Goal: Task Accomplishment & Management: Manage account settings

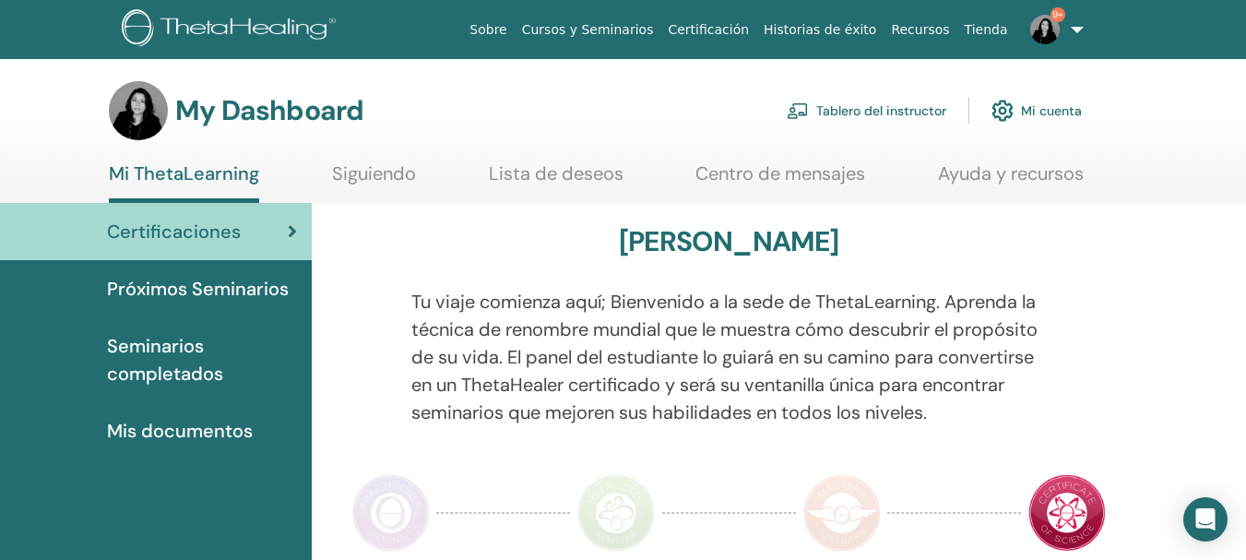
click at [897, 112] on link "Tablero del instructor" at bounding box center [867, 110] width 160 height 41
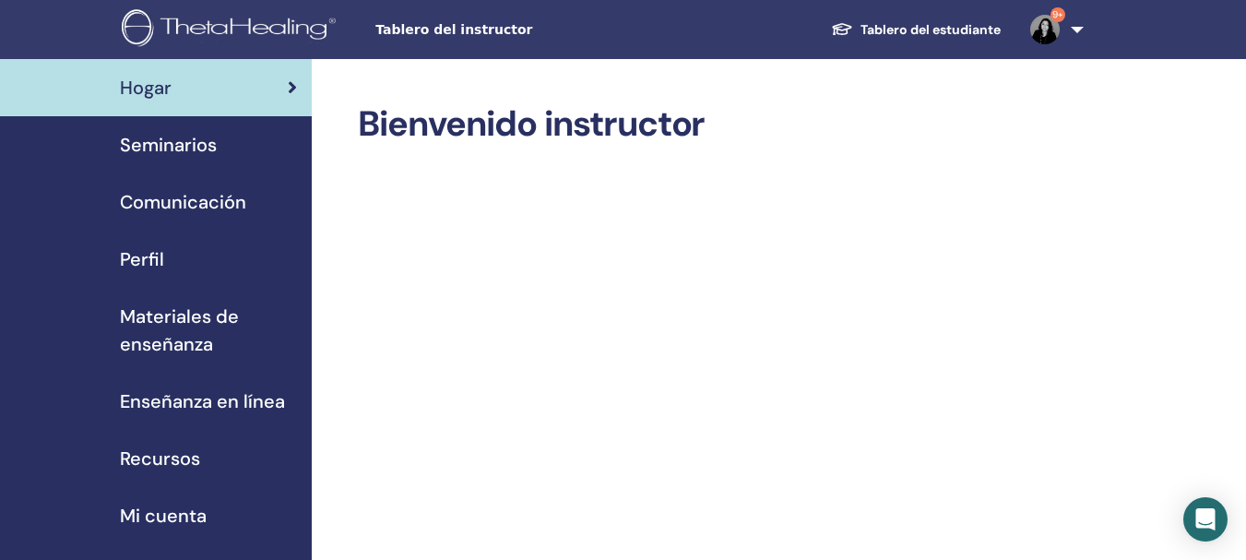
click at [143, 151] on span "Seminarios" at bounding box center [168, 145] width 97 height 28
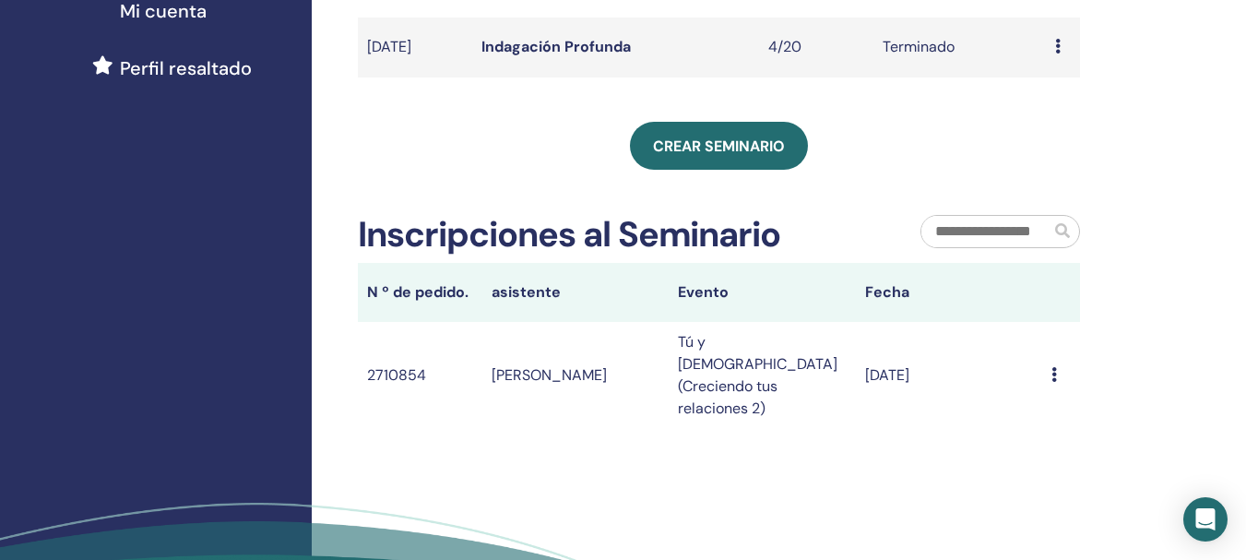
scroll to position [513, 0]
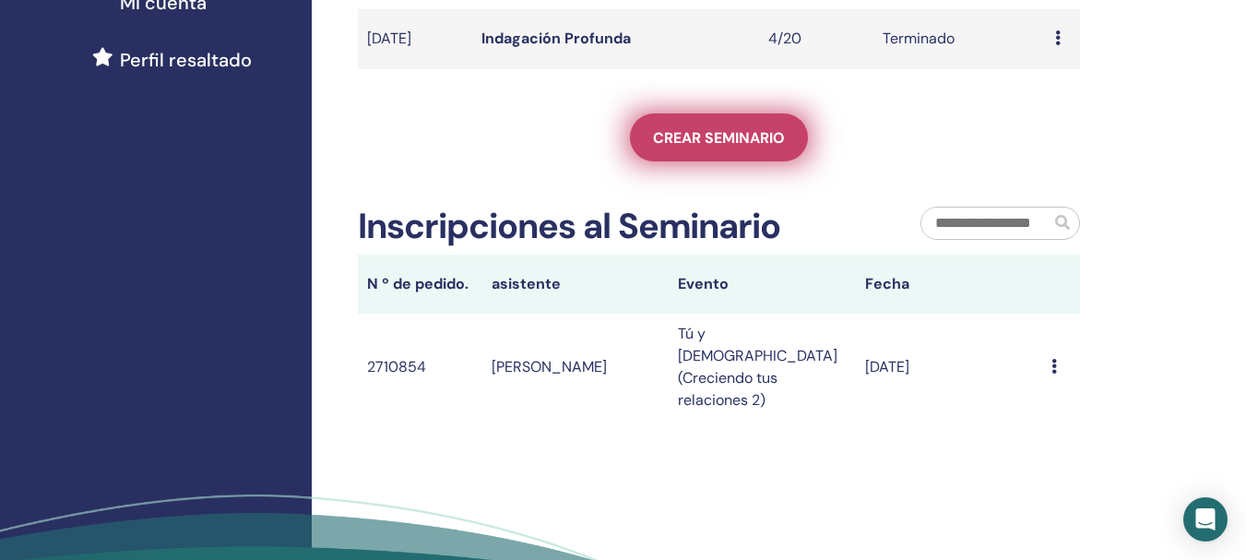
click at [731, 140] on link "Crear seminario" at bounding box center [719, 137] width 178 height 48
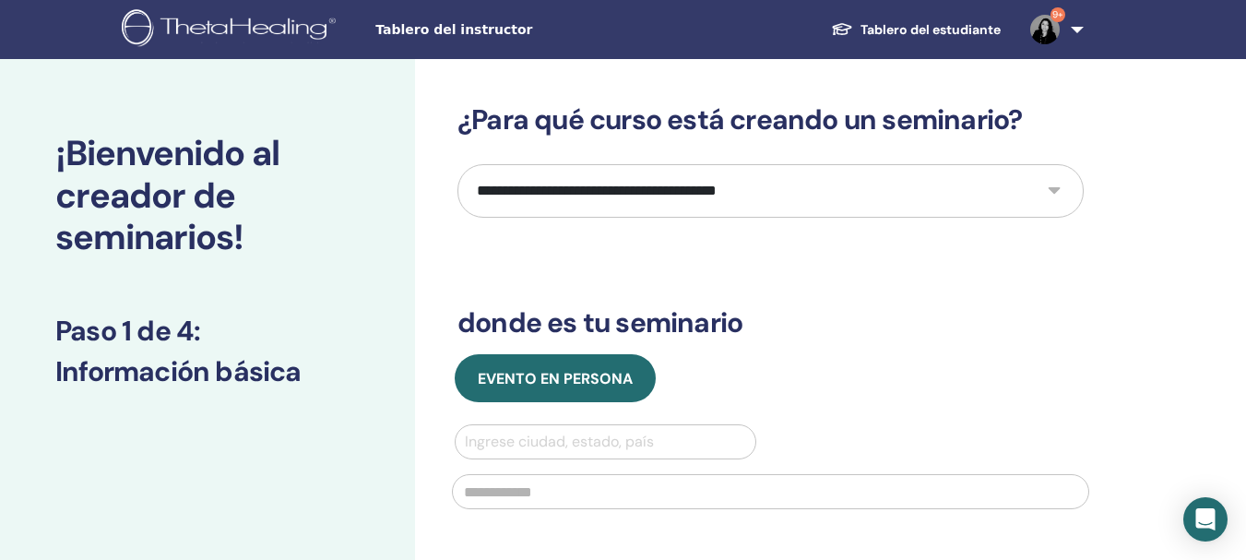
click at [1053, 189] on select "**********" at bounding box center [770, 190] width 626 height 53
click at [1053, 192] on select "**********" at bounding box center [770, 190] width 626 height 53
select select "*"
click at [457, 164] on select "**********" at bounding box center [770, 190] width 626 height 53
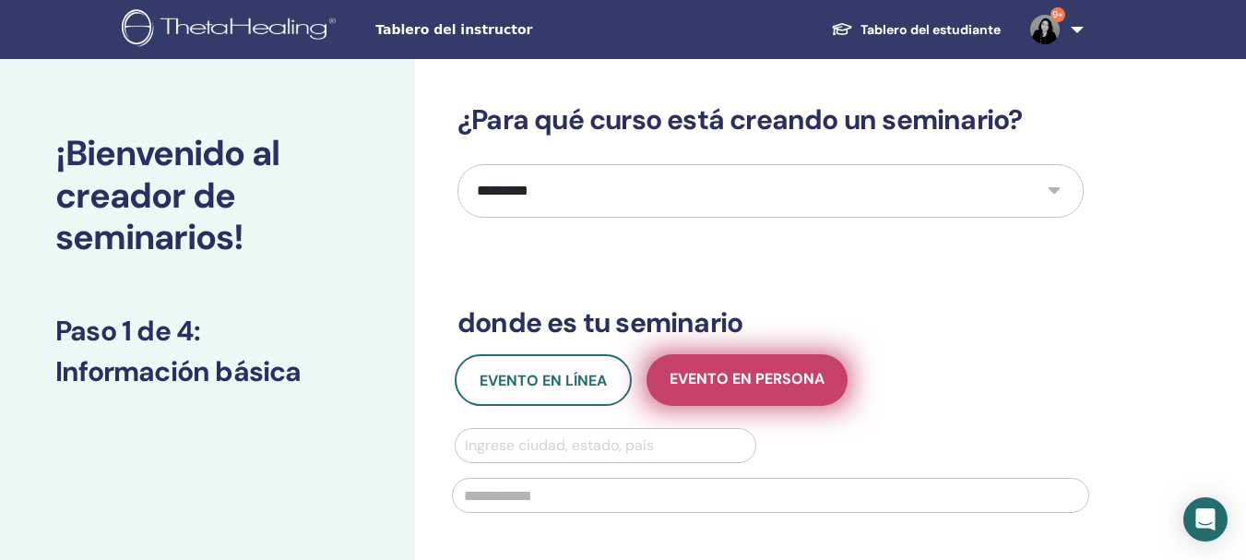
click at [695, 398] on button "Evento en persona" at bounding box center [746, 380] width 201 height 52
click at [753, 371] on span "Evento en persona" at bounding box center [746, 380] width 155 height 23
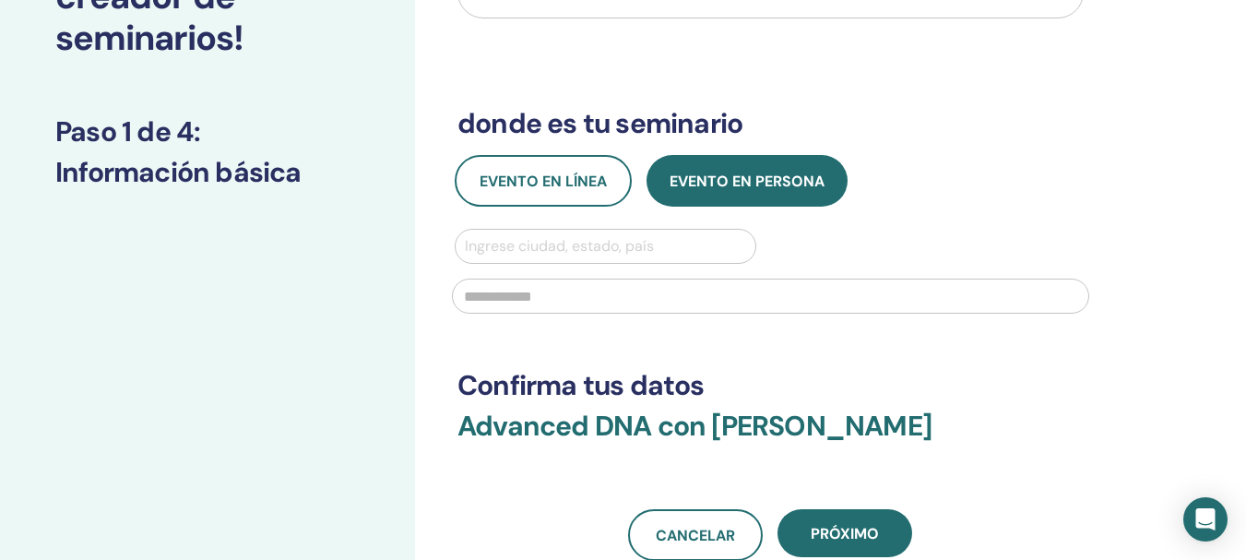
scroll to position [207, 0]
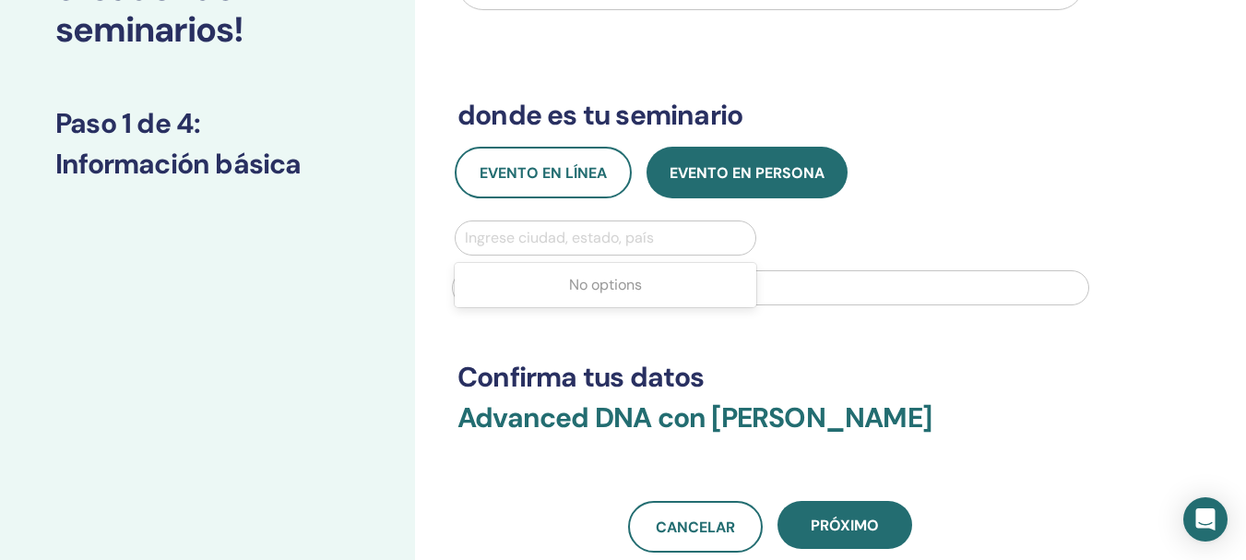
click at [512, 234] on div at bounding box center [605, 238] width 281 height 26
click at [558, 237] on div at bounding box center [605, 238] width 281 height 26
click at [580, 241] on div at bounding box center [605, 238] width 281 height 26
type input "****"
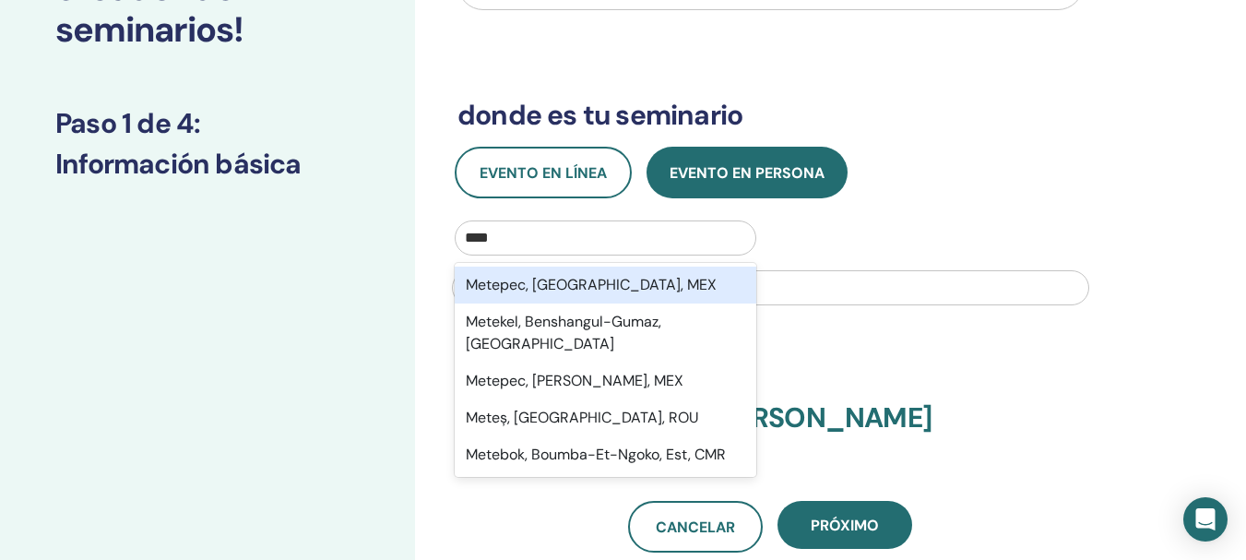
click at [580, 283] on div "Metepec, México, MEX" at bounding box center [606, 284] width 302 height 37
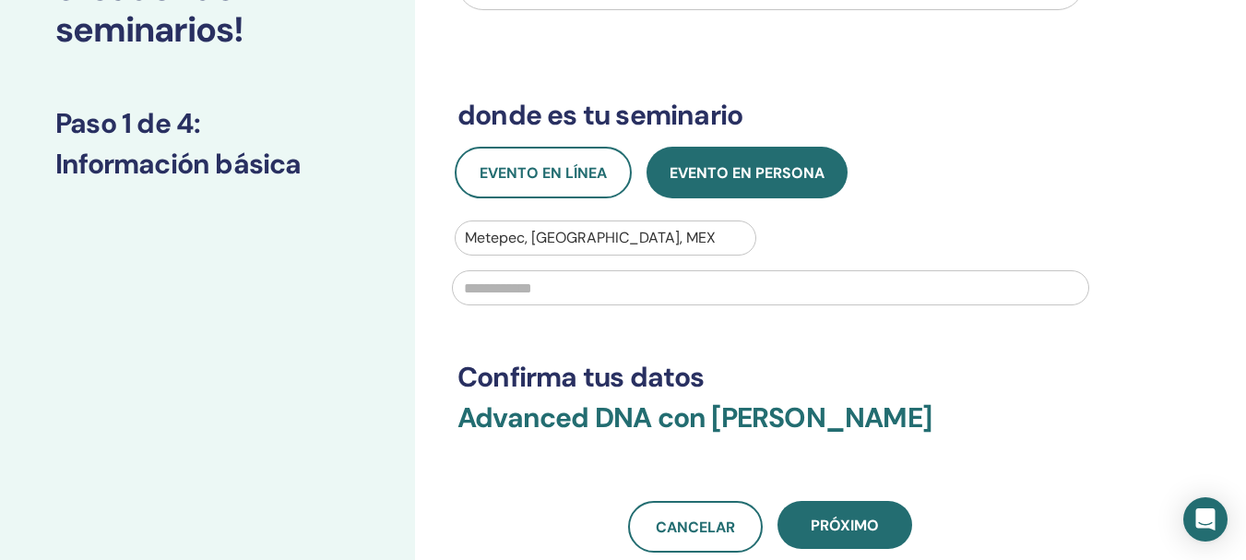
click at [491, 292] on input "text" at bounding box center [770, 287] width 637 height 35
click at [599, 283] on input "**********" at bounding box center [770, 287] width 637 height 35
click at [612, 288] on input "**********" at bounding box center [770, 287] width 637 height 35
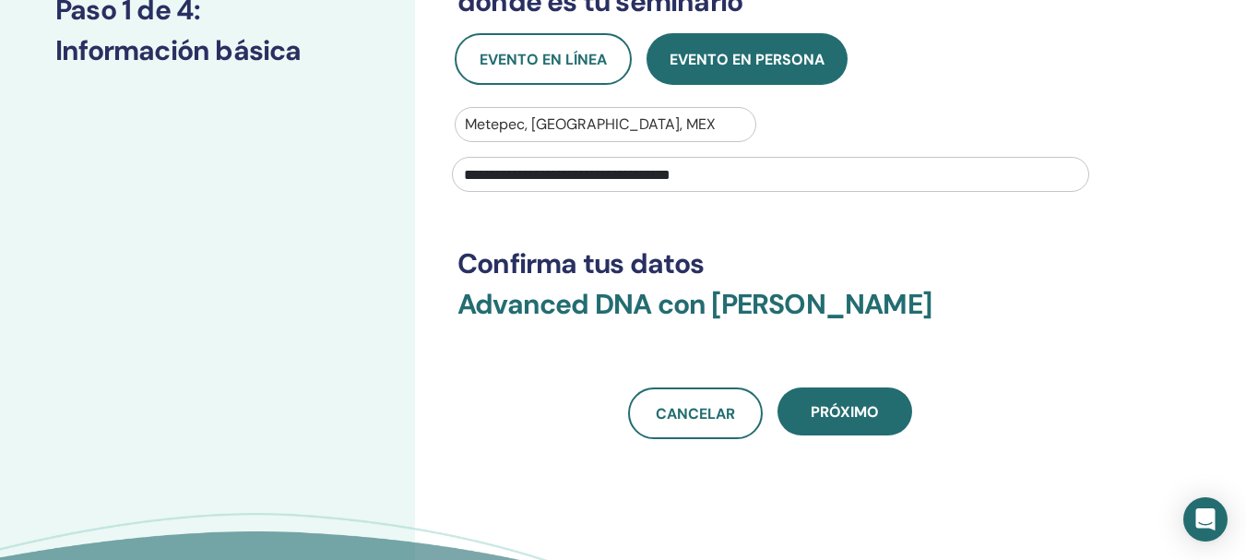
scroll to position [409, 0]
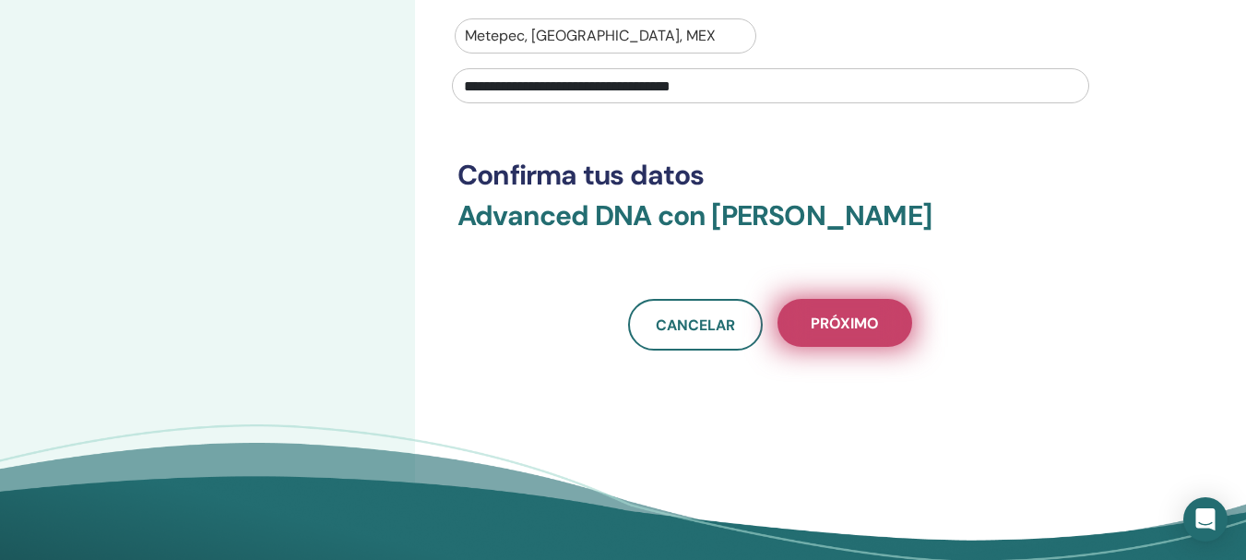
type input "**********"
click at [828, 317] on span "próximo" at bounding box center [844, 323] width 68 height 19
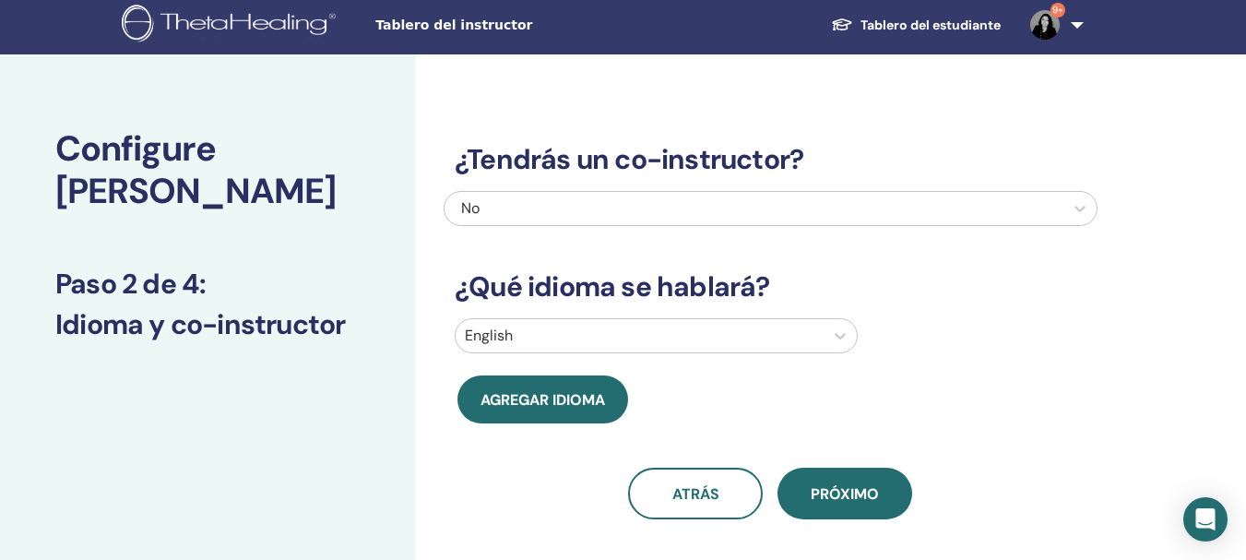
scroll to position [0, 0]
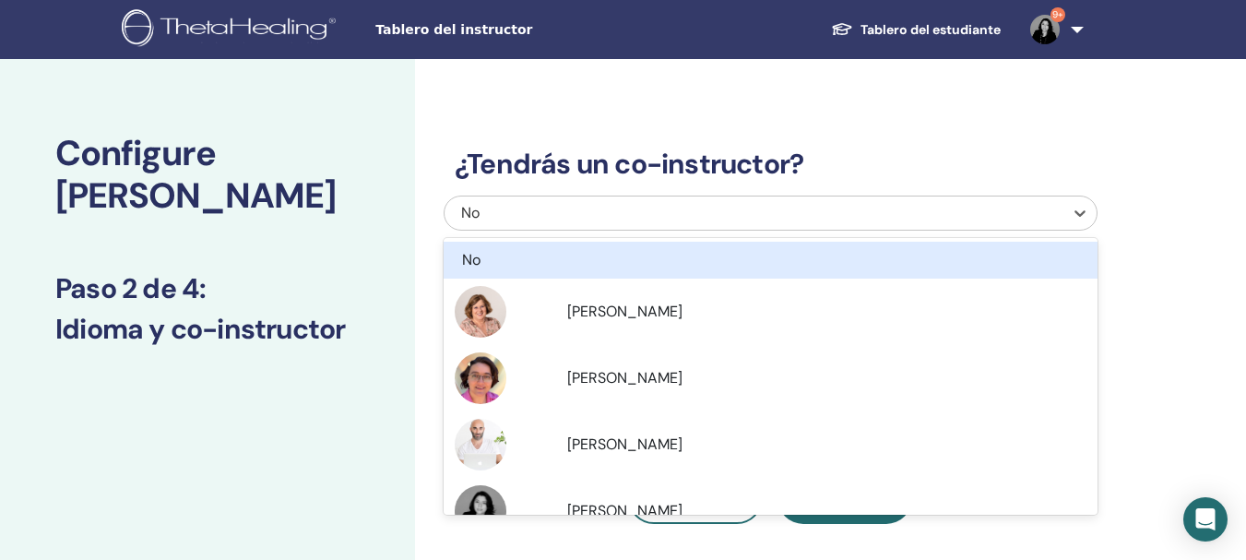
click at [482, 219] on div "No" at bounding box center [707, 213] width 492 height 22
click at [736, 129] on div "¿Tendrás un co-instructor? option No focused, 1 of 7. 7 results available. Use …" at bounding box center [771, 313] width 654 height 420
click at [1077, 219] on icon at bounding box center [1080, 213] width 18 height 18
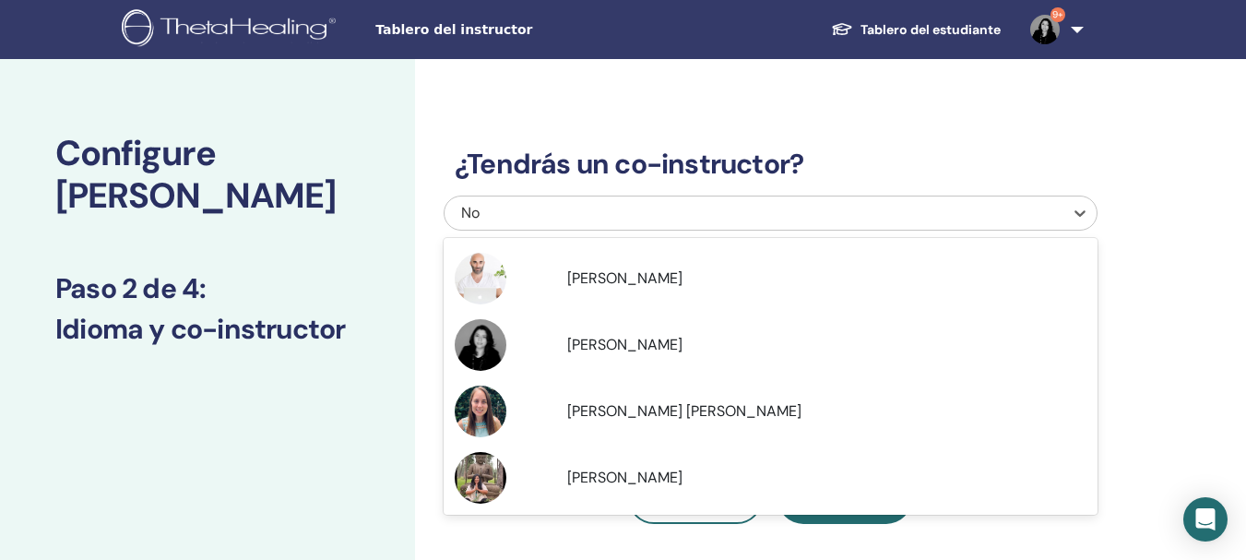
scroll to position [14, 0]
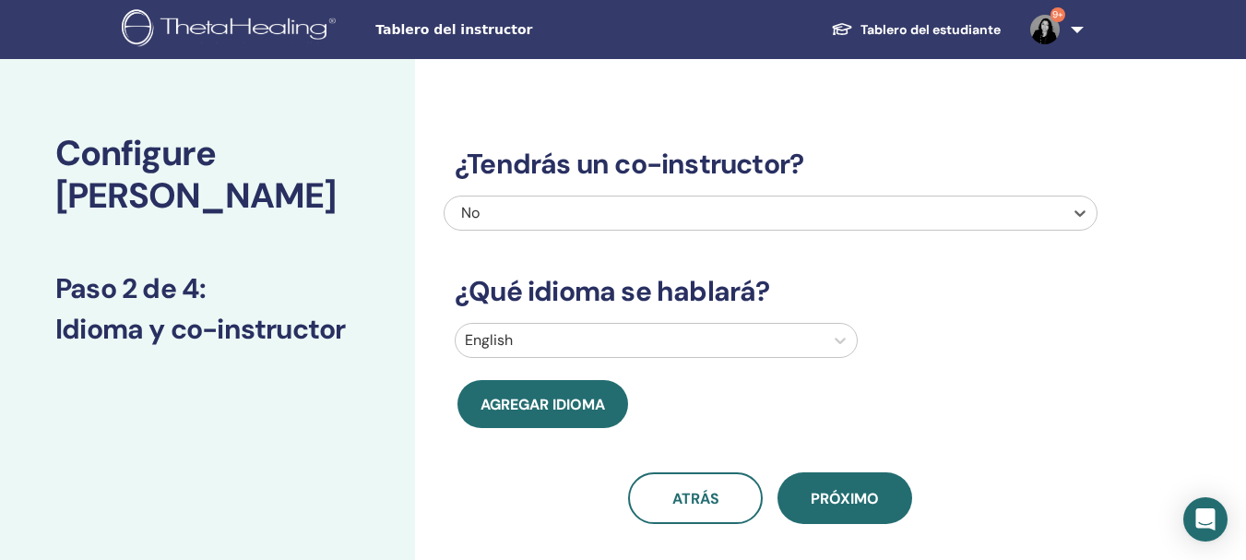
click at [988, 196] on div "No" at bounding box center [753, 212] width 619 height 33
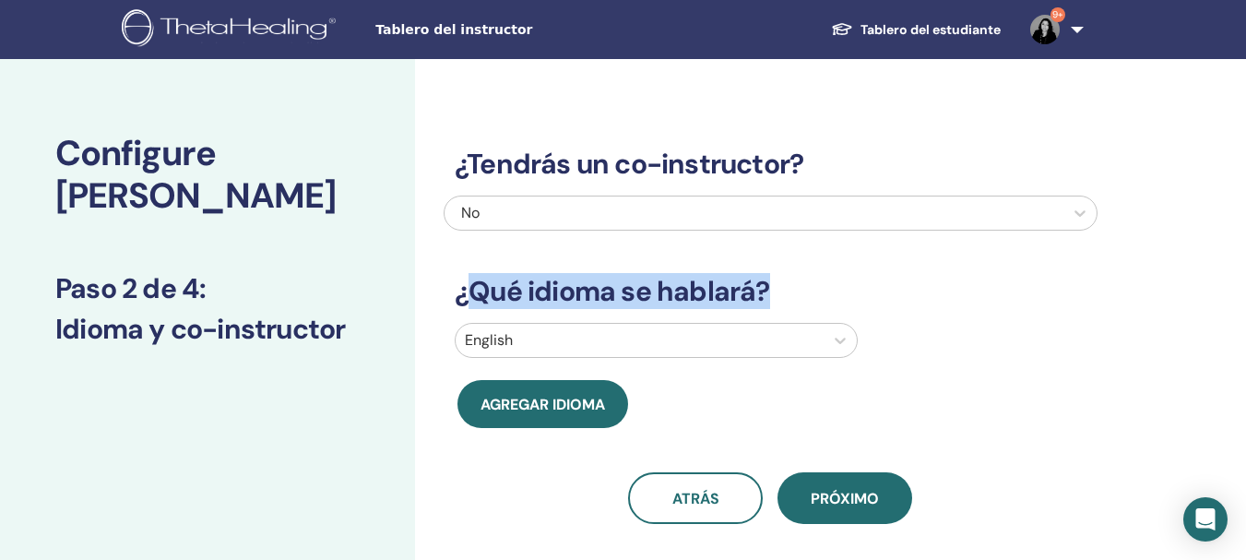
drag, startPoint x: 473, startPoint y: 285, endPoint x: 870, endPoint y: 291, distance: 396.5
click at [870, 291] on h3 "¿Qué idioma se hablará?" at bounding box center [771, 291] width 654 height 33
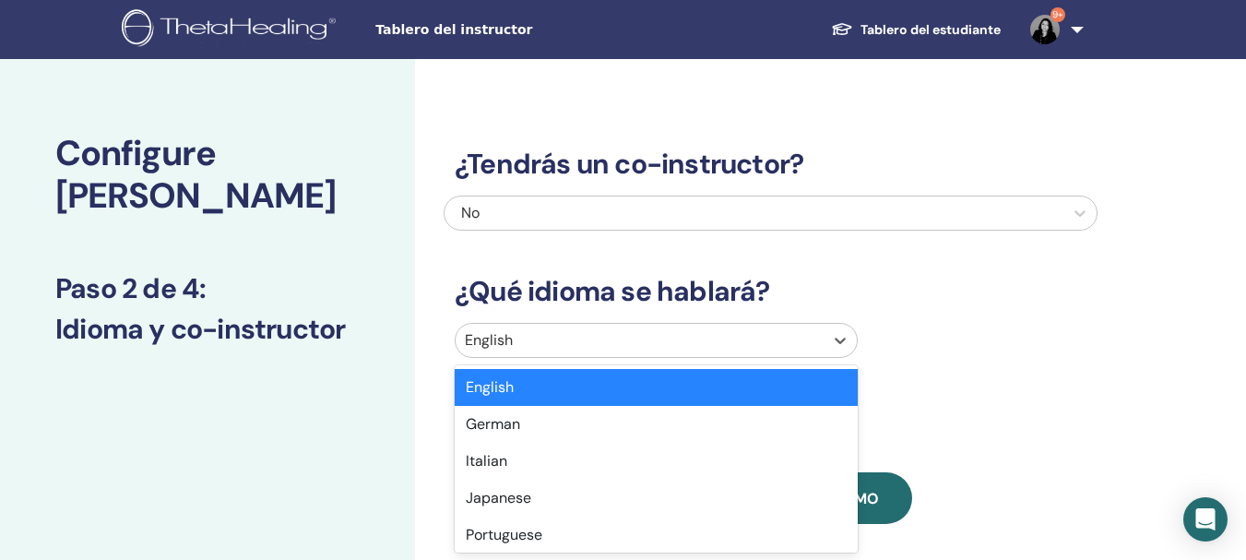
click at [767, 335] on div at bounding box center [639, 340] width 349 height 26
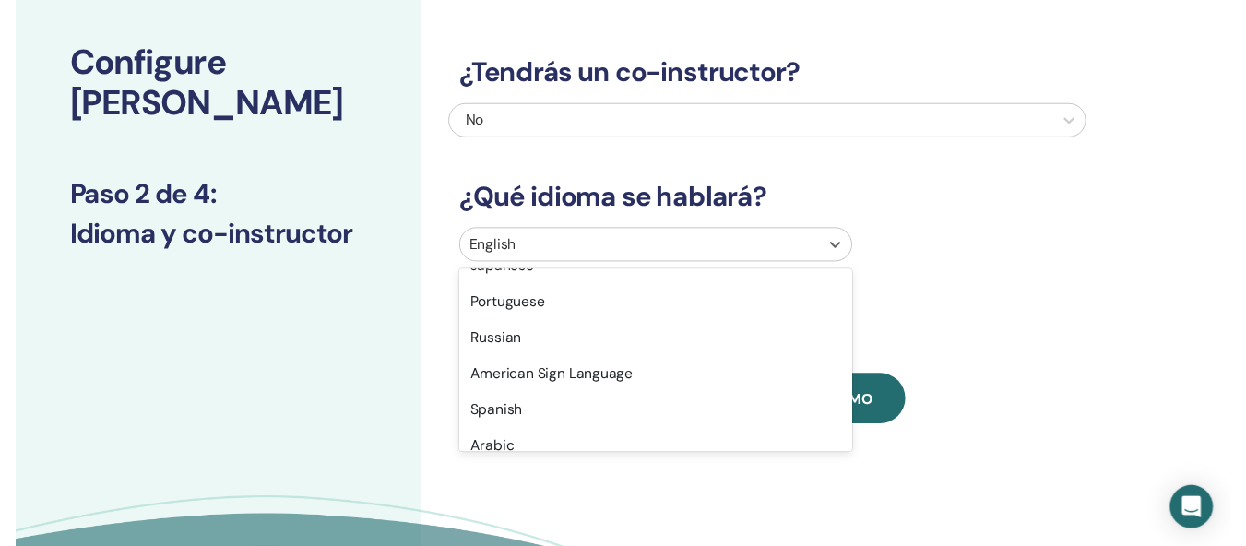
scroll to position [125, 0]
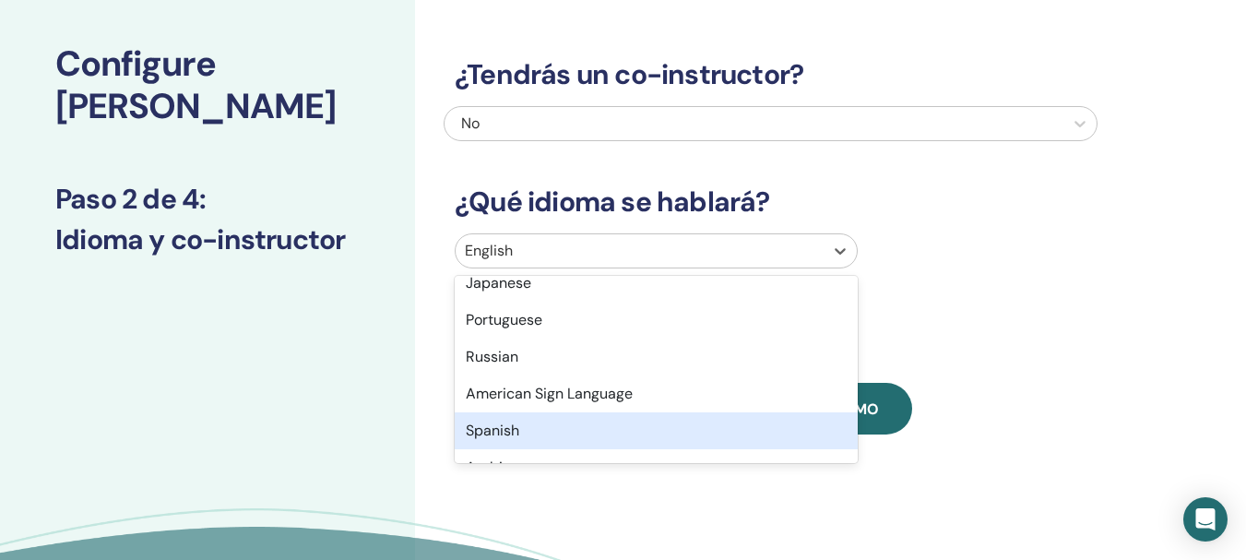
click at [517, 430] on div "Spanish" at bounding box center [656, 430] width 403 height 37
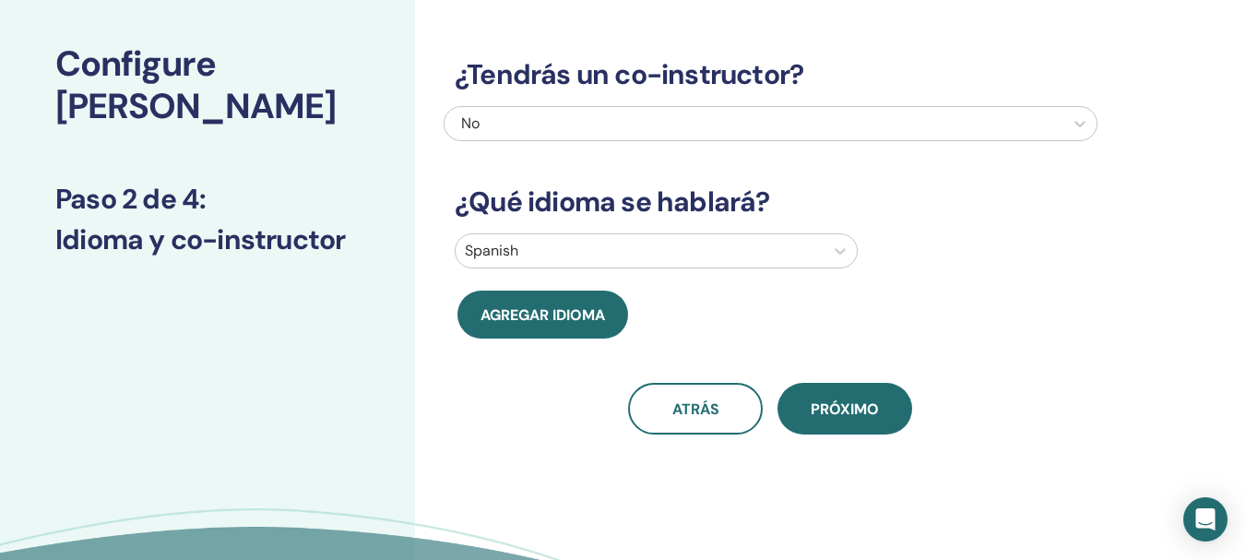
drag, startPoint x: 865, startPoint y: 406, endPoint x: 838, endPoint y: 460, distance: 60.6
click at [838, 460] on div "¿Tendrás un co-instructor? No ¿Qué idioma se hablará? Spanish Agregar idioma at…" at bounding box center [830, 331] width 831 height 723
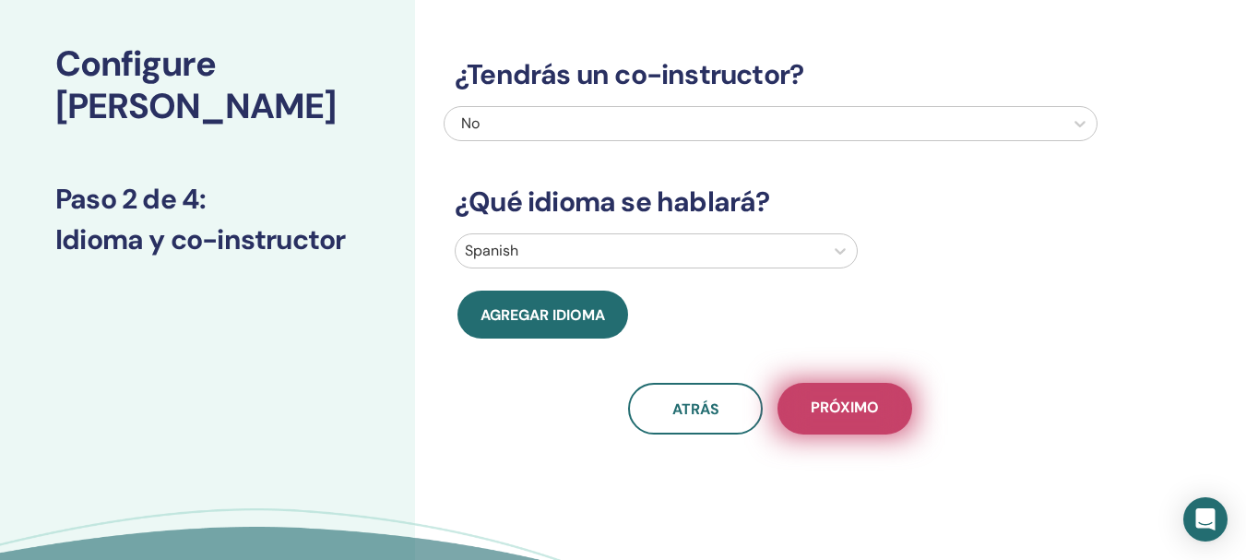
click at [834, 413] on span "próximo" at bounding box center [844, 408] width 68 height 23
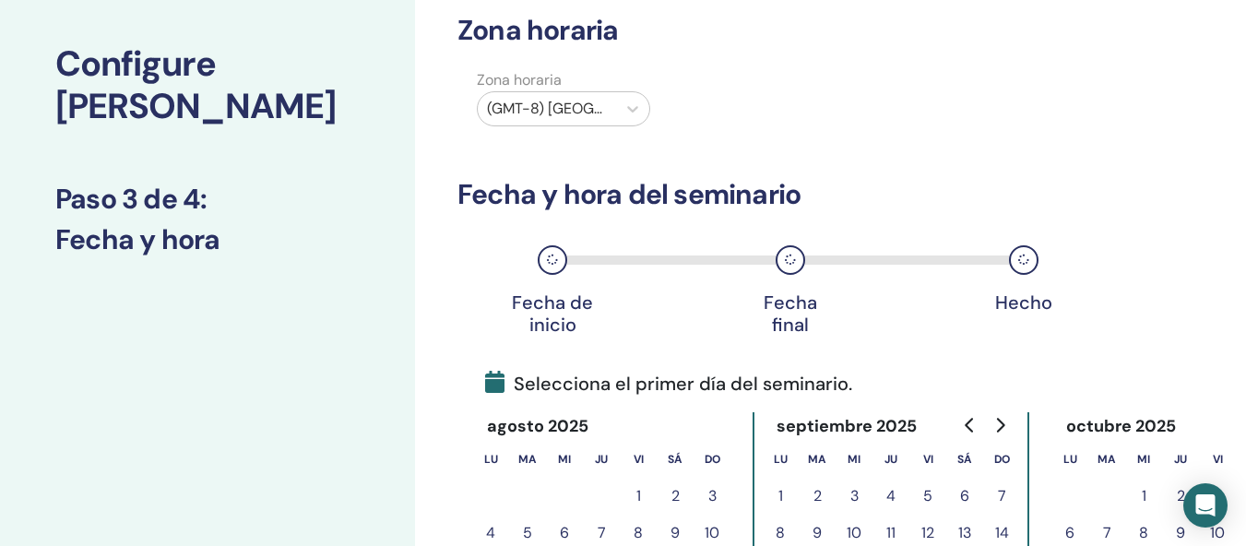
scroll to position [0, 0]
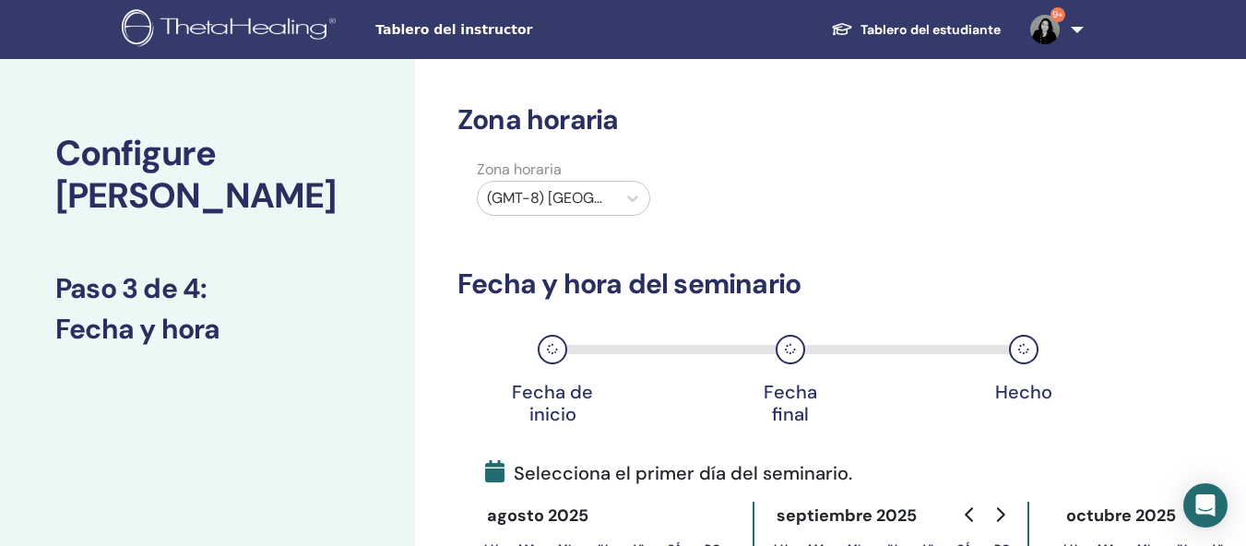
click at [553, 203] on div at bounding box center [547, 198] width 120 height 26
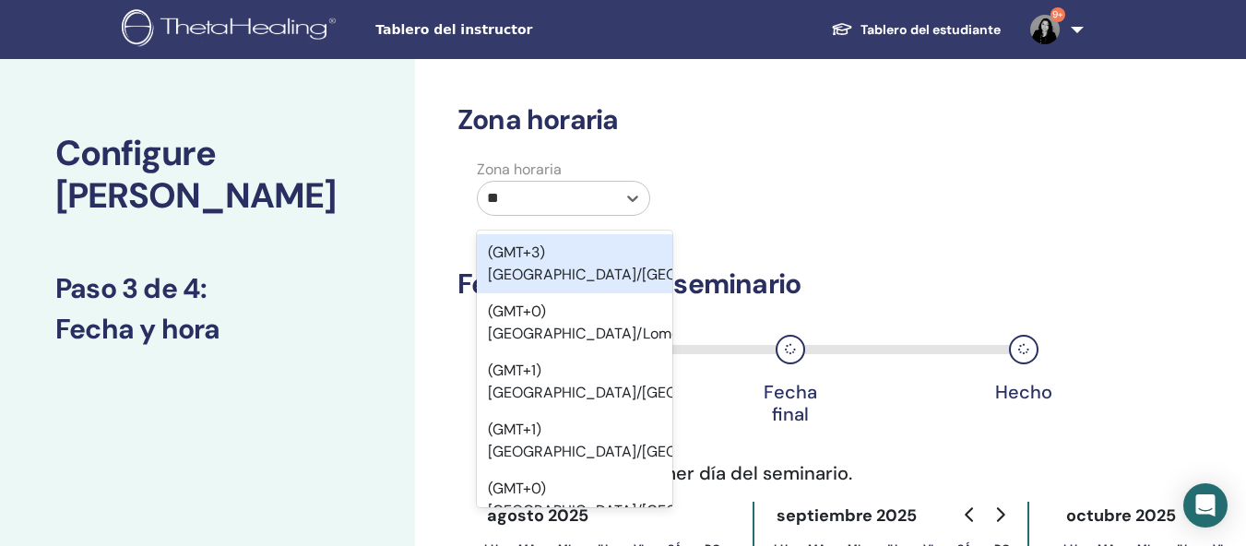
type input "***"
click at [562, 269] on div "(GMT-6) America/Mexico City" at bounding box center [574, 263] width 195 height 59
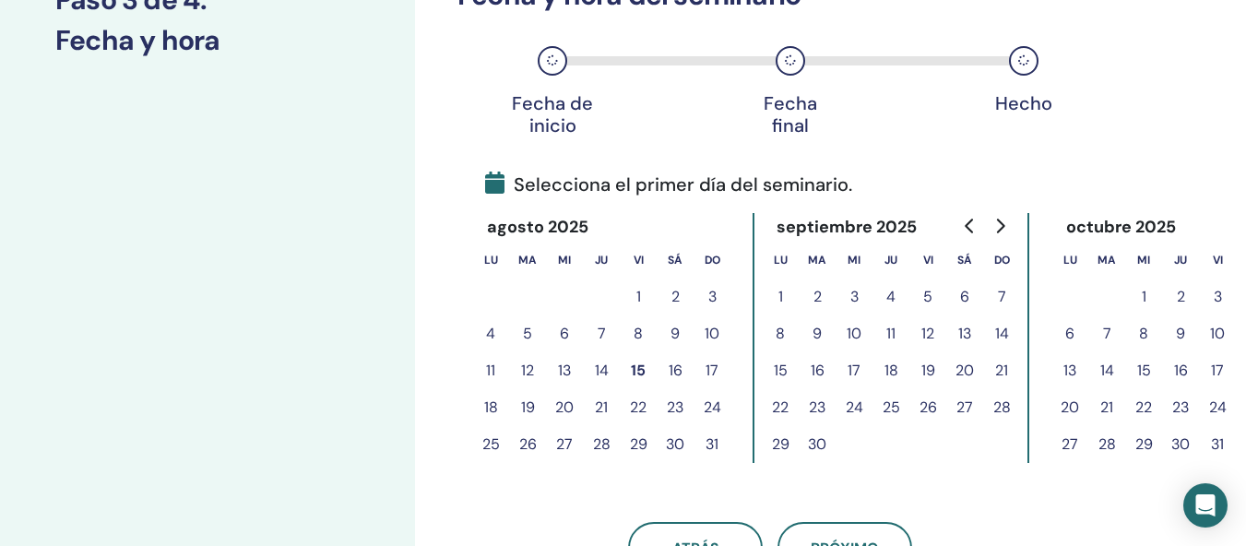
scroll to position [289, 64]
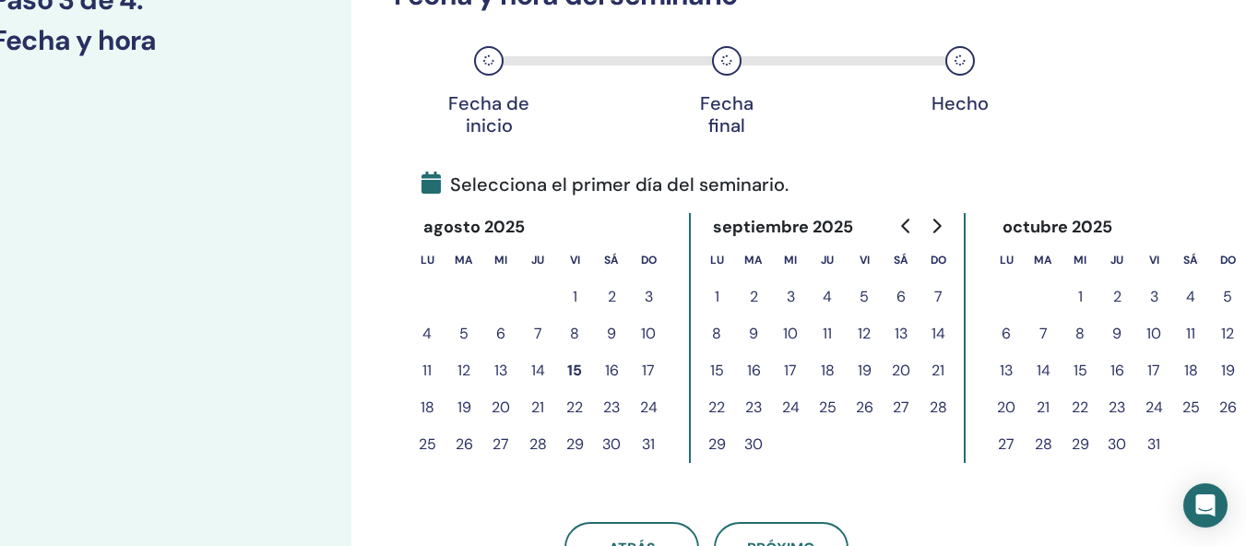
click at [1158, 291] on button "3" at bounding box center [1153, 296] width 37 height 37
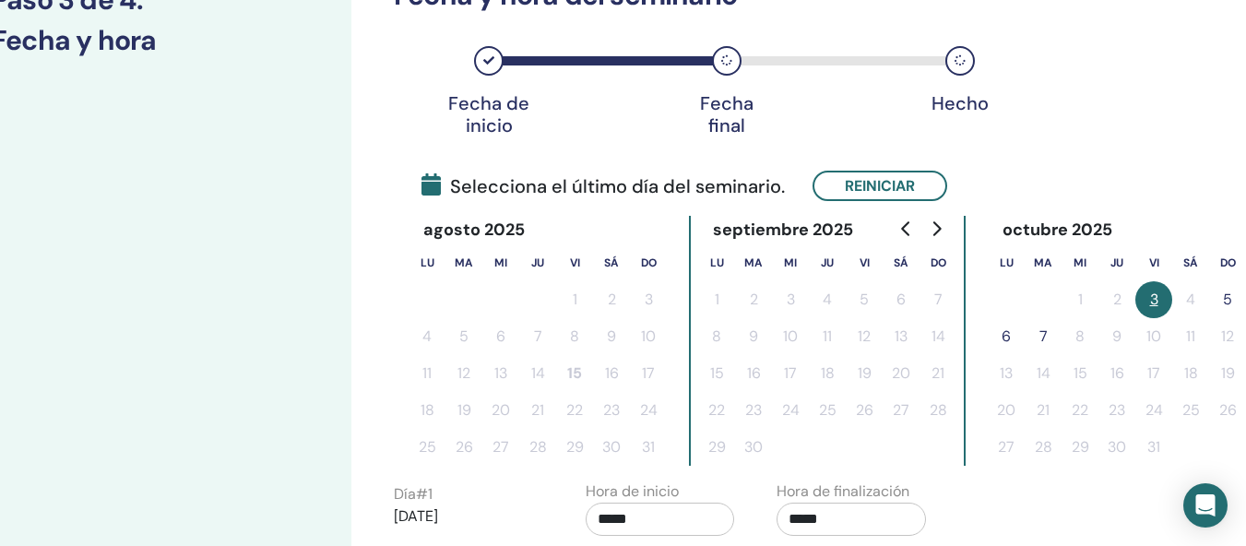
click at [1225, 301] on button "5" at bounding box center [1227, 299] width 37 height 37
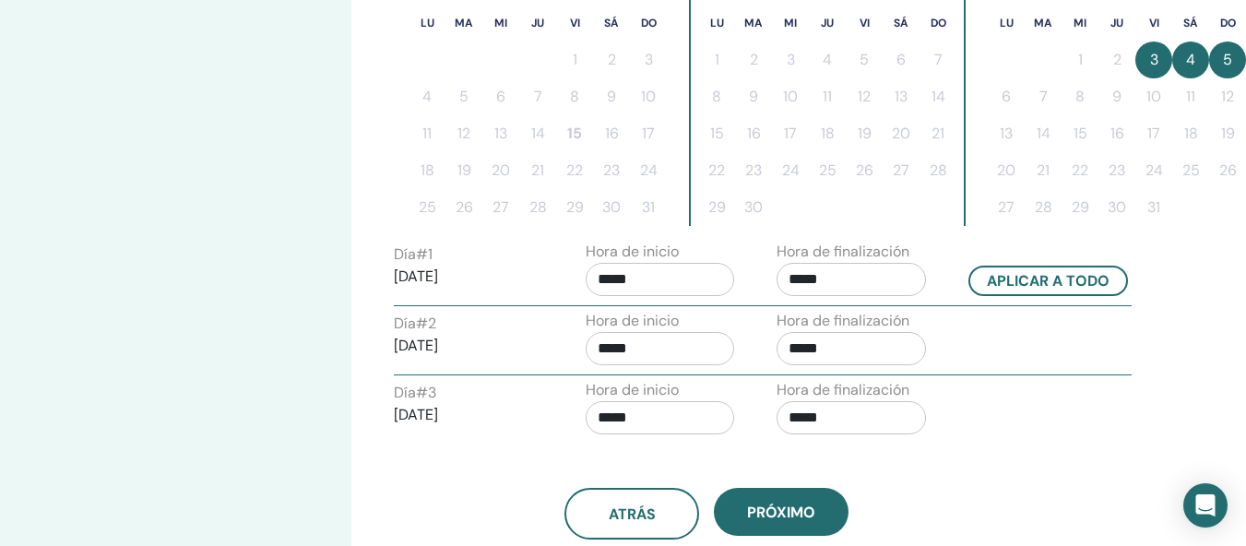
scroll to position [522, 64]
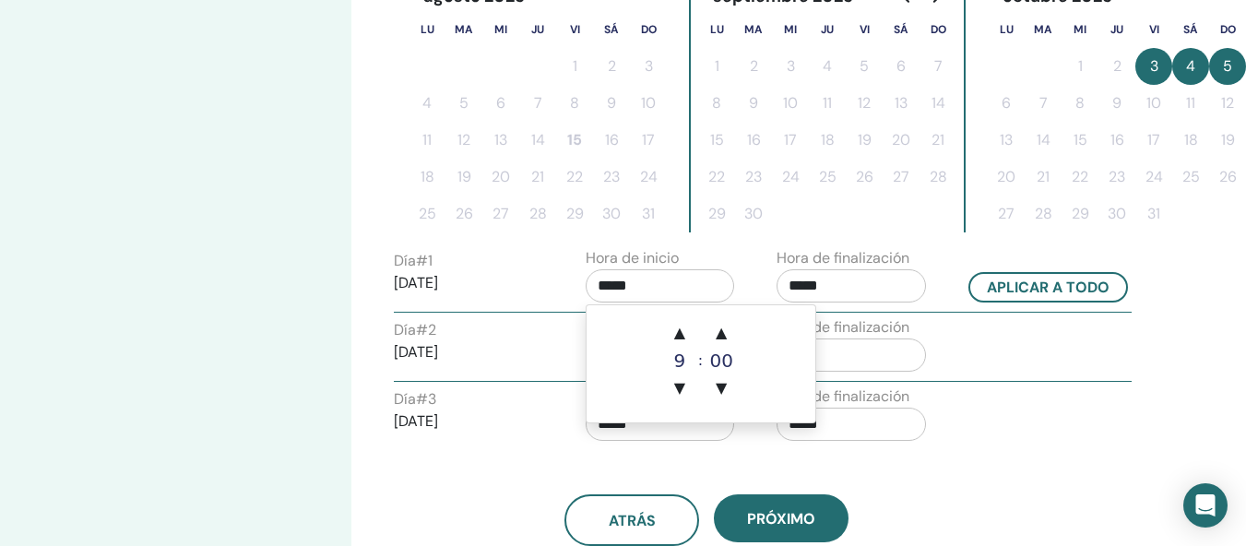
click at [659, 293] on input "*****" at bounding box center [660, 285] width 149 height 33
click at [677, 335] on span "▲" at bounding box center [679, 332] width 37 height 37
click at [678, 335] on span "▲" at bounding box center [679, 332] width 37 height 37
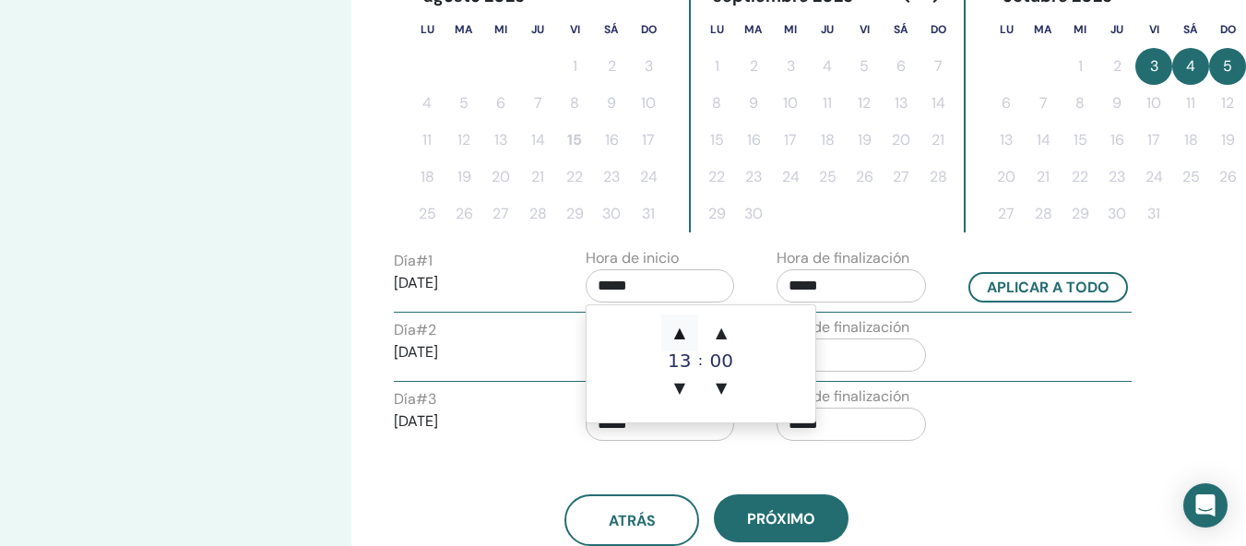
click at [678, 335] on span "▲" at bounding box center [679, 332] width 37 height 37
type input "*****"
click at [678, 335] on span "▲" at bounding box center [679, 332] width 37 height 37
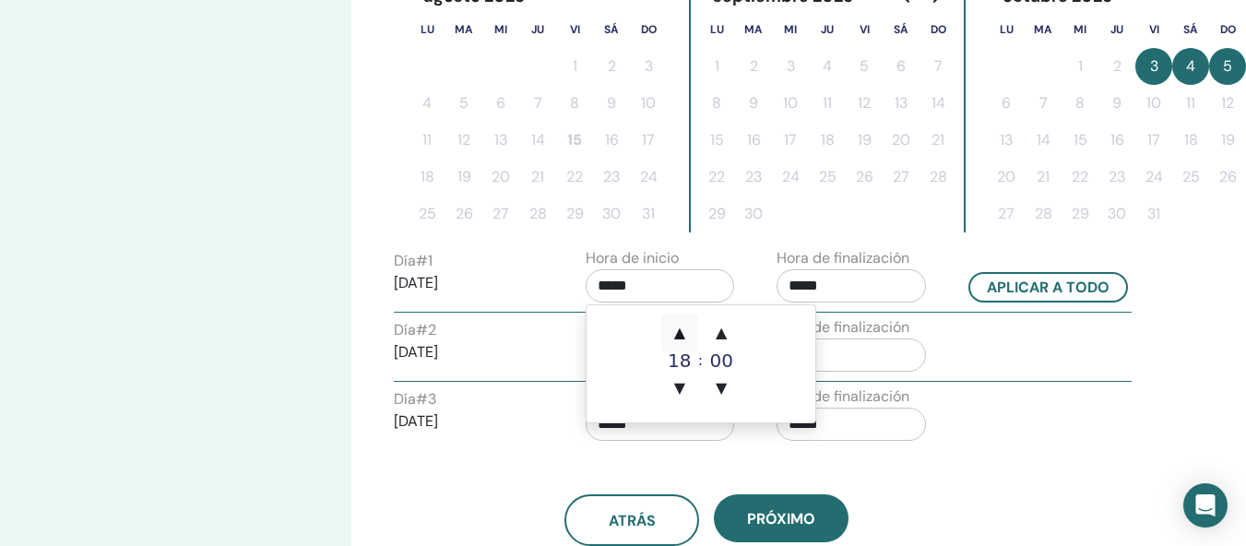
click at [678, 335] on span "▲" at bounding box center [679, 332] width 37 height 37
click at [677, 336] on span "▲" at bounding box center [679, 332] width 37 height 37
click at [681, 385] on span "▼" at bounding box center [679, 388] width 37 height 37
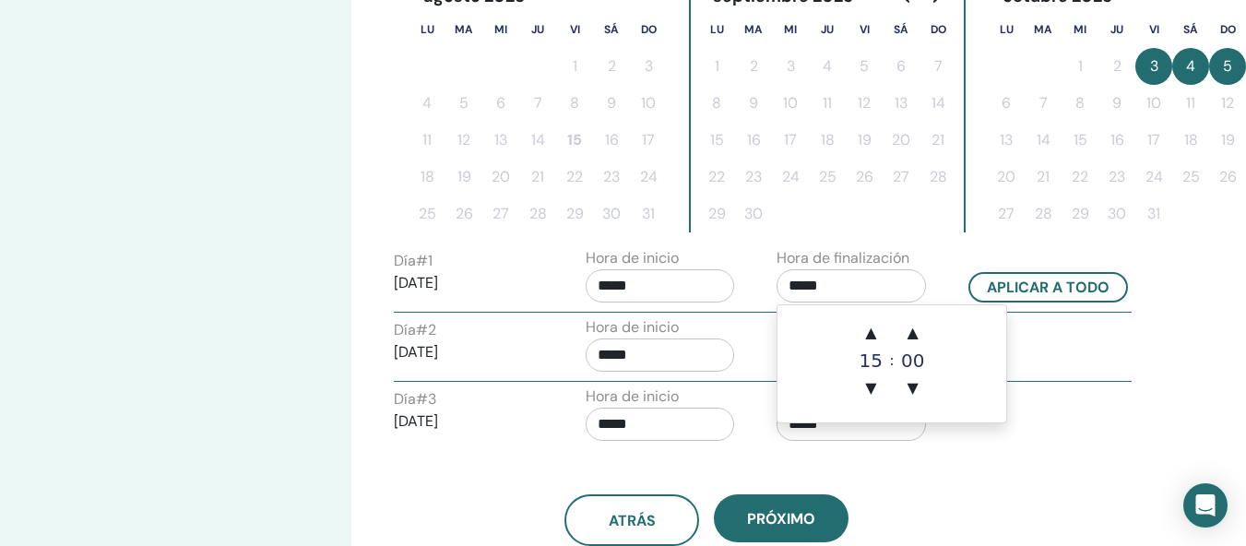
click at [802, 299] on input "*****" at bounding box center [850, 285] width 149 height 33
click at [654, 290] on input "*****" at bounding box center [660, 285] width 149 height 33
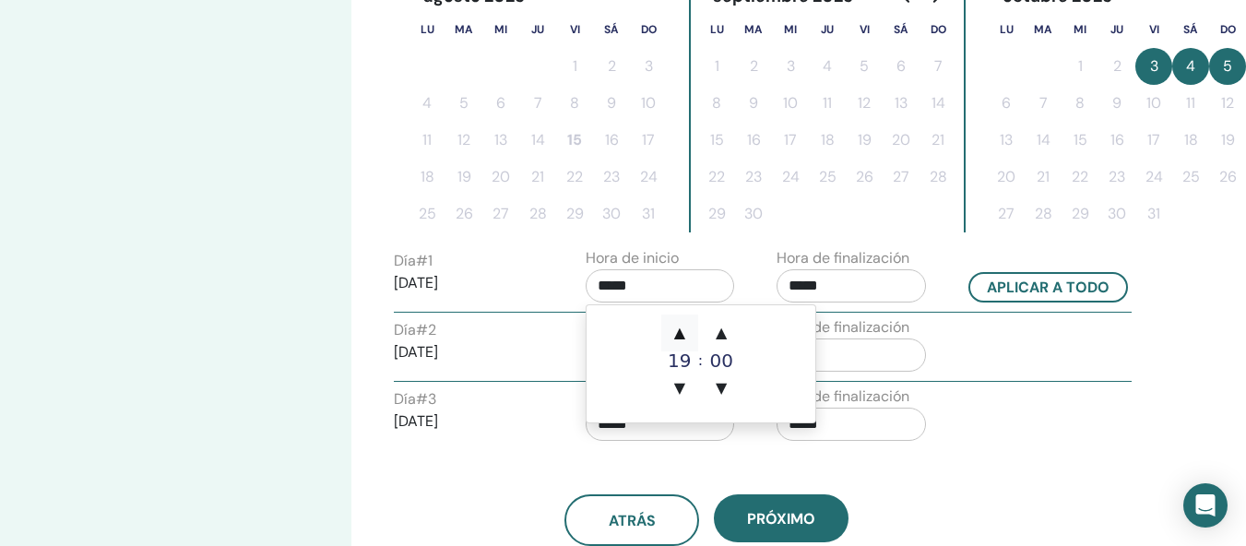
click at [678, 325] on span "▲" at bounding box center [679, 332] width 37 height 37
click at [678, 332] on span "▲" at bounding box center [679, 332] width 37 height 37
click at [682, 378] on span "▼" at bounding box center [679, 388] width 37 height 37
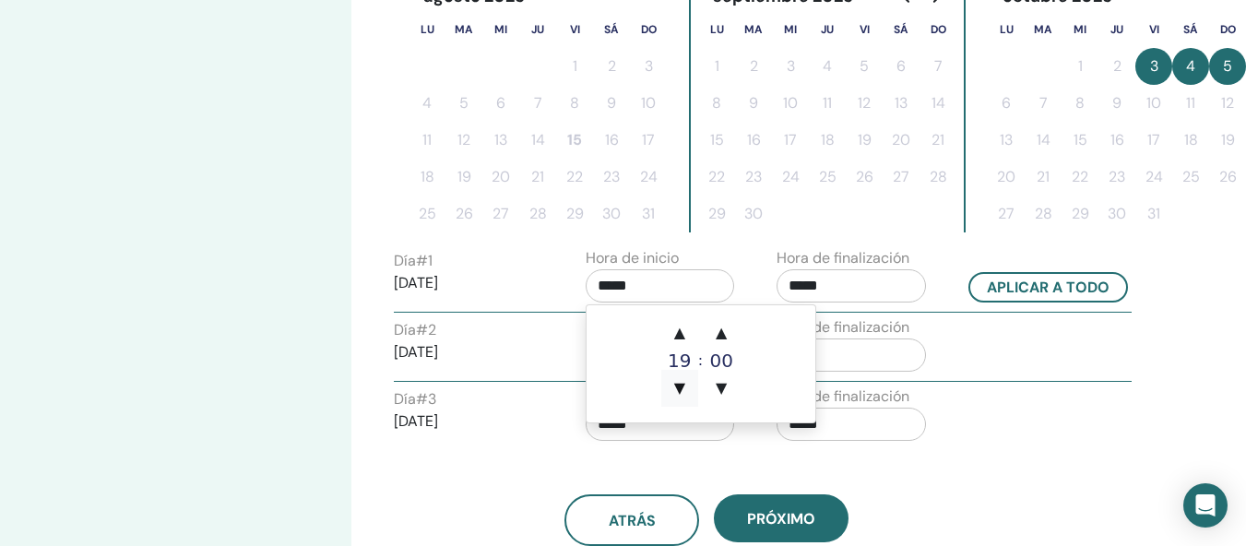
click at [683, 383] on span "▼" at bounding box center [679, 388] width 37 height 37
click at [679, 364] on div "18" at bounding box center [679, 360] width 37 height 18
click at [680, 363] on div "18" at bounding box center [679, 360] width 37 height 18
click at [684, 362] on div "18" at bounding box center [679, 360] width 37 height 18
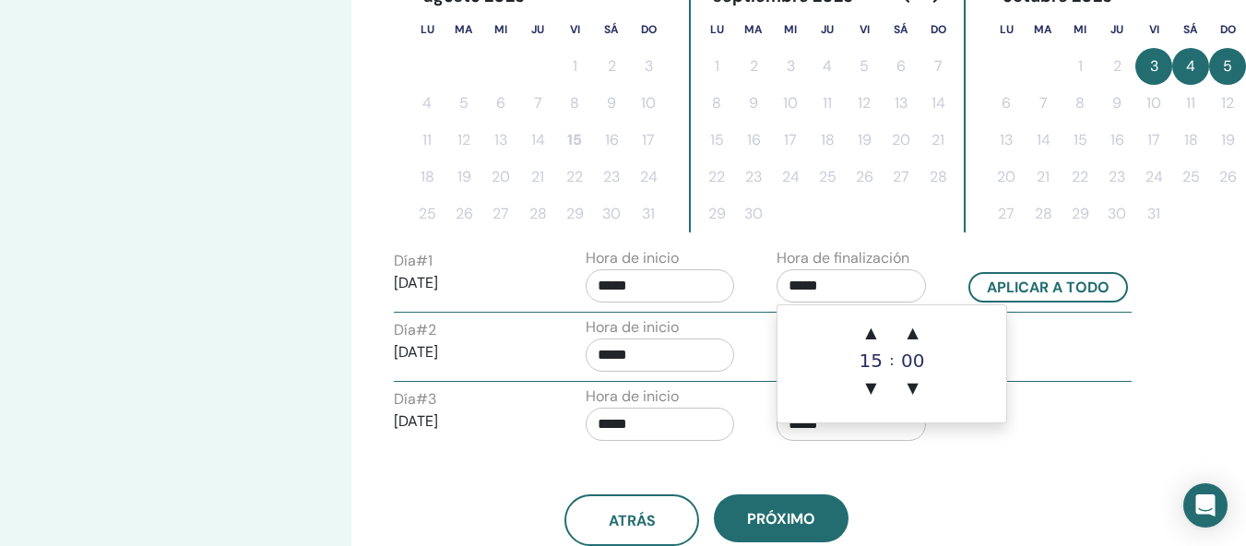
click at [825, 284] on input "*****" at bounding box center [850, 285] width 149 height 33
click at [868, 333] on span "▲" at bounding box center [870, 332] width 37 height 37
click at [869, 333] on span "▲" at bounding box center [870, 332] width 37 height 37
click at [870, 334] on span "▲" at bounding box center [870, 332] width 37 height 37
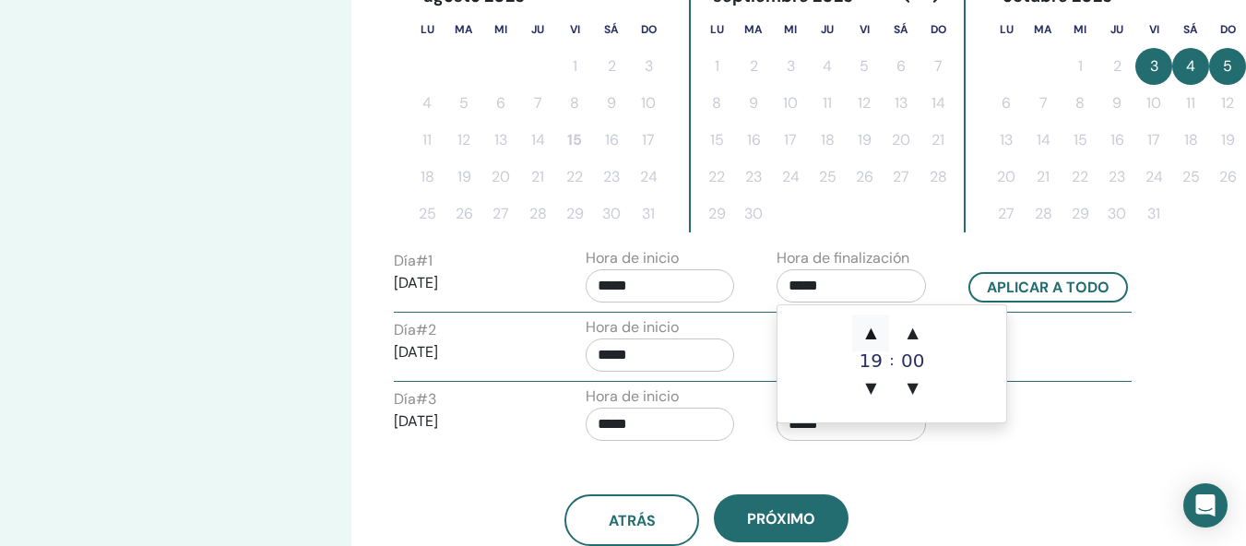
click at [870, 334] on span "▲" at bounding box center [870, 332] width 37 height 37
type input "*****"
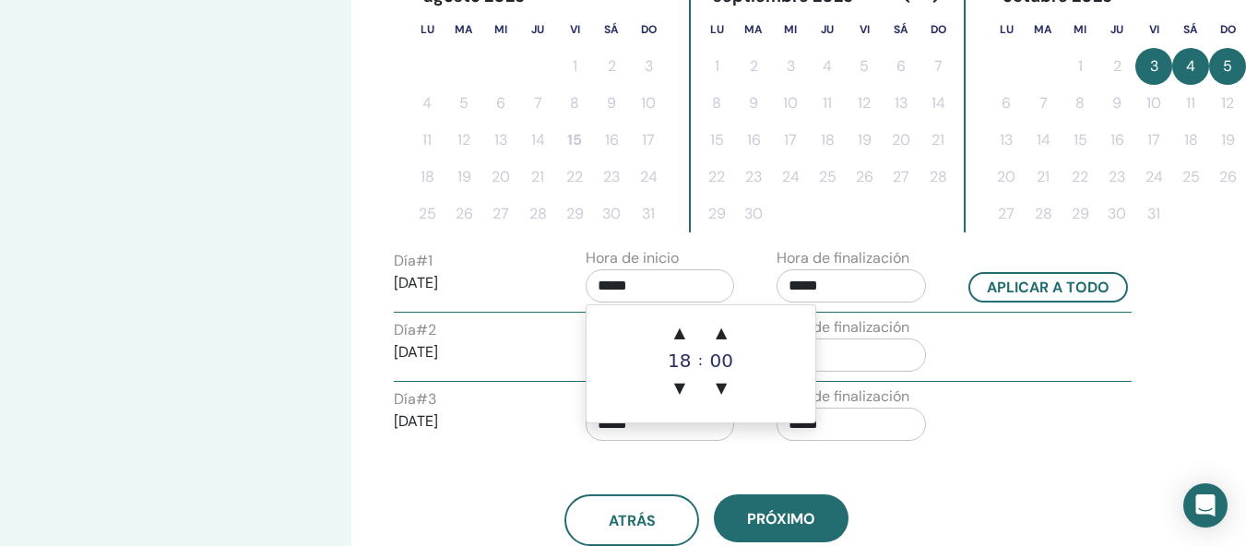
click at [680, 293] on input "*****" at bounding box center [660, 285] width 149 height 33
click at [681, 351] on div "18" at bounding box center [679, 360] width 37 height 18
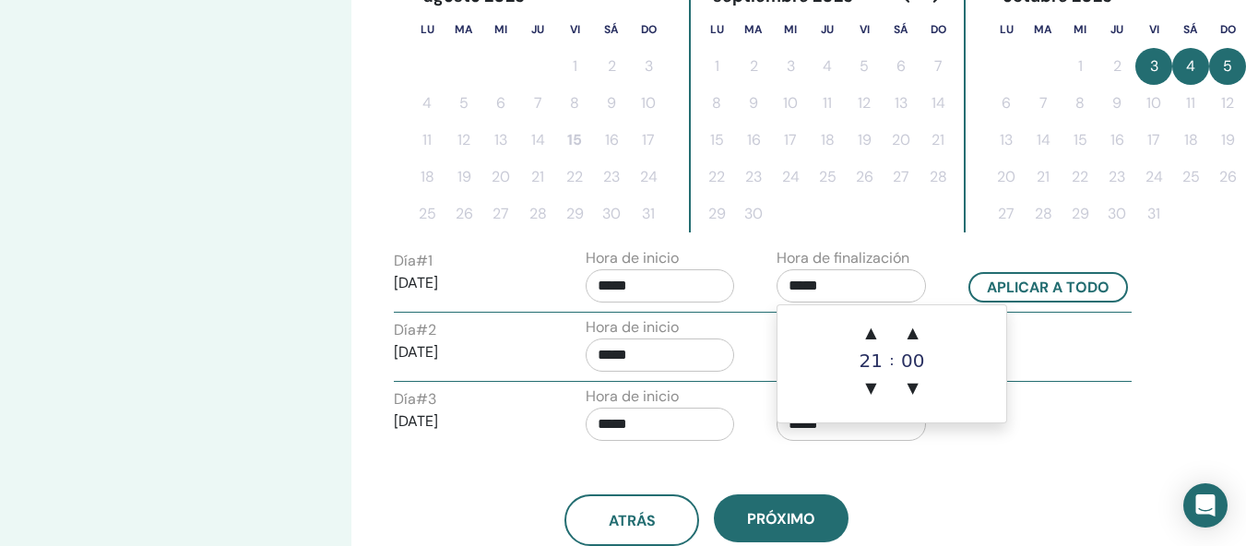
click at [924, 293] on input "*****" at bounding box center [850, 285] width 149 height 33
click at [657, 369] on input "*****" at bounding box center [660, 354] width 149 height 33
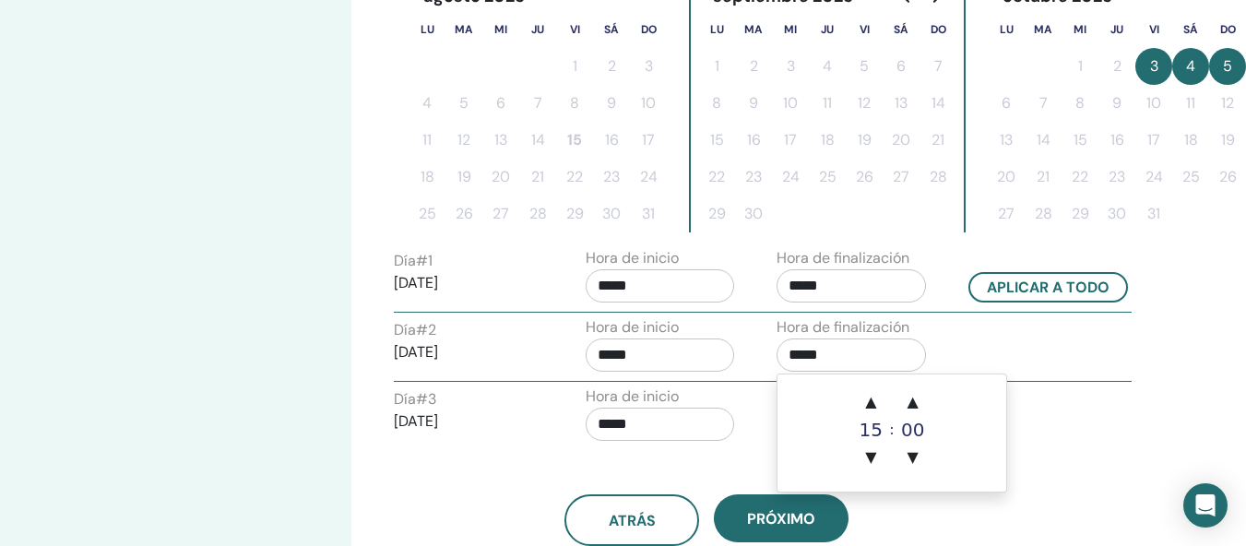
click at [836, 351] on input "*****" at bounding box center [850, 354] width 149 height 33
click at [874, 398] on span "▲" at bounding box center [870, 402] width 37 height 37
type input "*****"
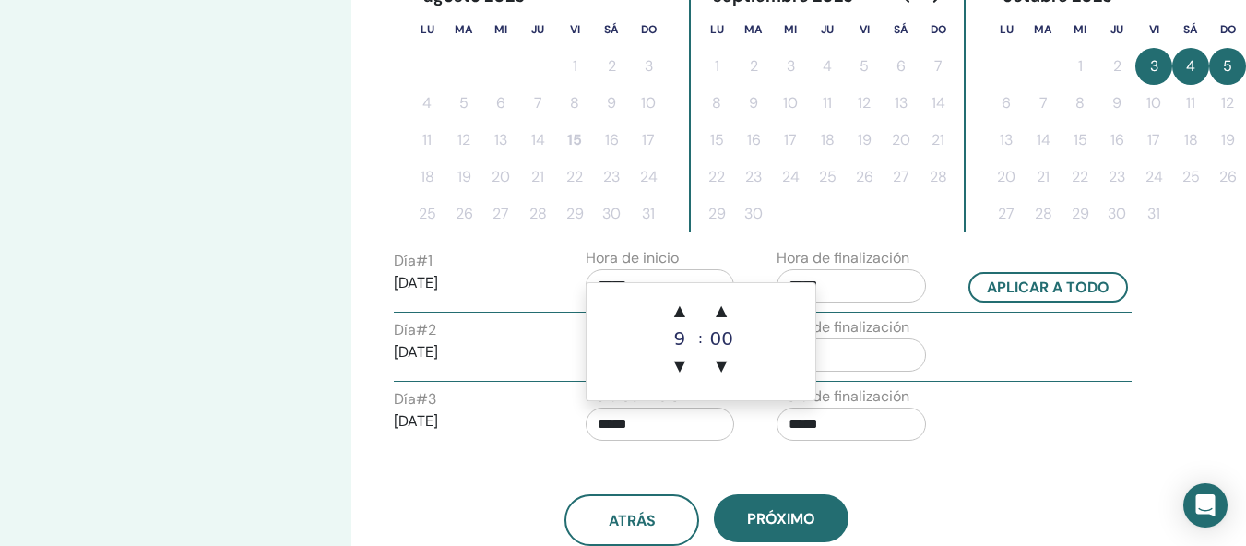
click at [657, 410] on input "*****" at bounding box center [660, 424] width 149 height 33
click at [830, 420] on input "*****" at bounding box center [850, 424] width 149 height 33
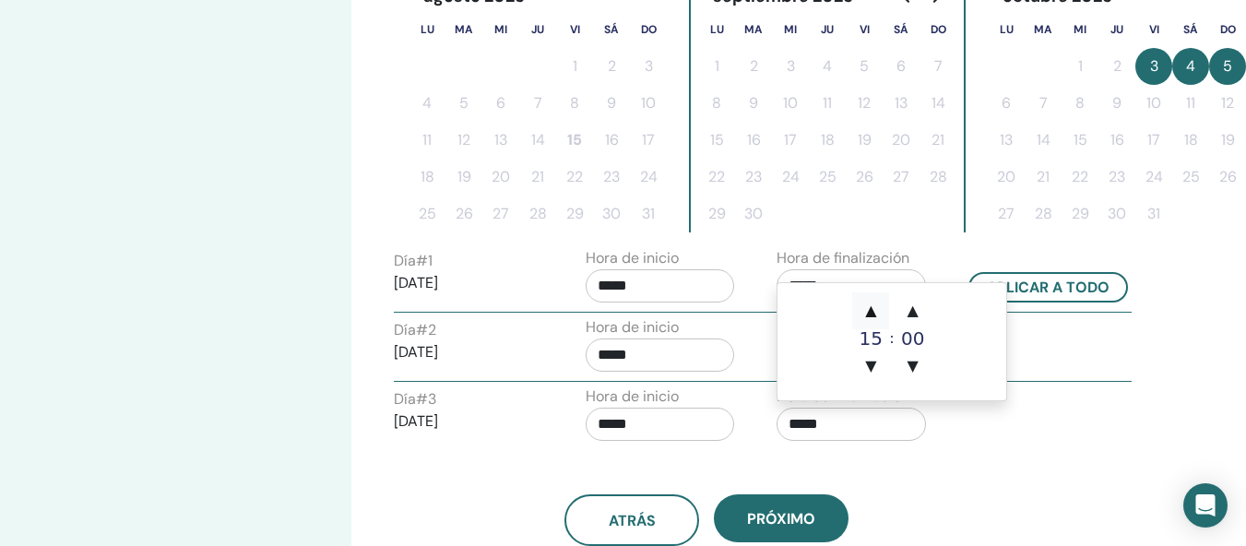
click at [878, 305] on span "▲" at bounding box center [870, 310] width 37 height 37
click at [870, 316] on span "▲" at bounding box center [870, 310] width 37 height 37
type input "*****"
click at [971, 467] on div "atrás próximo" at bounding box center [707, 498] width 654 height 96
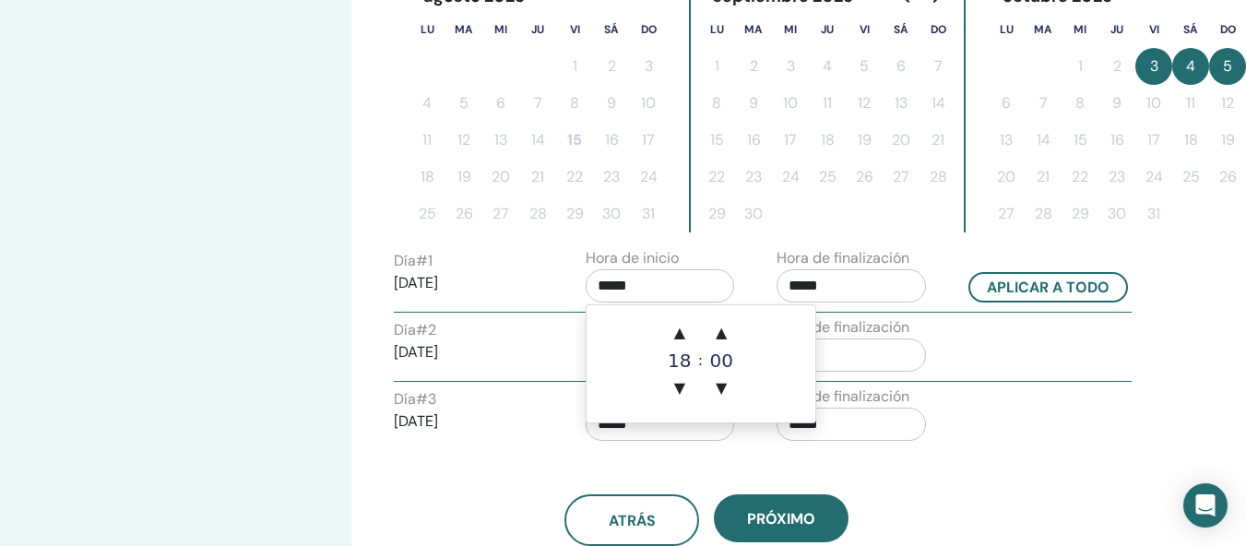
click at [639, 293] on input "*****" at bounding box center [660, 285] width 149 height 33
click at [682, 359] on div "18" at bounding box center [679, 360] width 37 height 18
click at [682, 361] on div "18" at bounding box center [679, 360] width 37 height 18
click at [642, 291] on input "*****" at bounding box center [660, 285] width 149 height 33
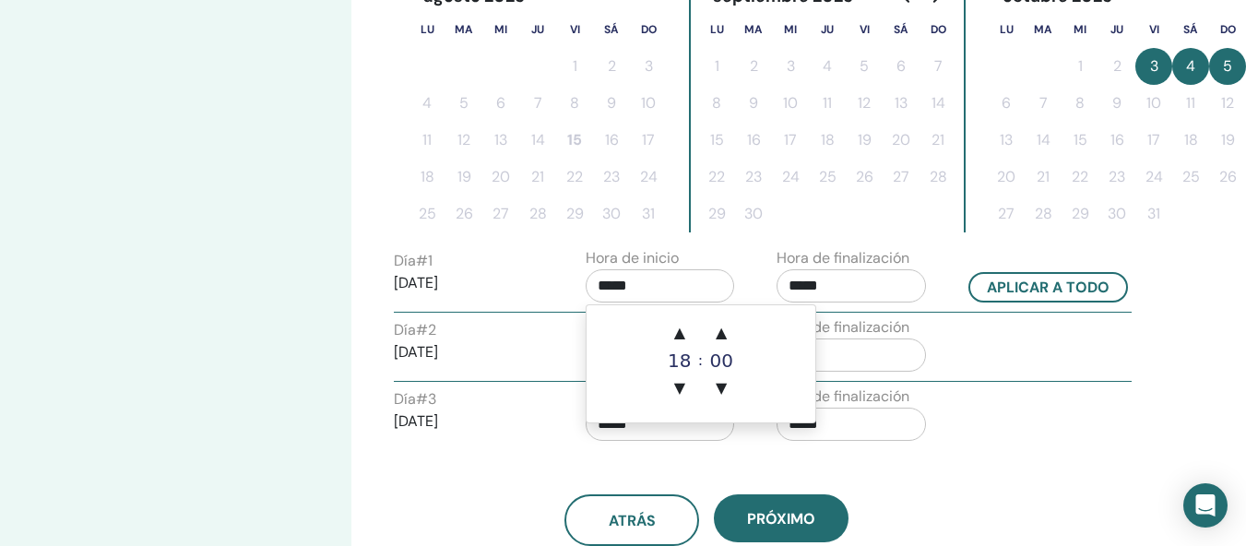
click at [854, 354] on input "*****" at bounding box center [850, 354] width 149 height 33
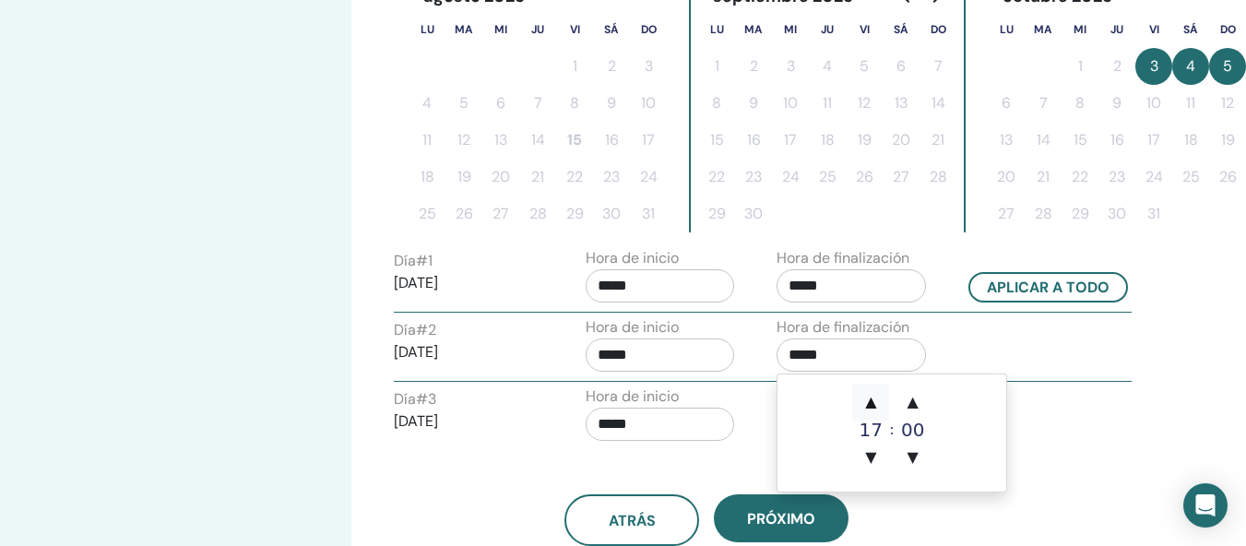
click at [865, 396] on span "▲" at bounding box center [870, 402] width 37 height 37
type input "*****"
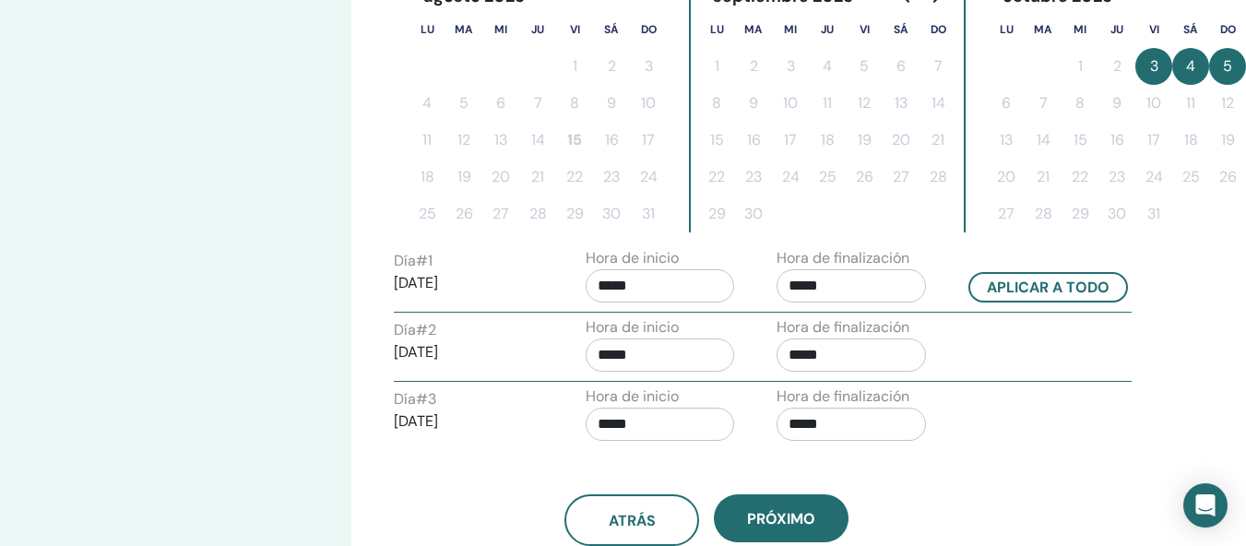
click at [1011, 313] on div "Día # 1 2025/10/03 Hora de inicio ***** Hora de finalización ***** Aplicar a to…" at bounding box center [707, 348] width 626 height 203
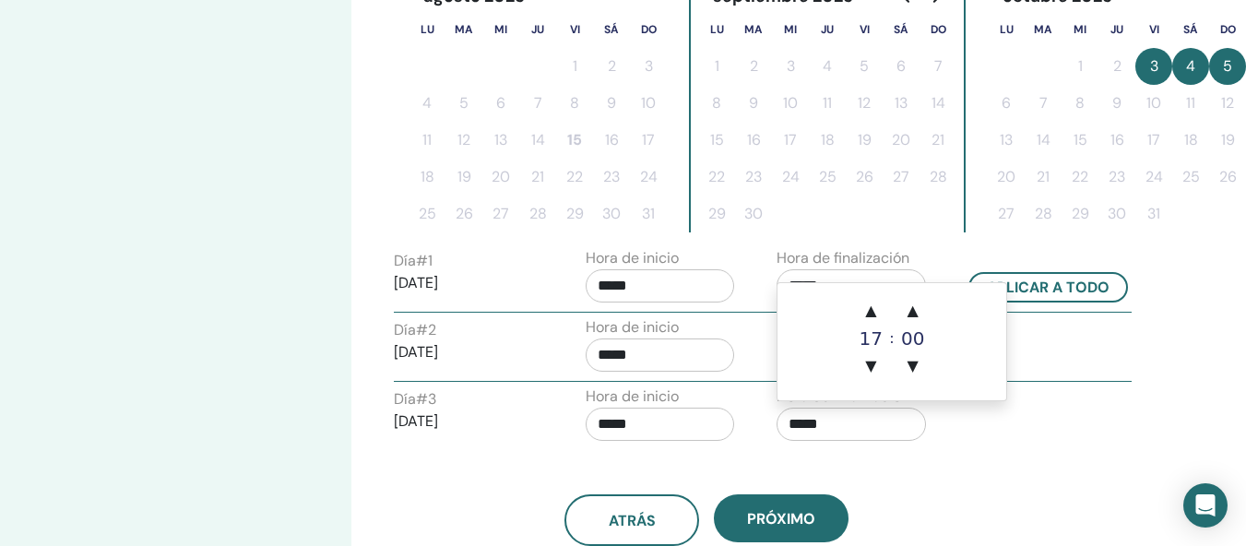
click at [858, 412] on input "*****" at bounding box center [850, 424] width 149 height 33
click at [869, 316] on span "▲" at bounding box center [870, 310] width 37 height 37
type input "*****"
click at [1002, 340] on td "▲ 18 ▼ : ▲ 00 ▼" at bounding box center [891, 341] width 229 height 117
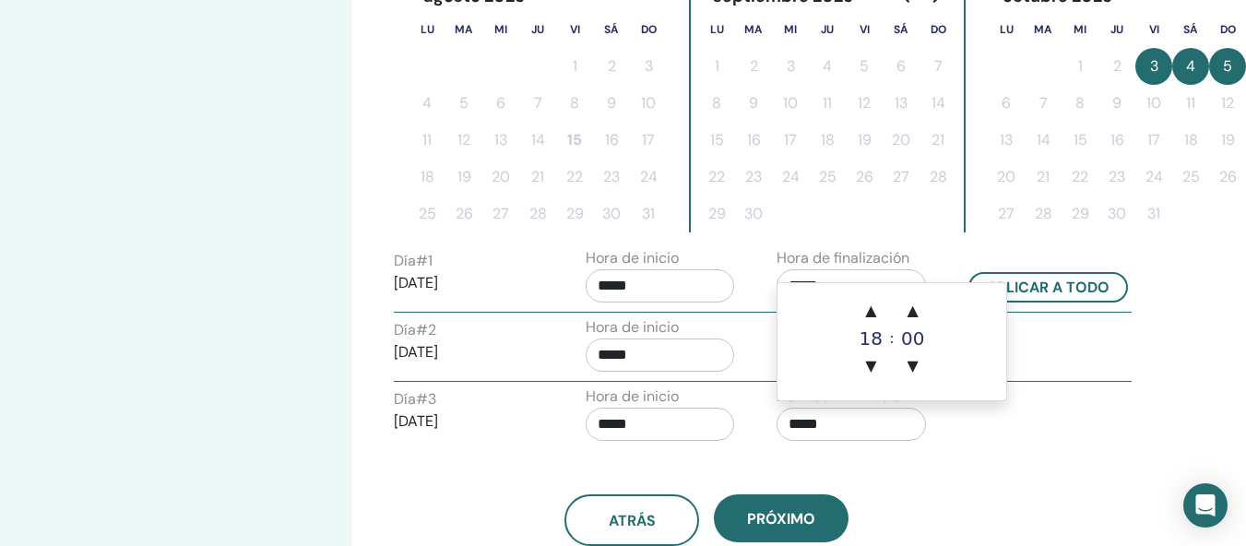
click at [1019, 341] on div "Día # 2 2025/10/04 Hora de inicio ***** Hora de finalización *****" at bounding box center [762, 348] width 765 height 65
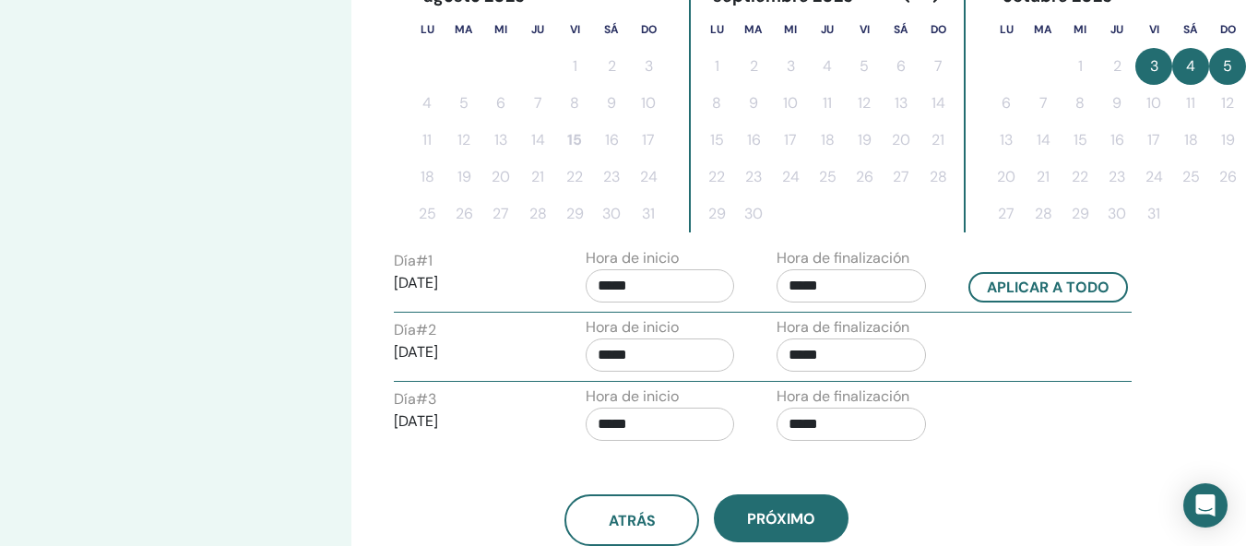
click at [611, 279] on input "*****" at bounding box center [660, 285] width 149 height 33
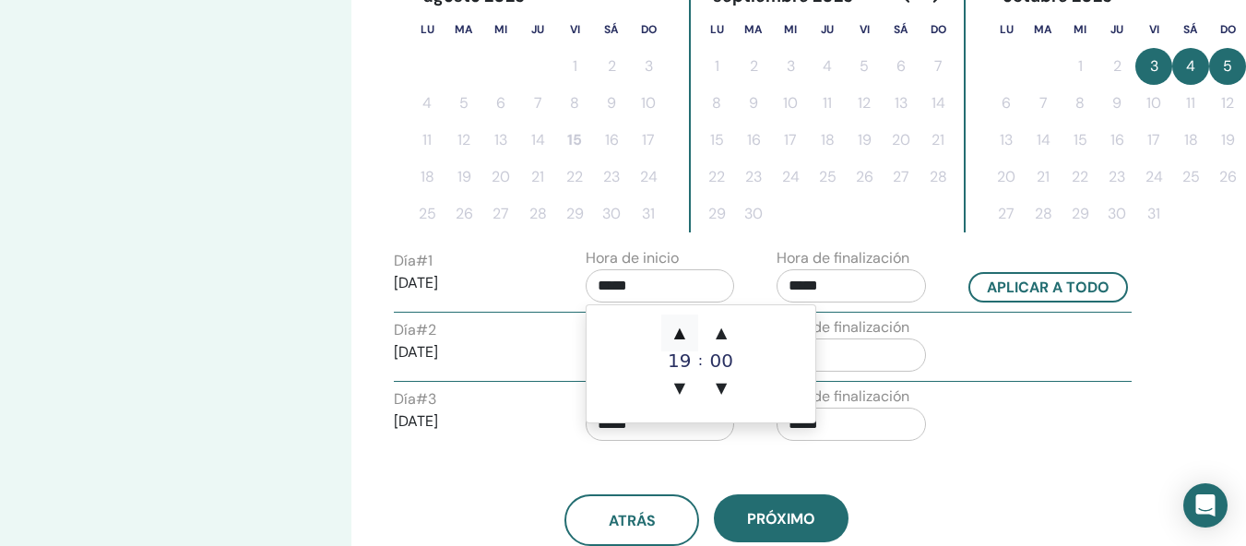
click at [677, 338] on span "▲" at bounding box center [679, 332] width 37 height 37
click at [681, 379] on span "▼" at bounding box center [679, 388] width 37 height 37
type input "*****"
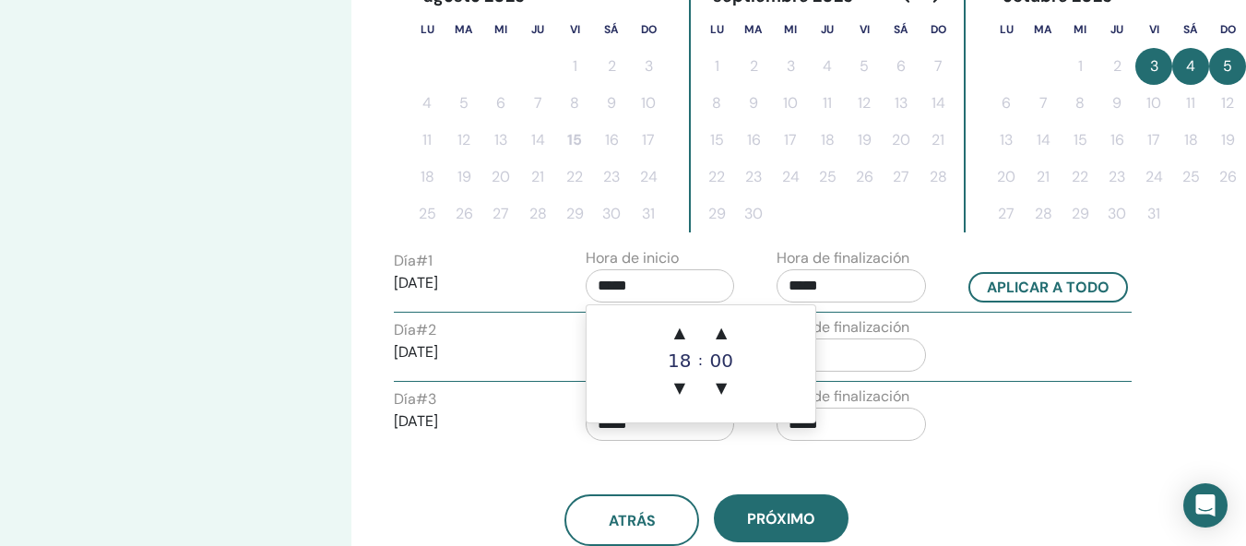
click at [681, 361] on div "18" at bounding box center [679, 360] width 37 height 18
click at [497, 430] on p "2025/10/05" at bounding box center [468, 421] width 149 height 22
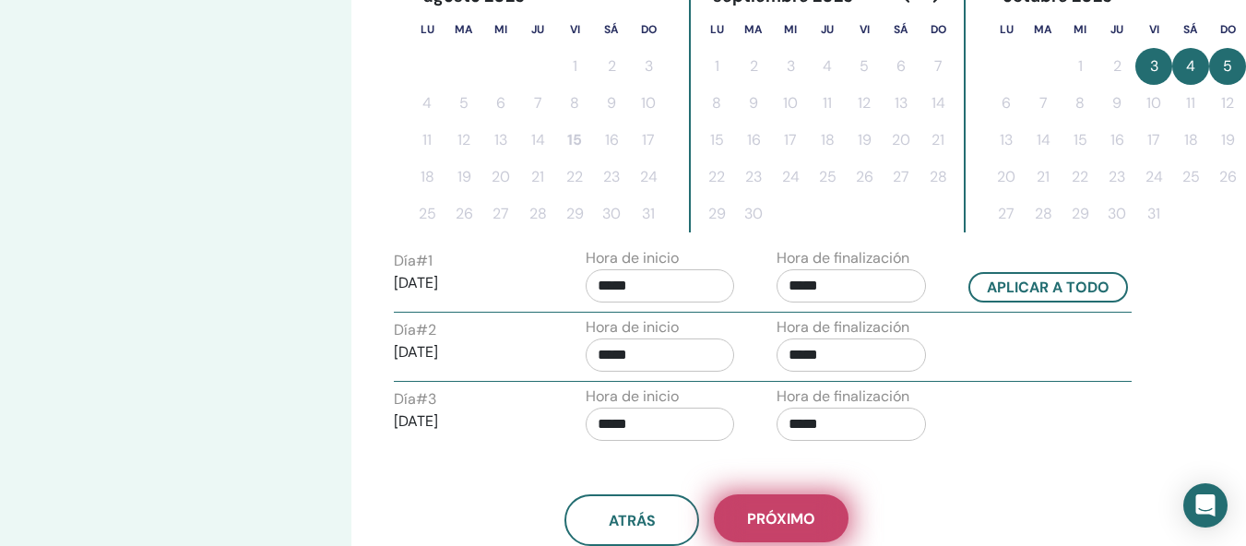
click at [763, 530] on button "próximo" at bounding box center [781, 518] width 135 height 48
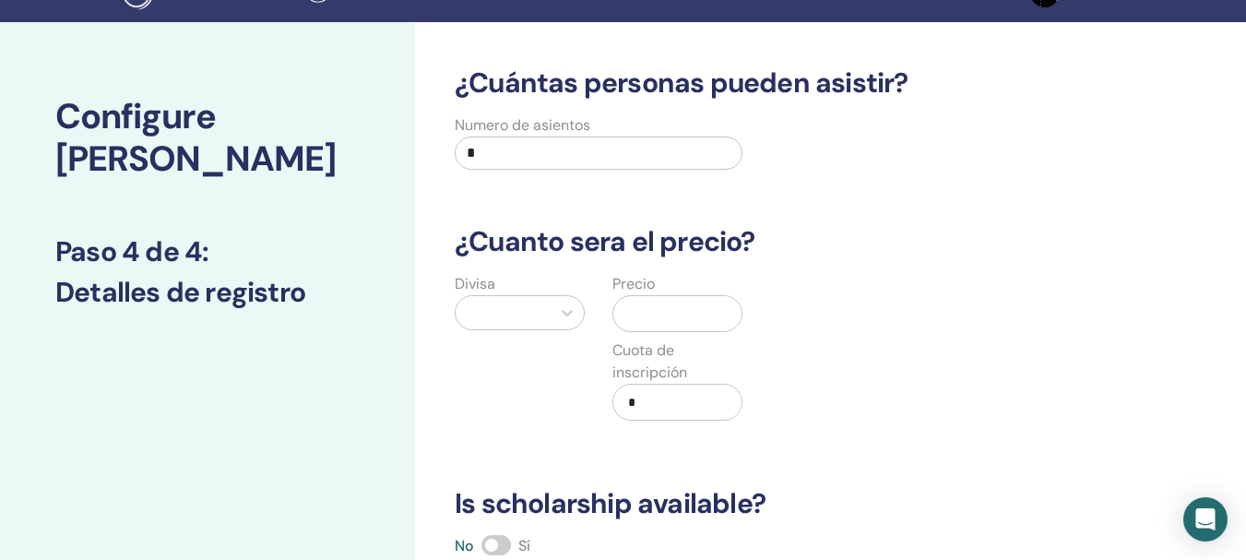
scroll to position [0, 0]
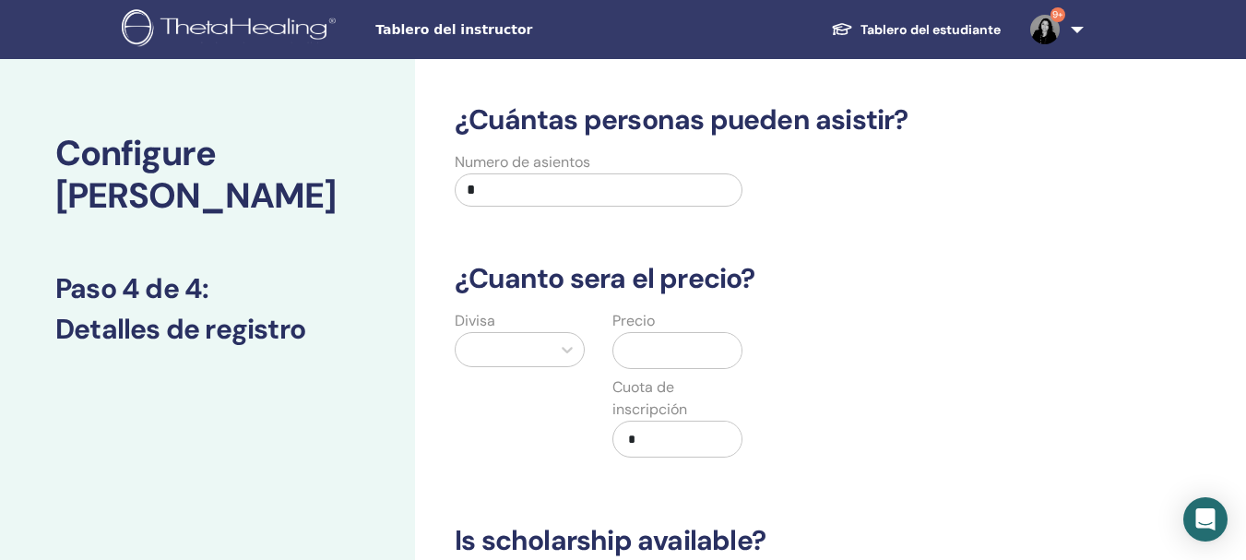
click at [618, 199] on input "*" at bounding box center [599, 189] width 288 height 33
click at [484, 192] on input "*" at bounding box center [599, 189] width 288 height 33
type input "**"
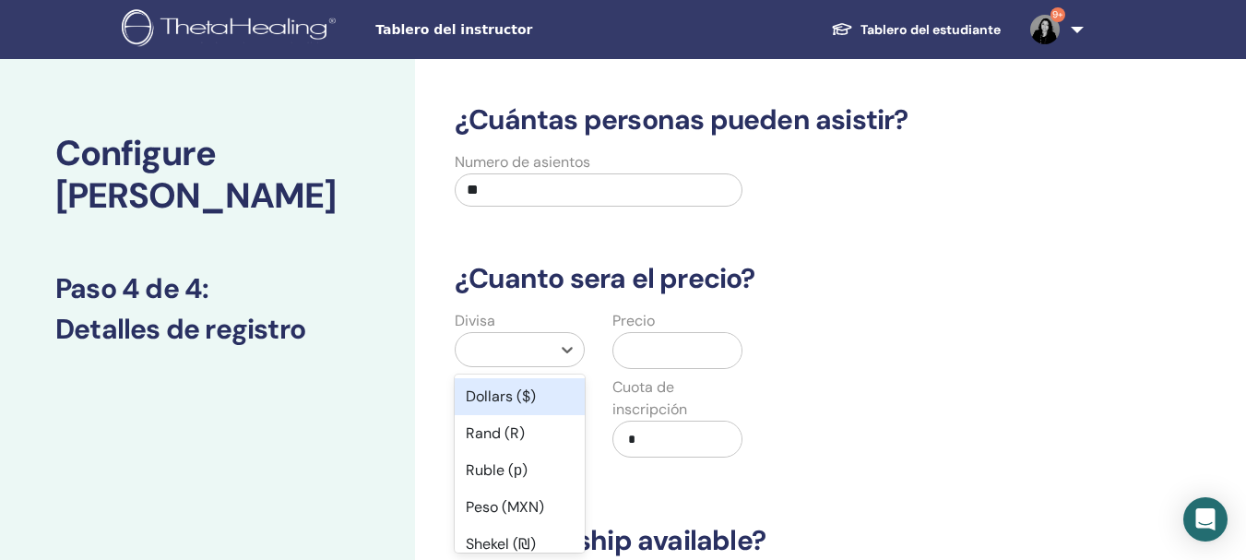
scroll to position [99, 0]
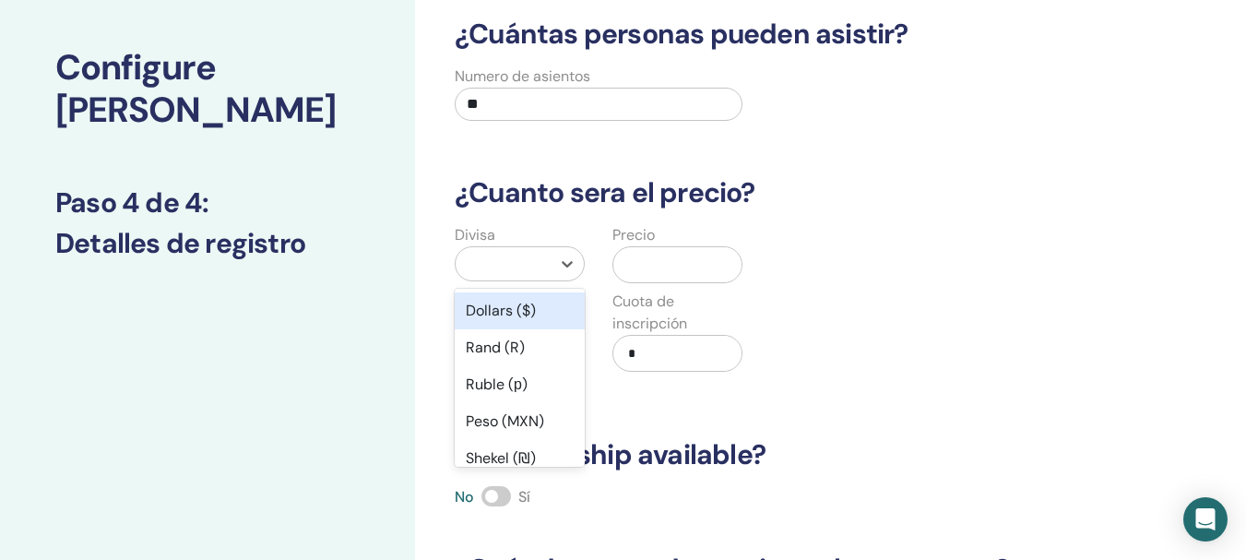
click at [502, 281] on div "option Dollars ($) focused, 1 of 45. 45 results available. Use Up and Down to c…" at bounding box center [520, 263] width 130 height 35
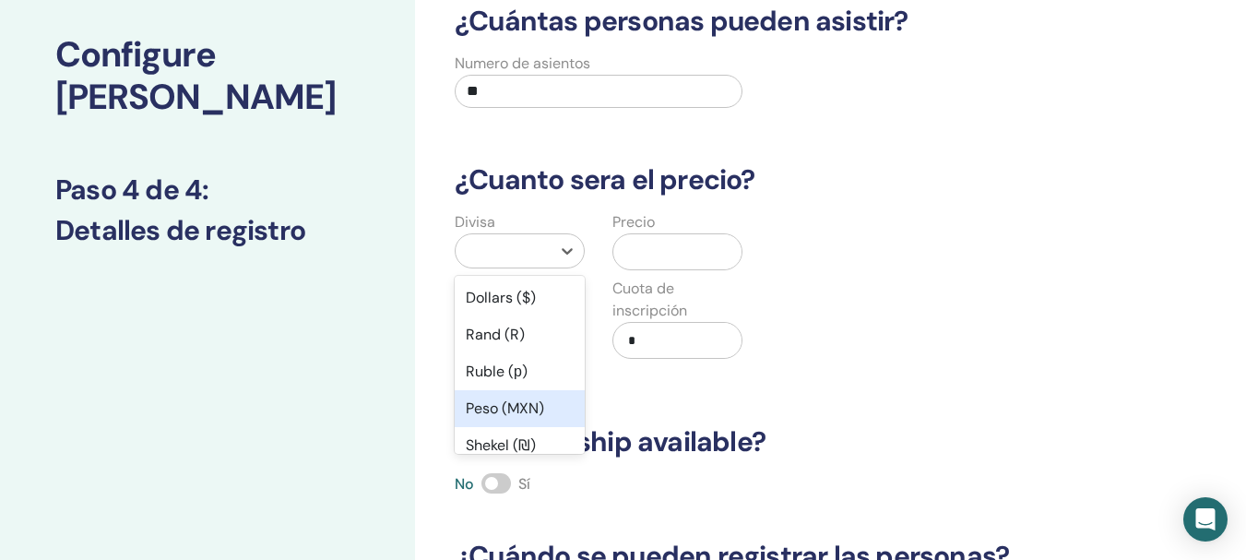
click at [498, 410] on div "Peso (MXN)" at bounding box center [520, 408] width 130 height 37
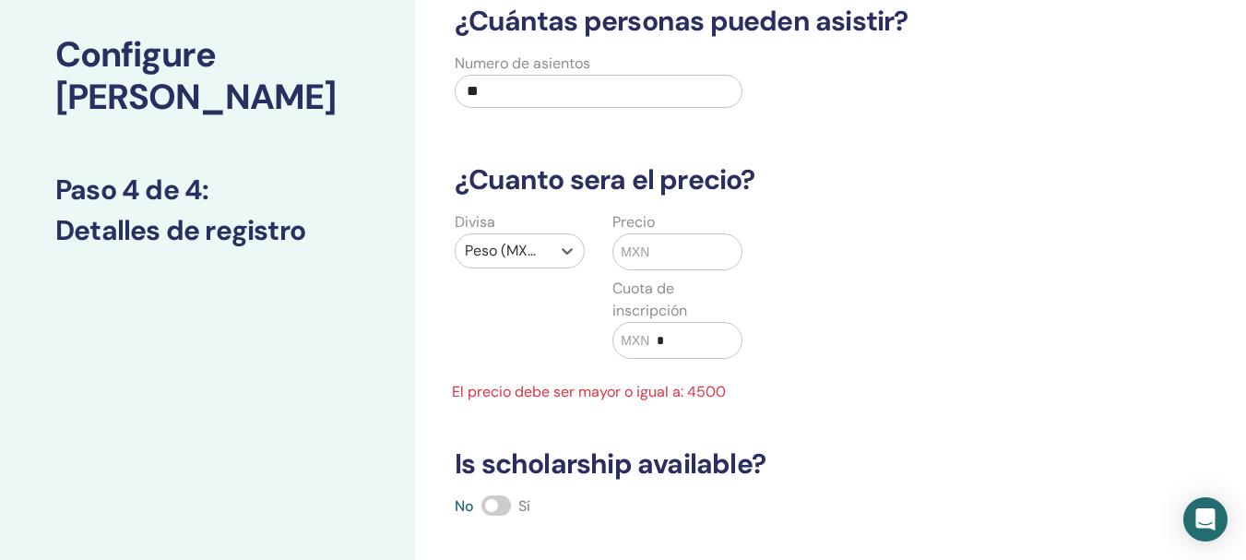
click at [655, 265] on input "text" at bounding box center [695, 251] width 92 height 35
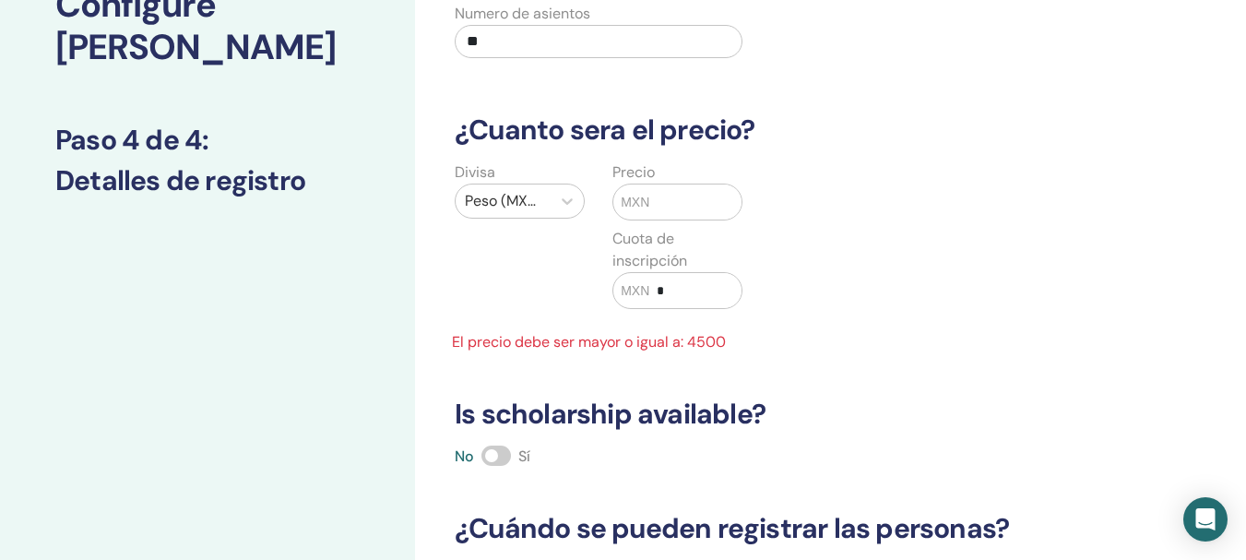
scroll to position [154, 0]
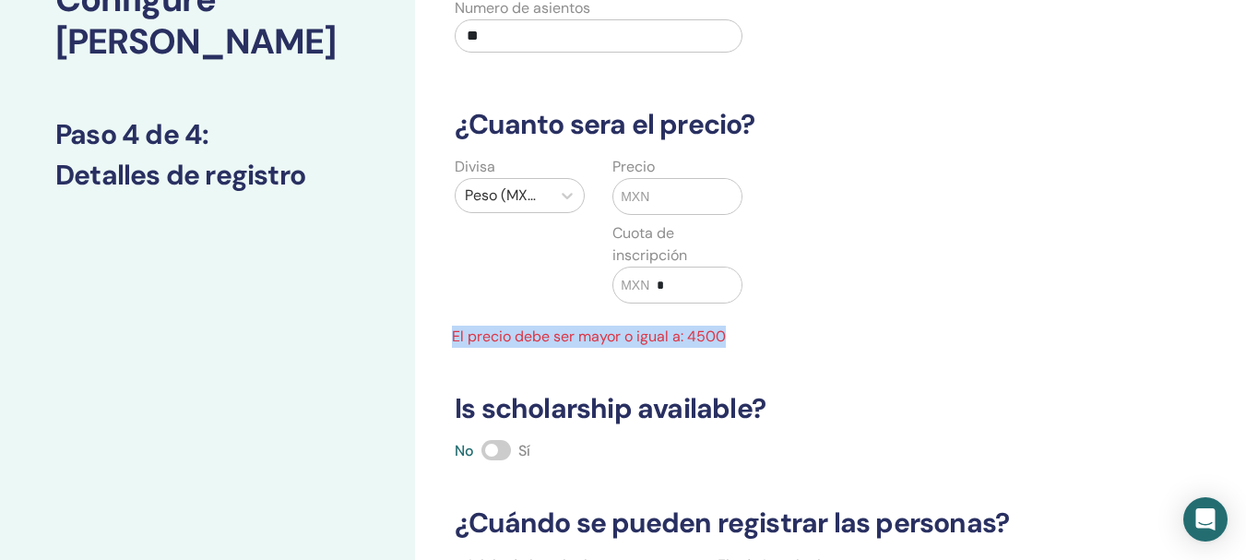
drag, startPoint x: 450, startPoint y: 334, endPoint x: 759, endPoint y: 329, distance: 308.9
click at [759, 329] on div "Divisa Peso (MXN) Precio MXN Cuota de inscripción MXN * El precio debe ser mayo…" at bounding box center [757, 252] width 654 height 192
click at [761, 328] on div "Divisa Peso (MXN) Precio MXN Cuota de inscripción MXN * El precio debe ser mayo…" at bounding box center [757, 252] width 654 height 192
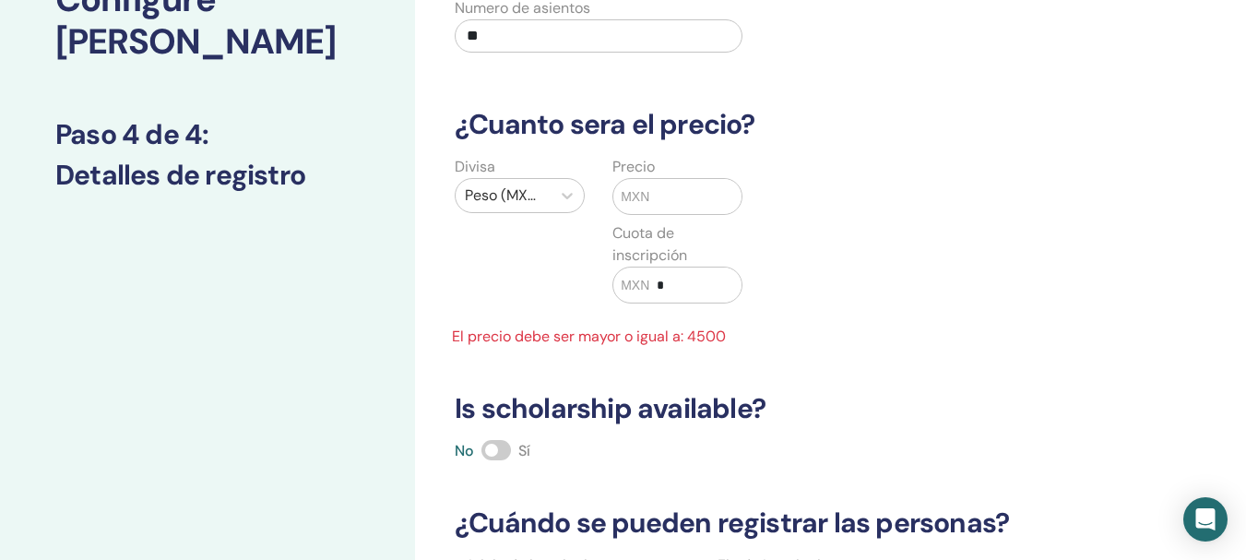
click at [680, 200] on input "text" at bounding box center [695, 196] width 92 height 35
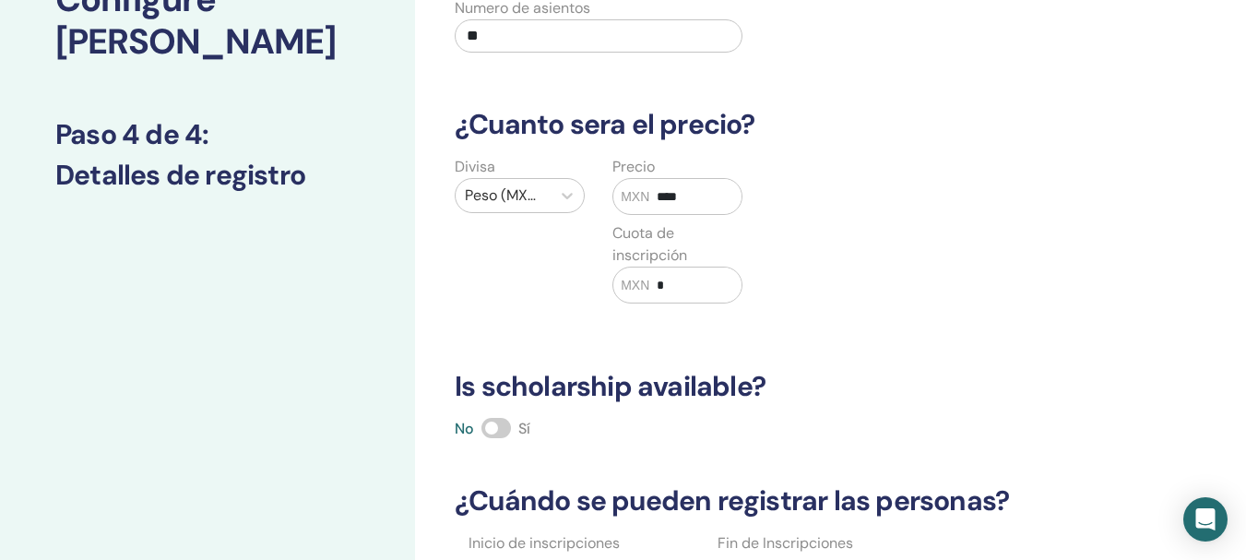
type input "****"
click at [682, 280] on input "*" at bounding box center [695, 284] width 92 height 35
type input "***"
click at [784, 273] on div "Divisa Peso (MXN) Precio MXN **** Cuota de inscripción MXN ***" at bounding box center [757, 241] width 654 height 170
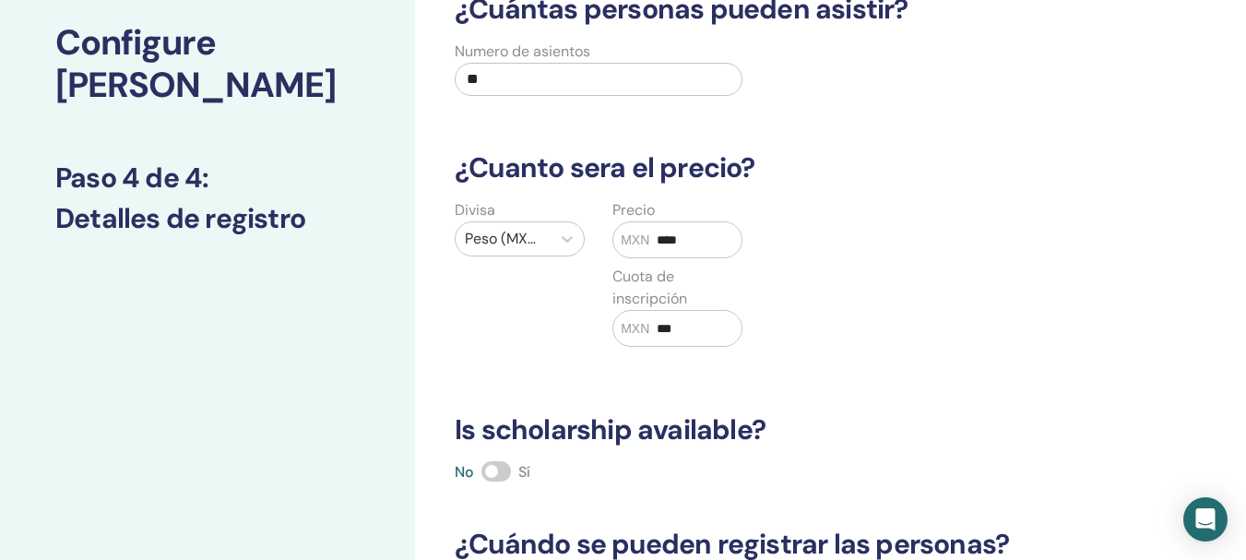
scroll to position [157, 0]
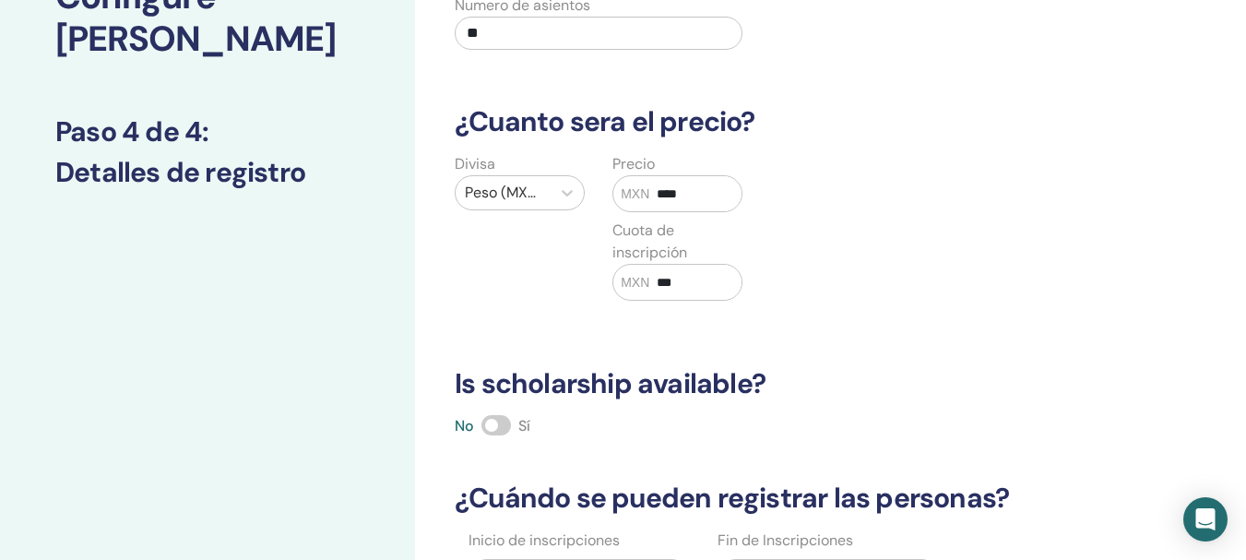
click at [621, 234] on label "Cuota de inscripción" at bounding box center [677, 241] width 130 height 44
drag, startPoint x: 657, startPoint y: 283, endPoint x: 706, endPoint y: 281, distance: 49.8
click at [706, 282] on input "***" at bounding box center [695, 282] width 92 height 35
click at [706, 281] on input "***" at bounding box center [695, 282] width 92 height 35
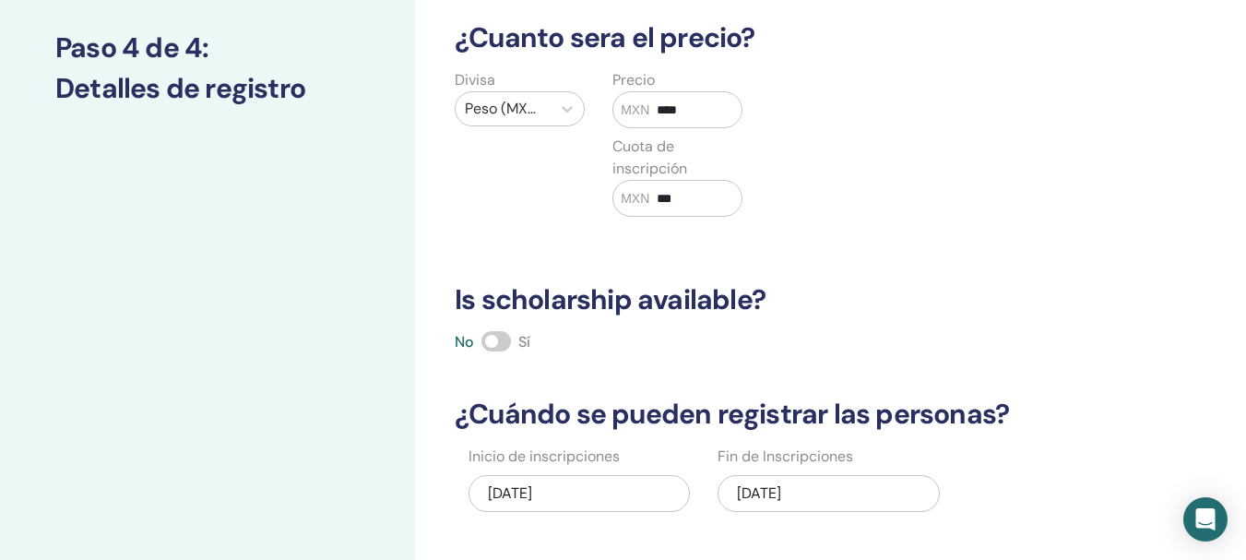
scroll to position [238, 0]
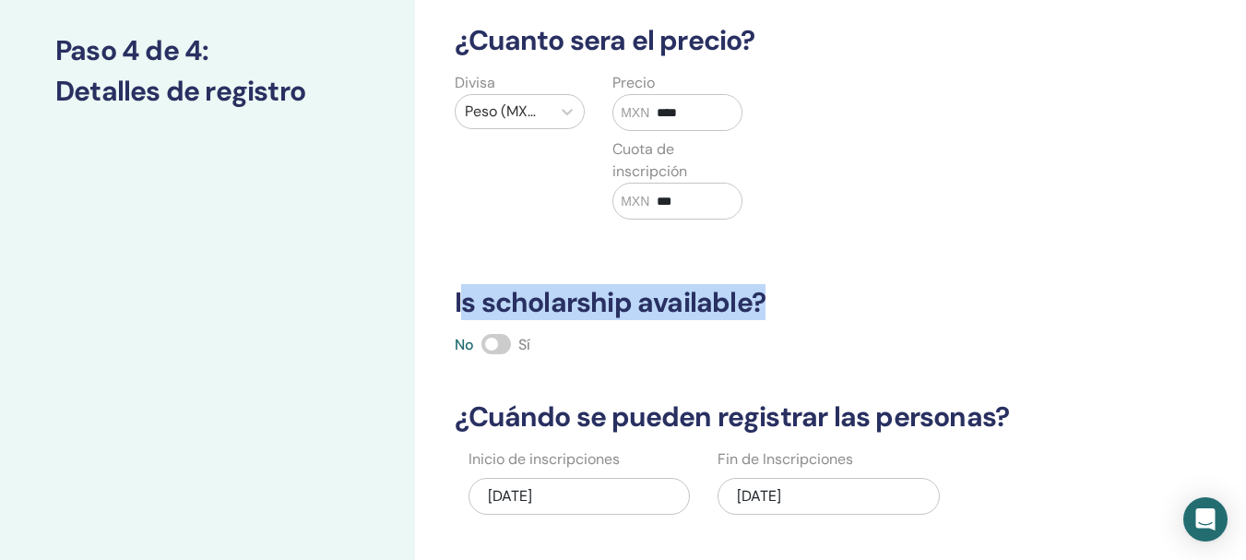
drag, startPoint x: 465, startPoint y: 308, endPoint x: 526, endPoint y: 281, distance: 67.3
click at [881, 296] on h3 "Is scholarship available?" at bounding box center [771, 302] width 654 height 33
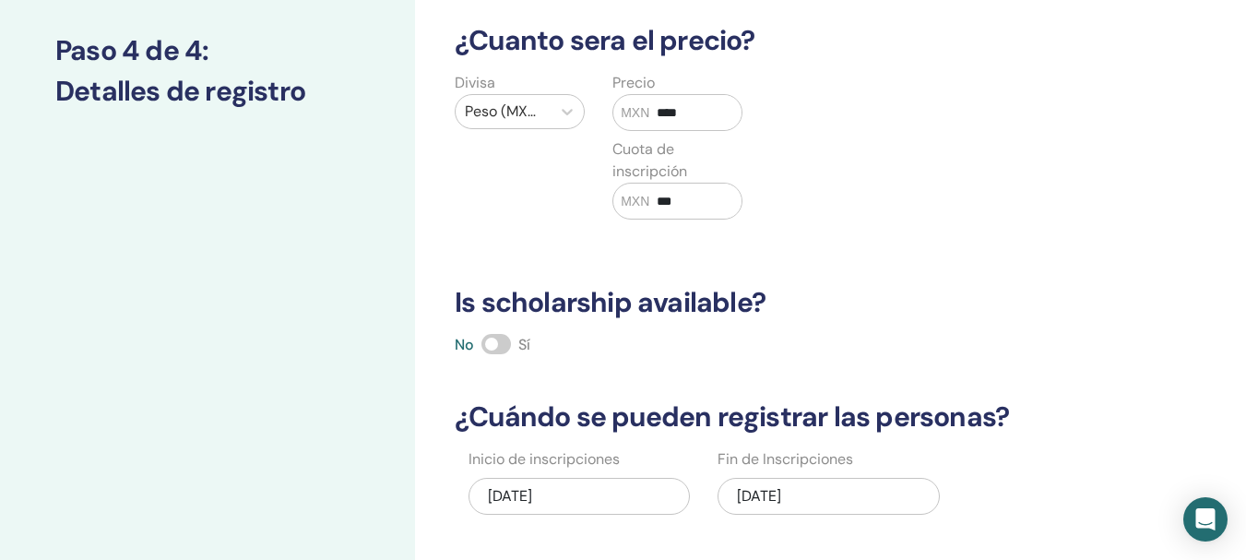
click at [503, 349] on span at bounding box center [496, 344] width 30 height 20
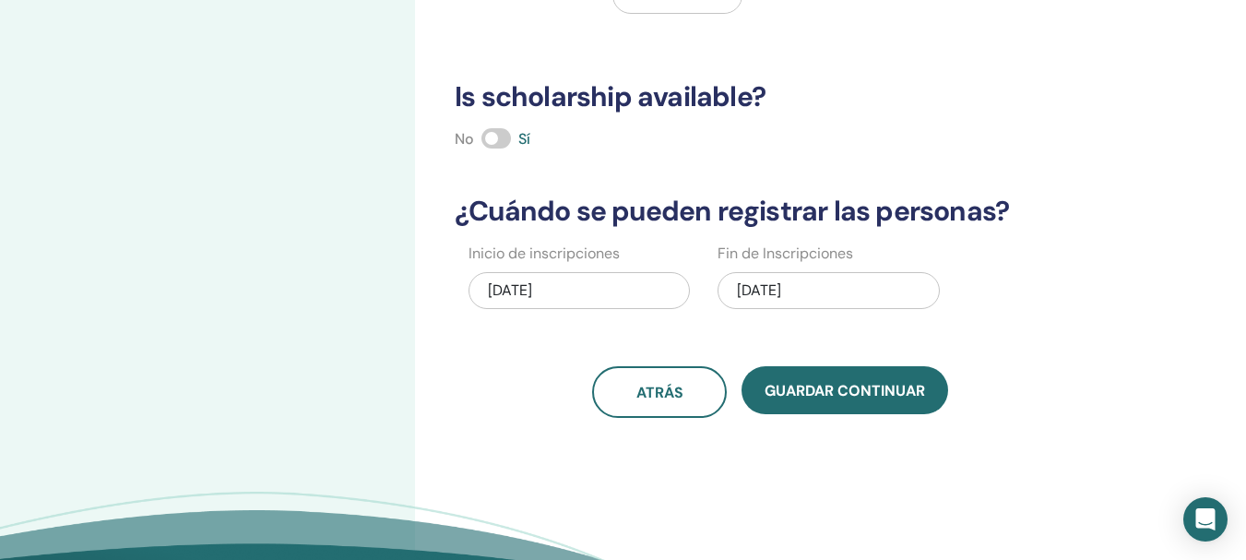
scroll to position [446, 0]
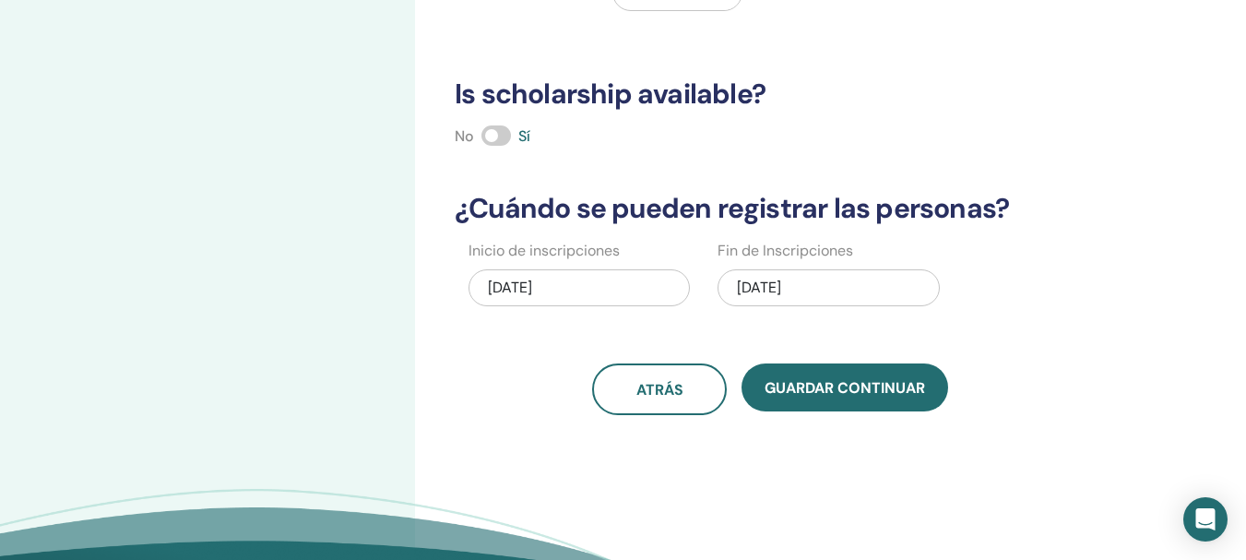
drag, startPoint x: 489, startPoint y: 291, endPoint x: 587, endPoint y: 285, distance: 98.9
click at [587, 285] on div "08/15/2025" at bounding box center [578, 287] width 221 height 37
drag, startPoint x: 735, startPoint y: 299, endPoint x: 830, endPoint y: 292, distance: 95.2
click at [830, 292] on div "10/05/2025" at bounding box center [827, 287] width 221 height 37
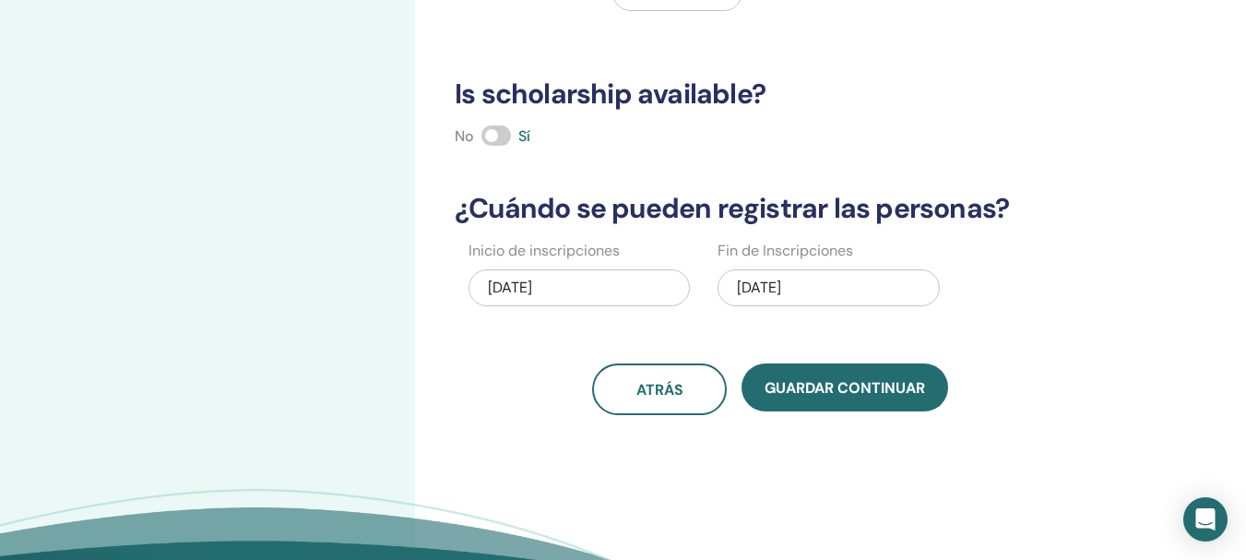
click at [727, 291] on div "10/05/2025" at bounding box center [827, 287] width 221 height 37
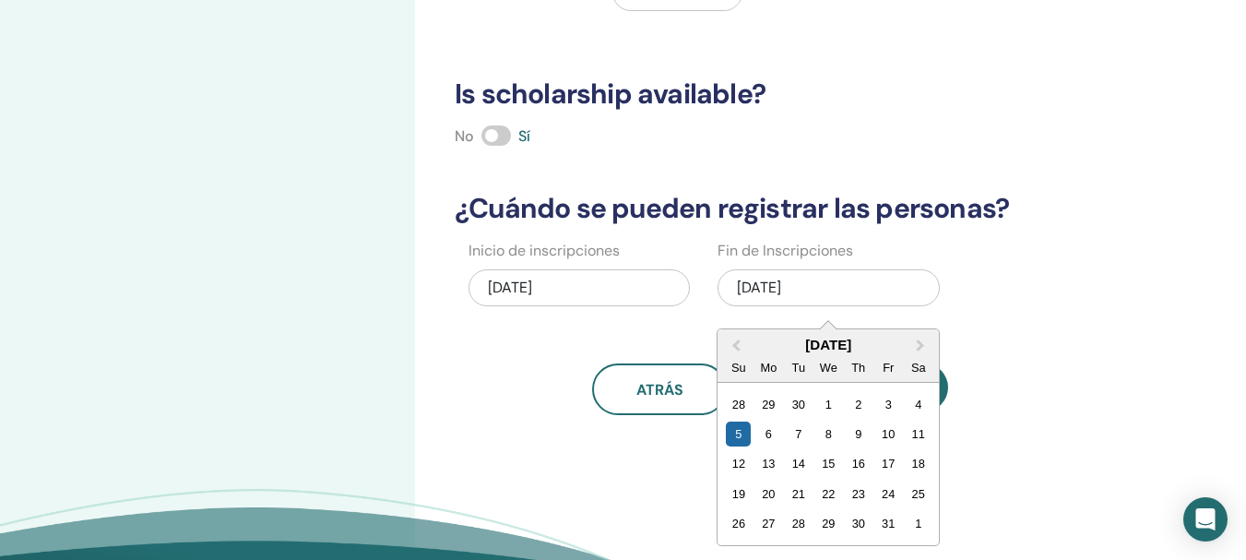
click at [888, 290] on div "10/05/2025" at bounding box center [827, 287] width 221 height 37
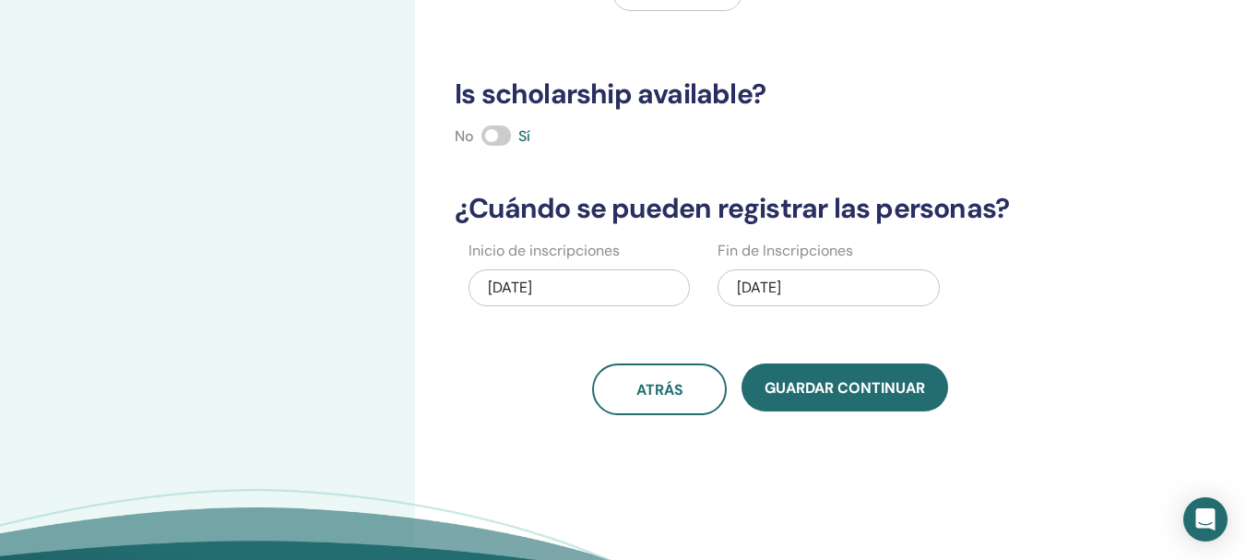
click at [1056, 308] on div "Inicio de inscripciones 08/15/2025 Fin de Inscripciones 10/05/2025" at bounding box center [757, 279] width 654 height 79
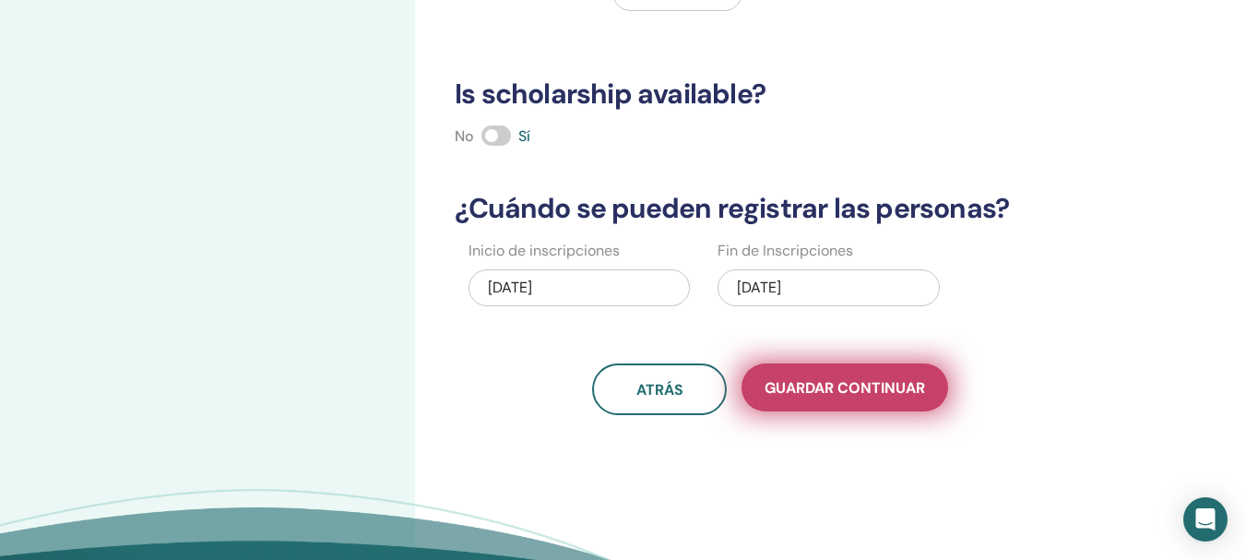
click at [851, 391] on span "Guardar Continuar" at bounding box center [844, 387] width 160 height 19
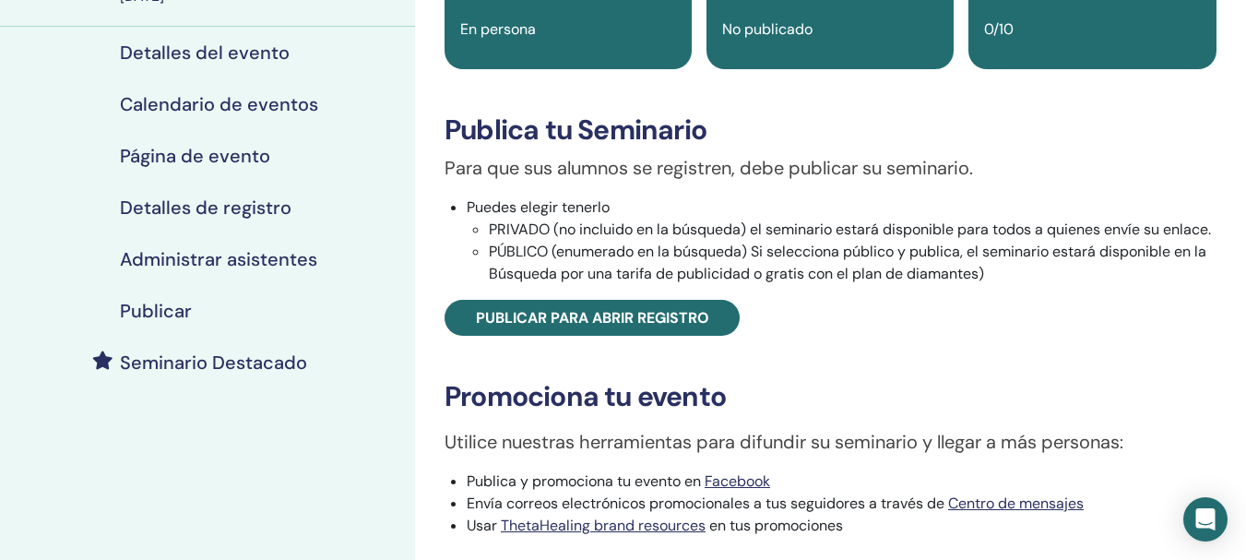
scroll to position [201, 0]
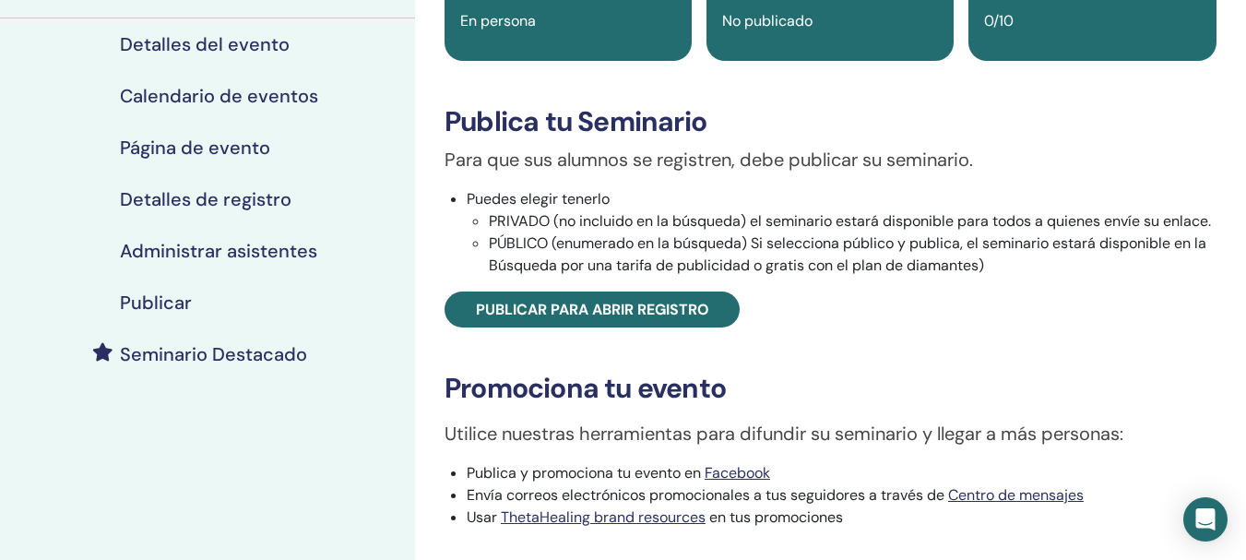
drag, startPoint x: 499, startPoint y: 216, endPoint x: 817, endPoint y: 183, distance: 319.8
click at [817, 183] on div "Para que sus alumnos se registren, debe publicar su seminario. Puedes elegir te…" at bounding box center [830, 237] width 799 height 182
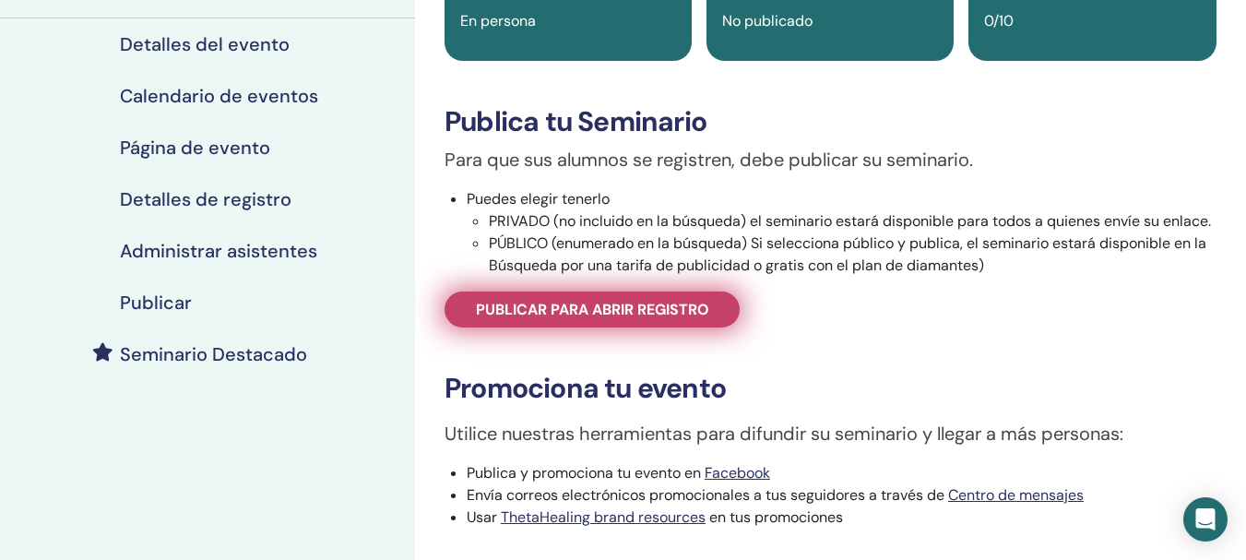
click at [555, 317] on span "Publicar para abrir registro" at bounding box center [592, 309] width 233 height 19
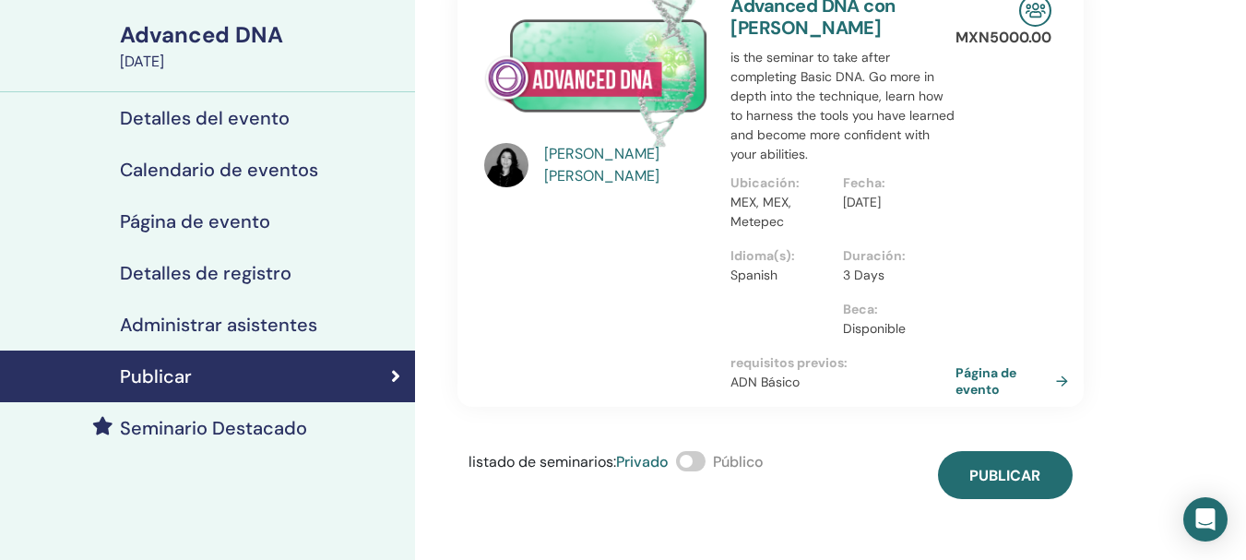
scroll to position [130, 0]
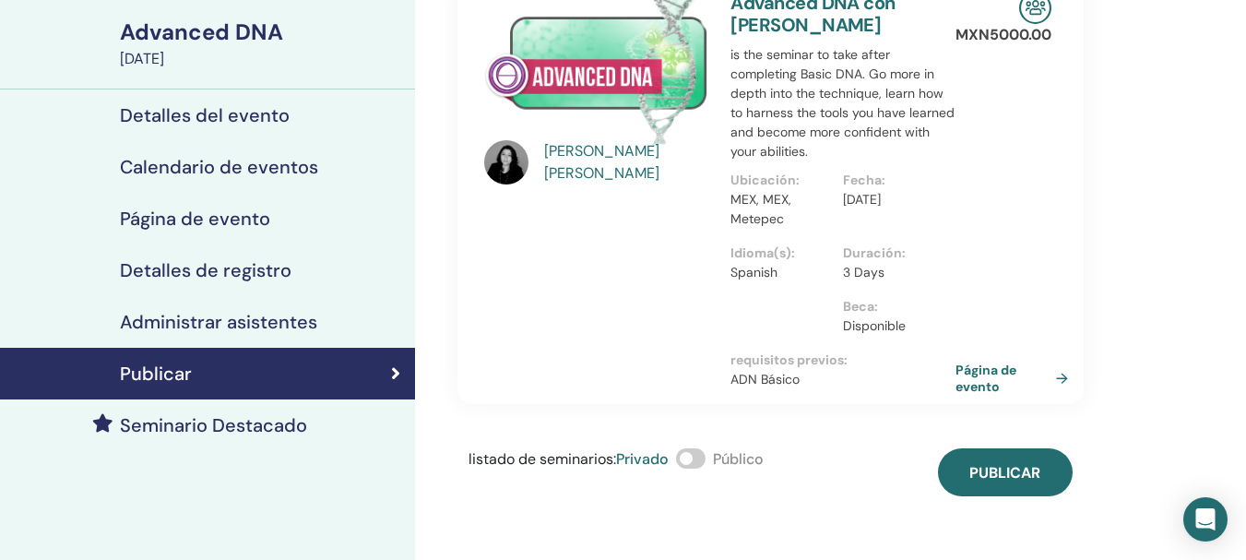
click at [697, 457] on span at bounding box center [691, 458] width 30 height 20
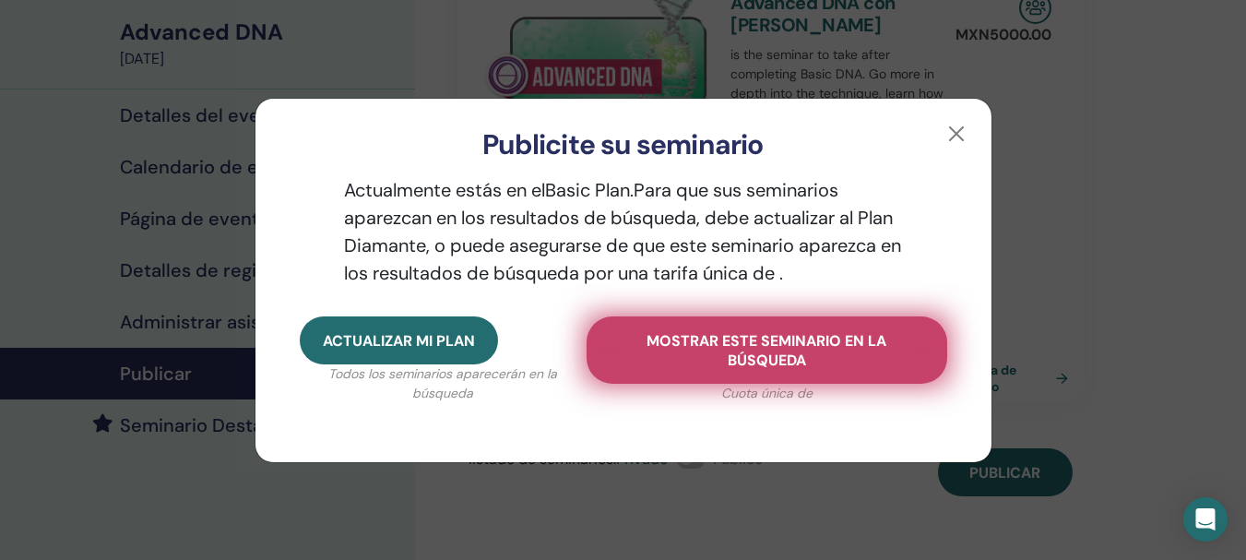
click at [735, 344] on span "Mostrar este seminario en la búsqueda" at bounding box center [766, 350] width 314 height 39
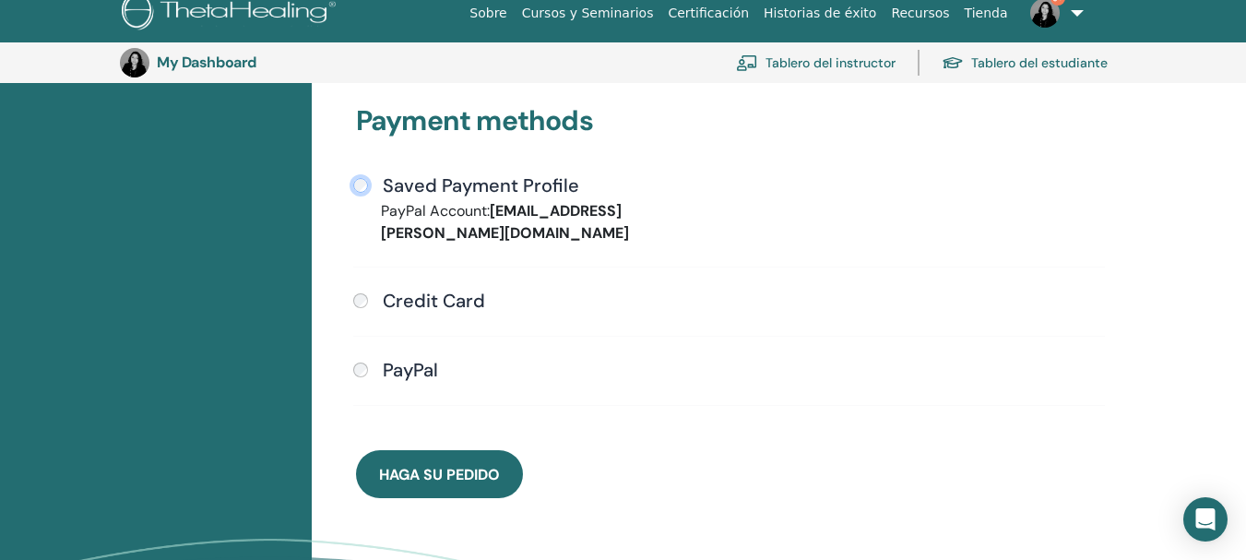
scroll to position [486, 0]
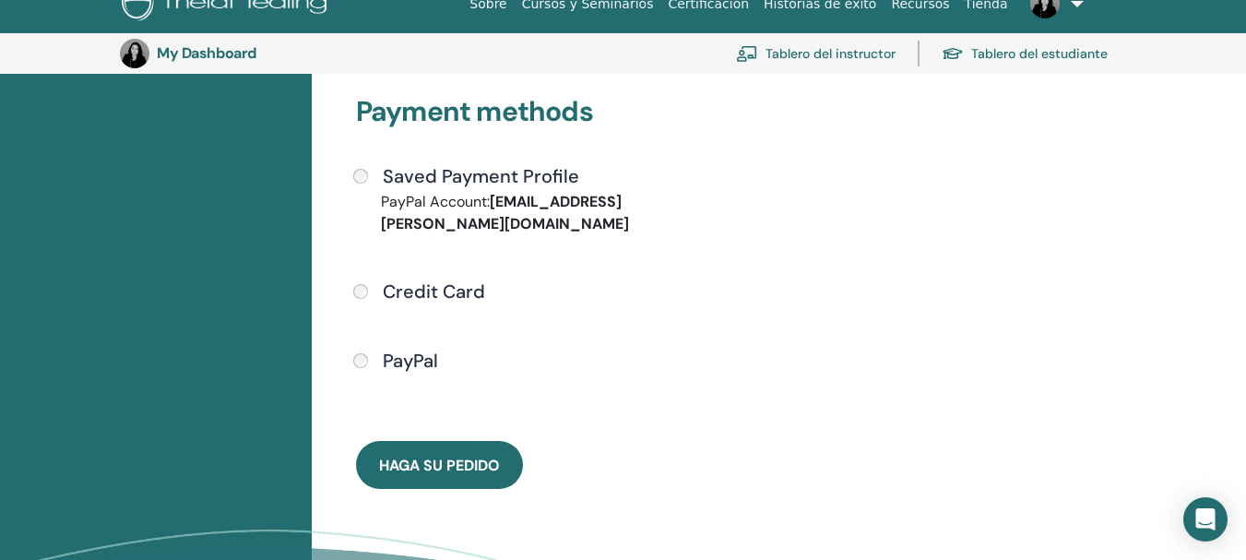
click at [436, 453] on button "Haga su pedido" at bounding box center [439, 465] width 167 height 48
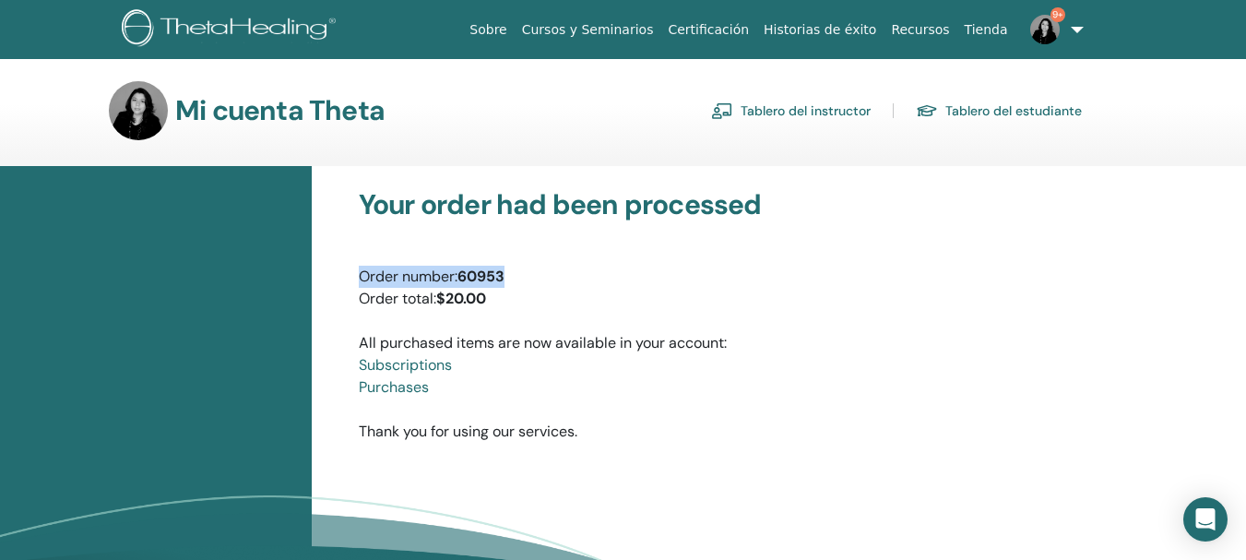
drag, startPoint x: 1245, startPoint y: 199, endPoint x: 1239, endPoint y: 270, distance: 71.2
click at [1242, 268] on div "Your order had been processed Order number: 60953 Order total: $20.00 All purch…" at bounding box center [779, 423] width 934 height 514
click at [1158, 324] on div "Your order had been processed Order number: 60953 Order total: $20.00 All purch…" at bounding box center [779, 423] width 934 height 514
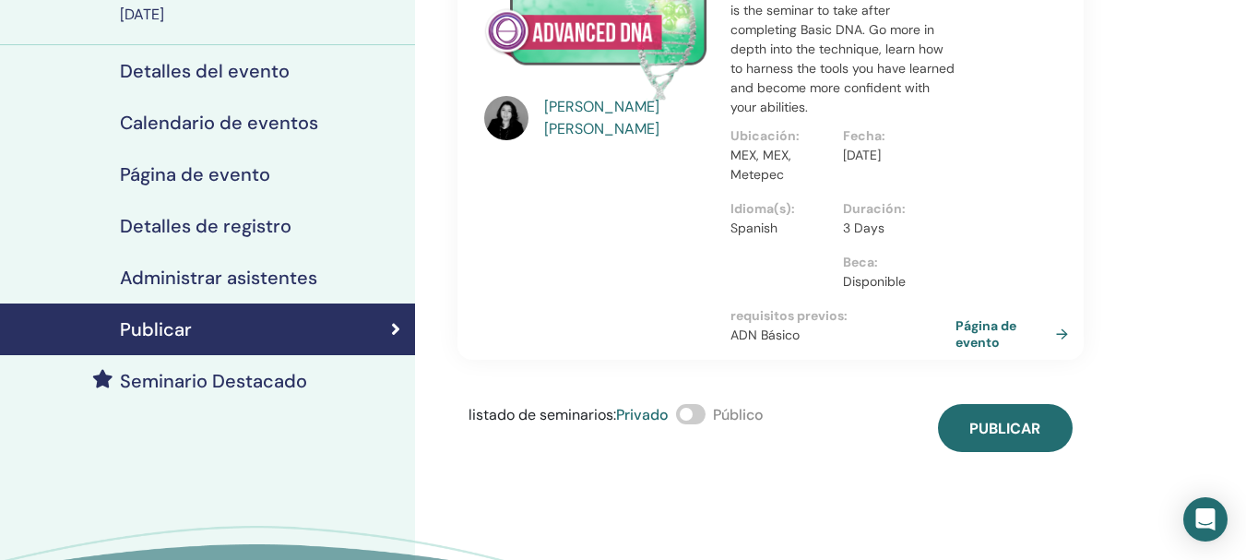
scroll to position [179, 0]
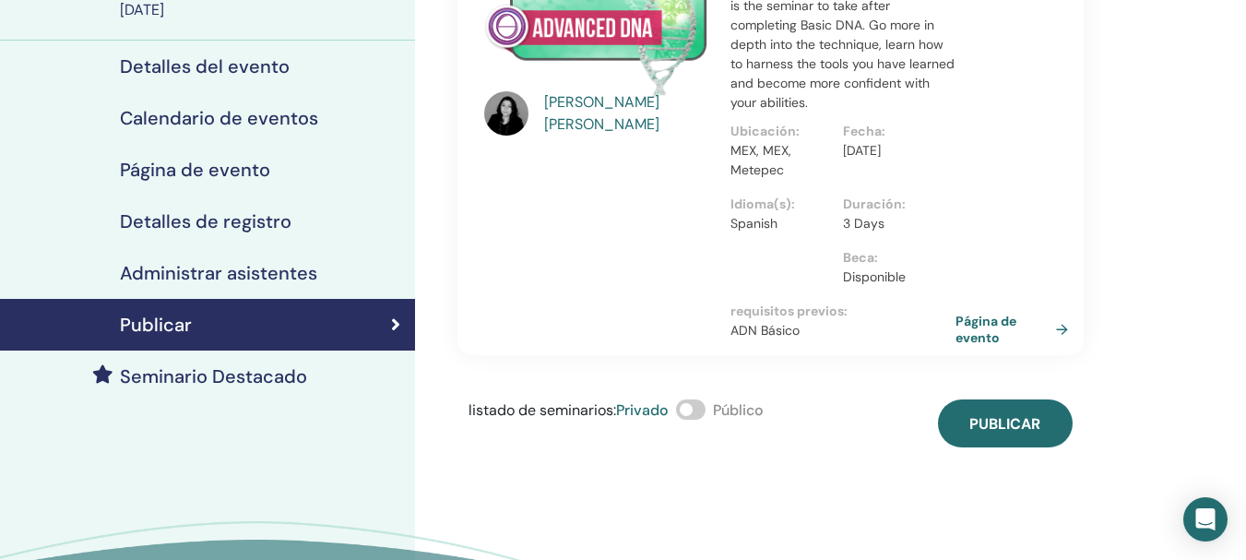
click at [703, 409] on span at bounding box center [691, 409] width 30 height 20
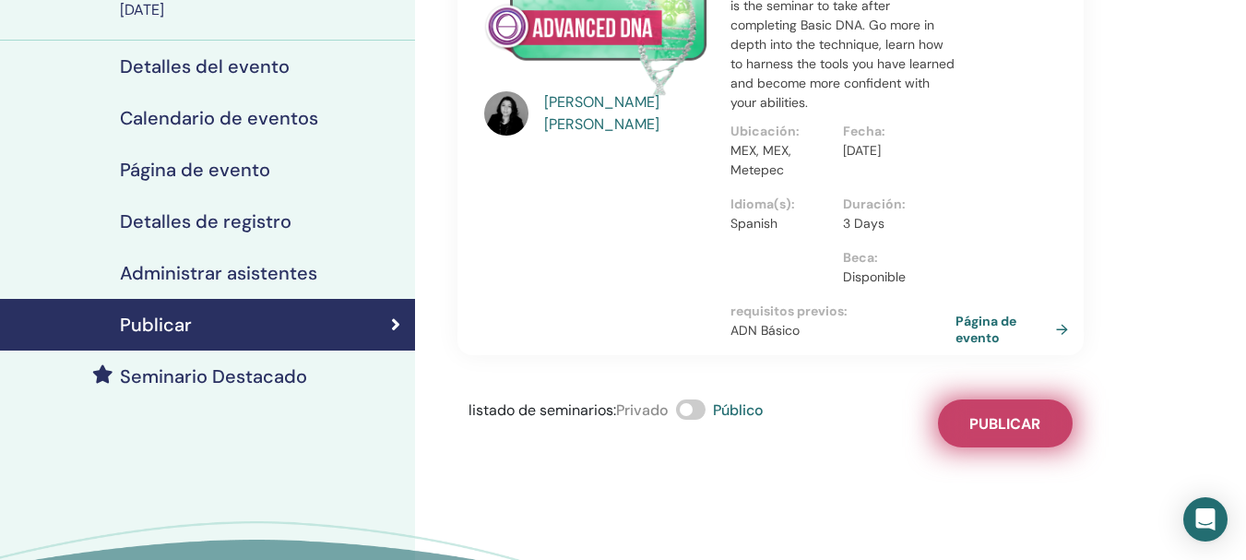
click at [974, 422] on span "Publicar" at bounding box center [1004, 423] width 71 height 19
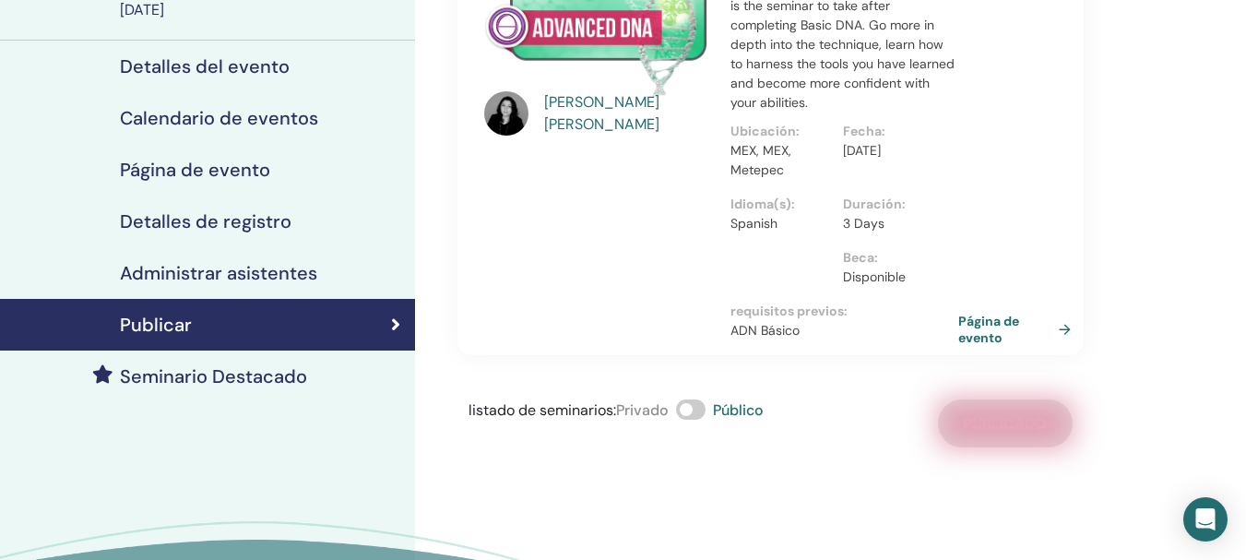
click at [969, 328] on link "Página de evento" at bounding box center [1018, 329] width 120 height 33
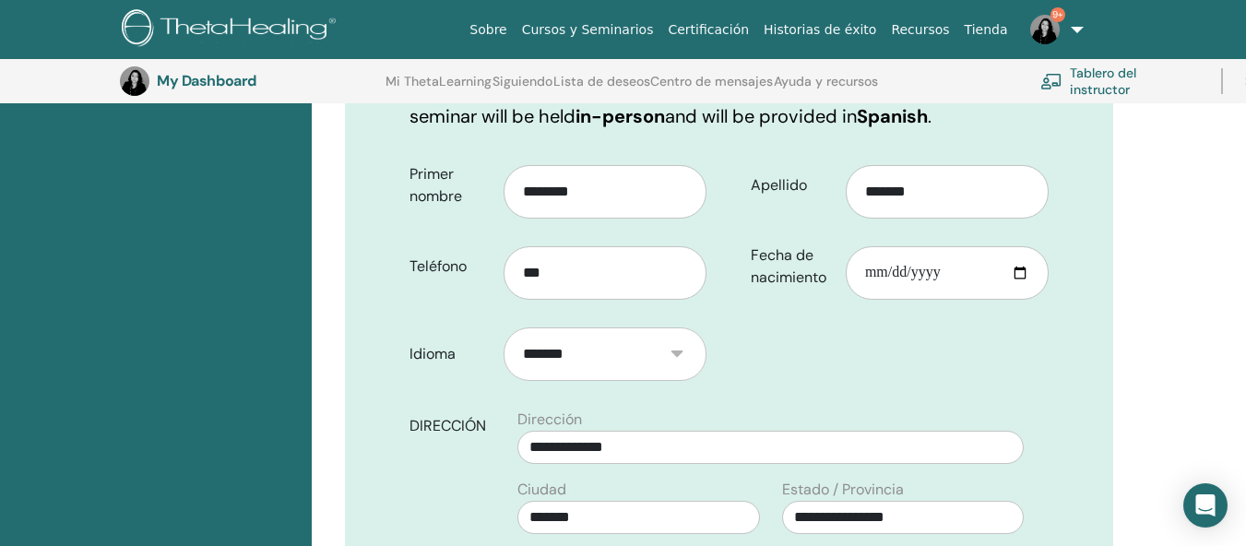
scroll to position [341, 0]
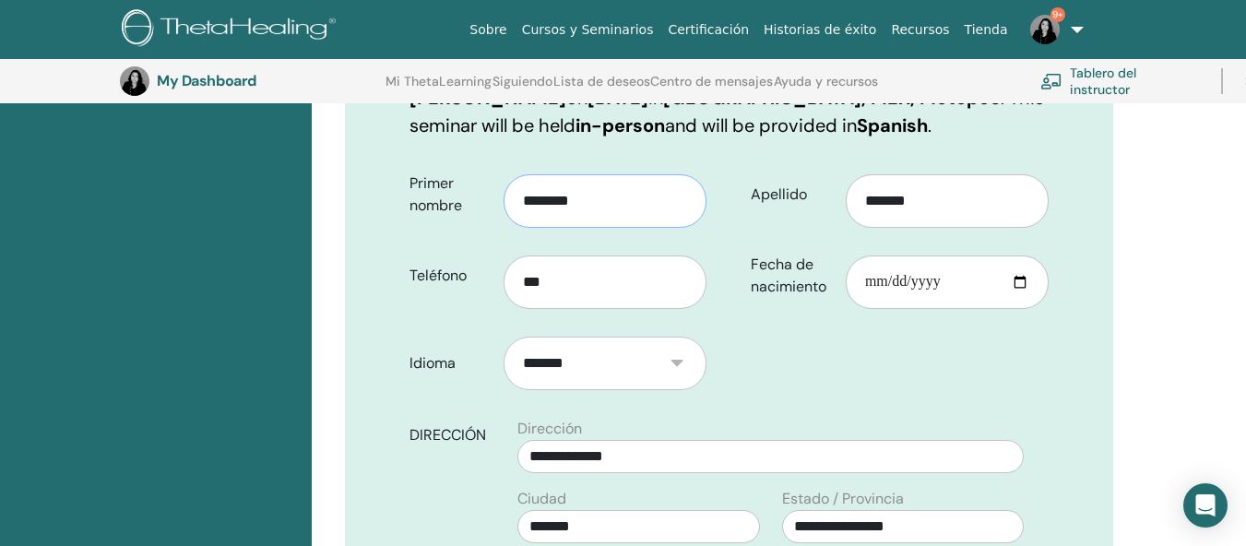
click at [595, 211] on input "********" at bounding box center [604, 200] width 203 height 53
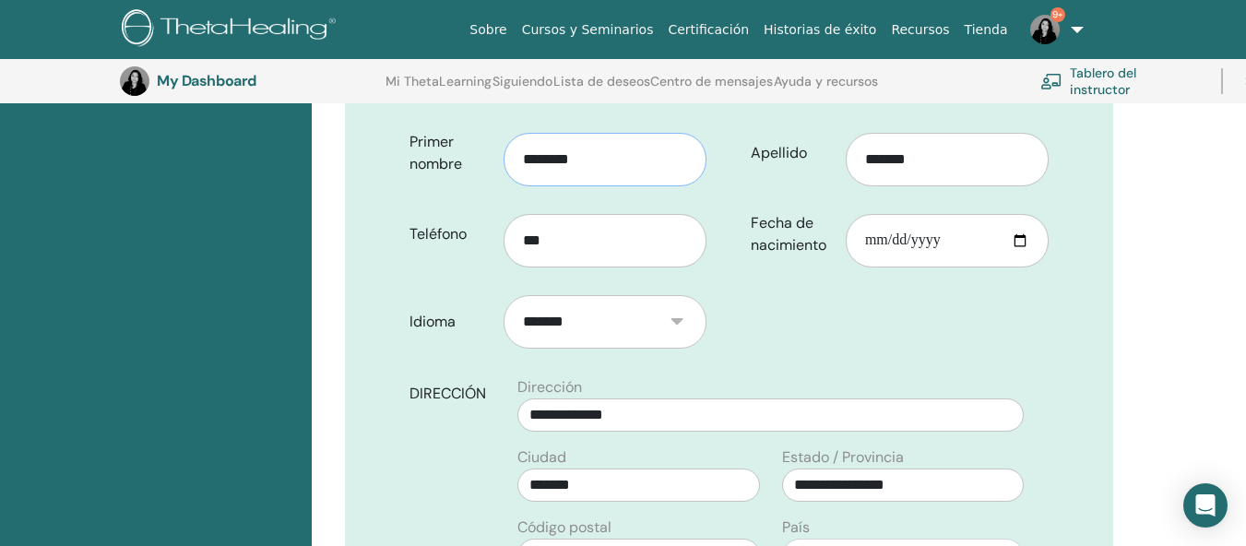
scroll to position [350, 0]
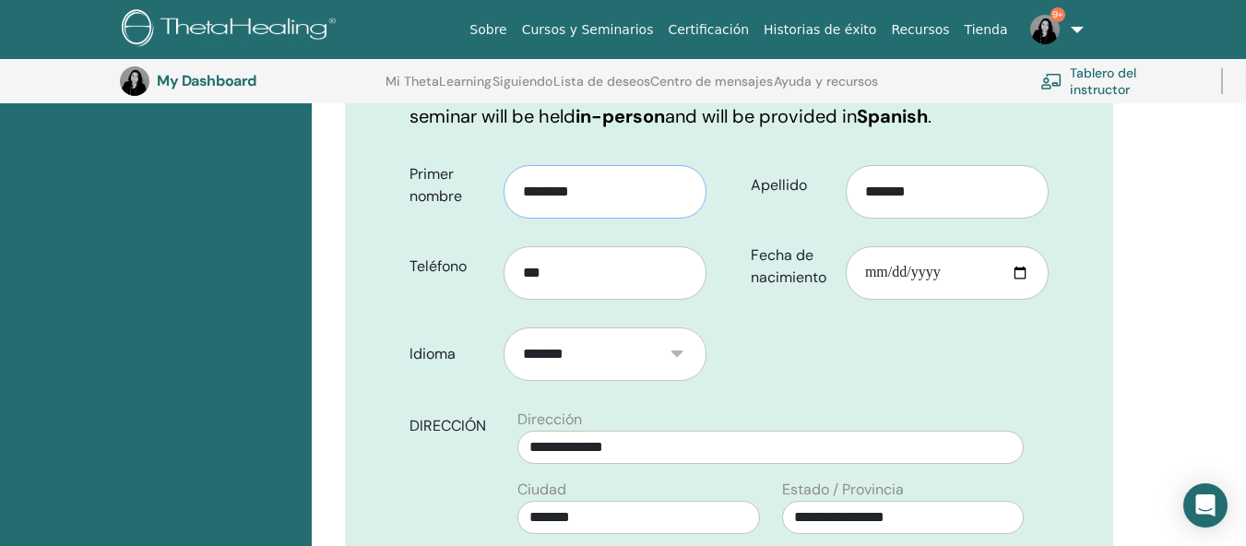
click at [610, 195] on input "********" at bounding box center [604, 191] width 203 height 53
drag, startPoint x: 411, startPoint y: 177, endPoint x: 476, endPoint y: 198, distance: 67.9
click at [476, 198] on label "Primer nombre" at bounding box center [450, 185] width 109 height 57
click at [469, 200] on label "Primer nombre" at bounding box center [450, 185] width 109 height 57
click at [503, 200] on input "********" at bounding box center [604, 191] width 203 height 53
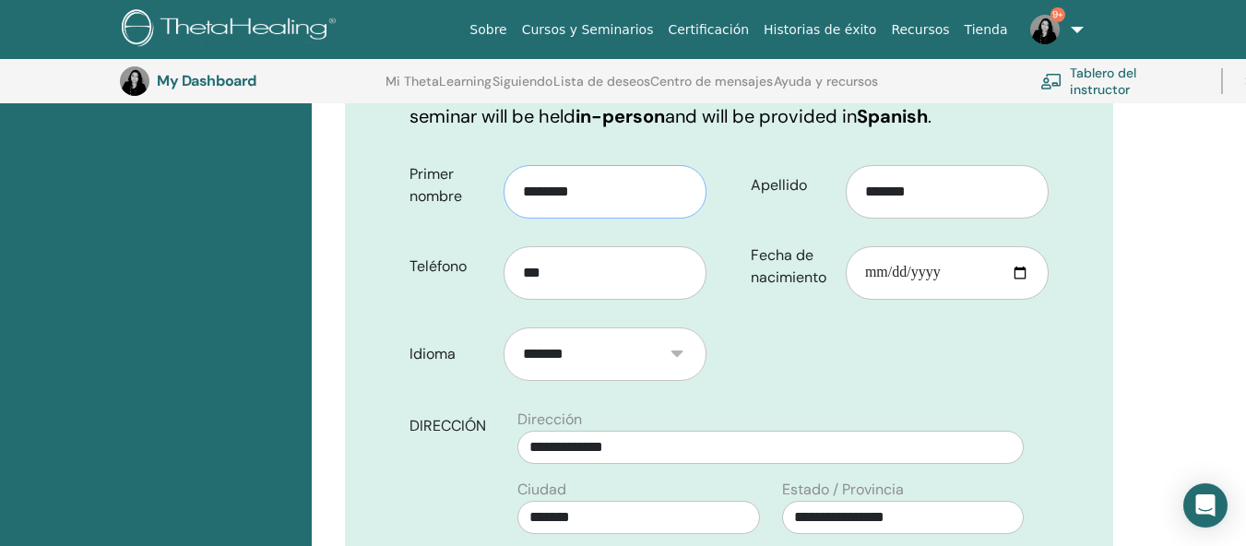
click at [617, 215] on input "********" at bounding box center [604, 191] width 203 height 53
click at [615, 206] on input "********" at bounding box center [604, 191] width 203 height 53
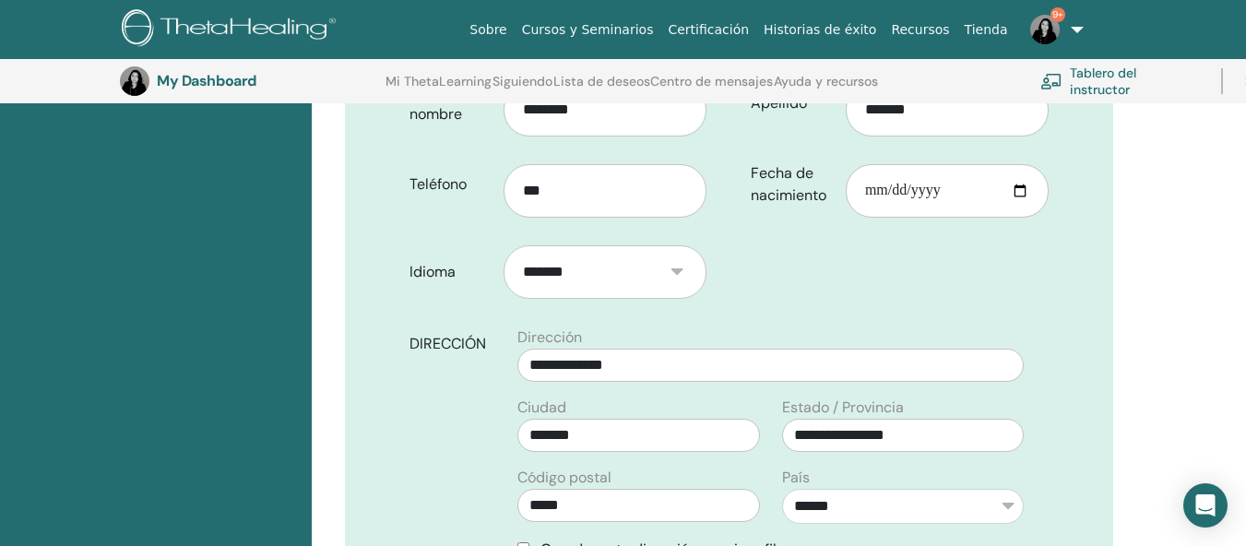
click at [556, 261] on select "*******" at bounding box center [604, 271] width 203 height 53
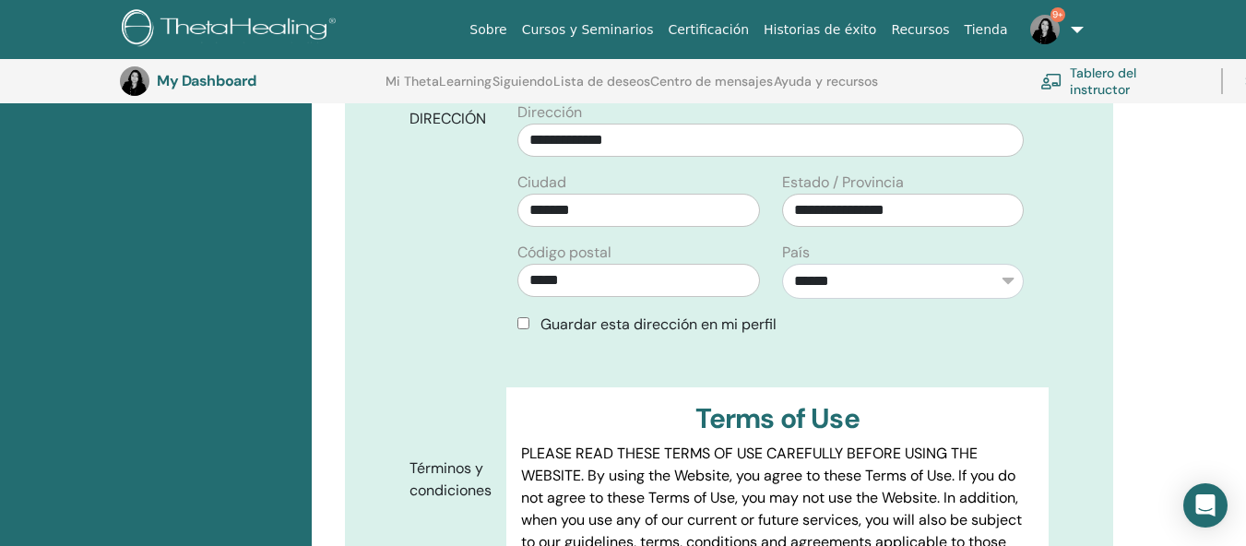
scroll to position [648, 0]
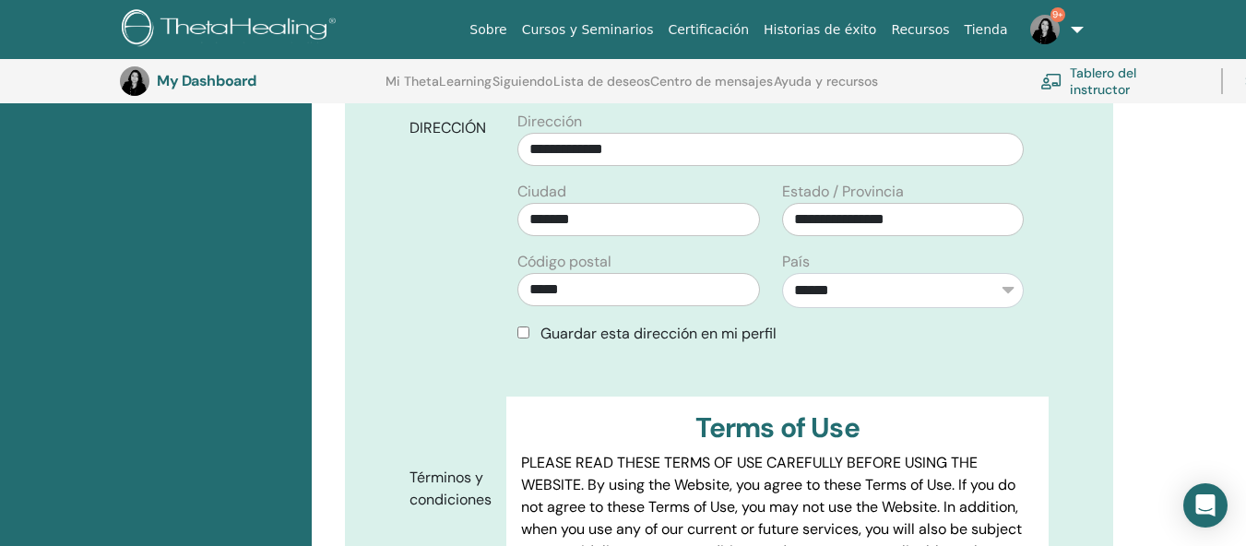
click at [522, 339] on div "Guardar esta dirección en mi perfil" at bounding box center [770, 334] width 506 height 22
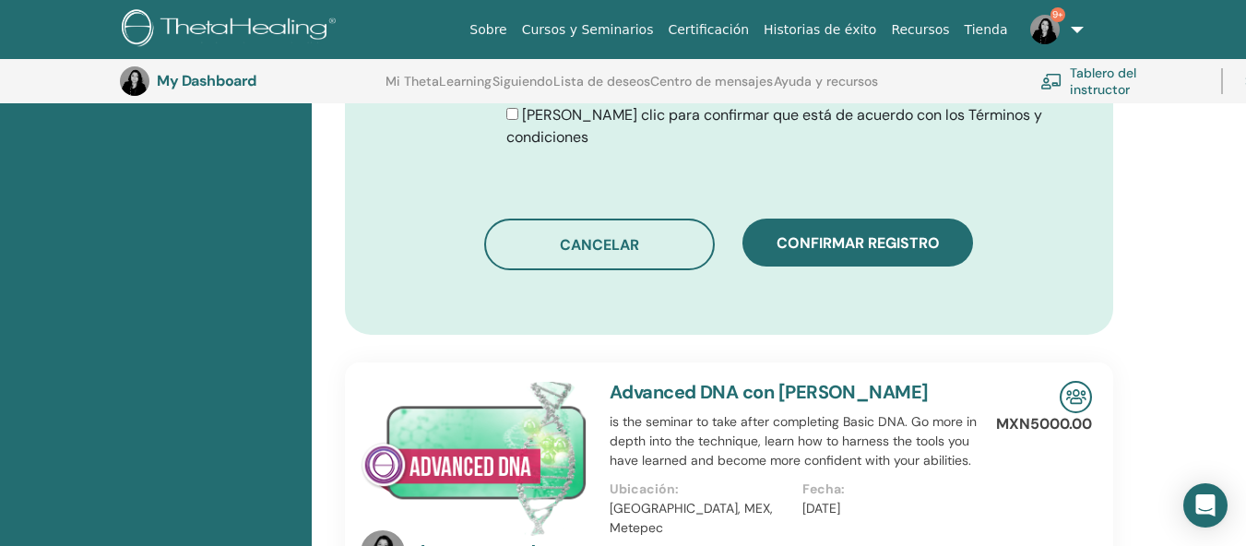
scroll to position [1148, 0]
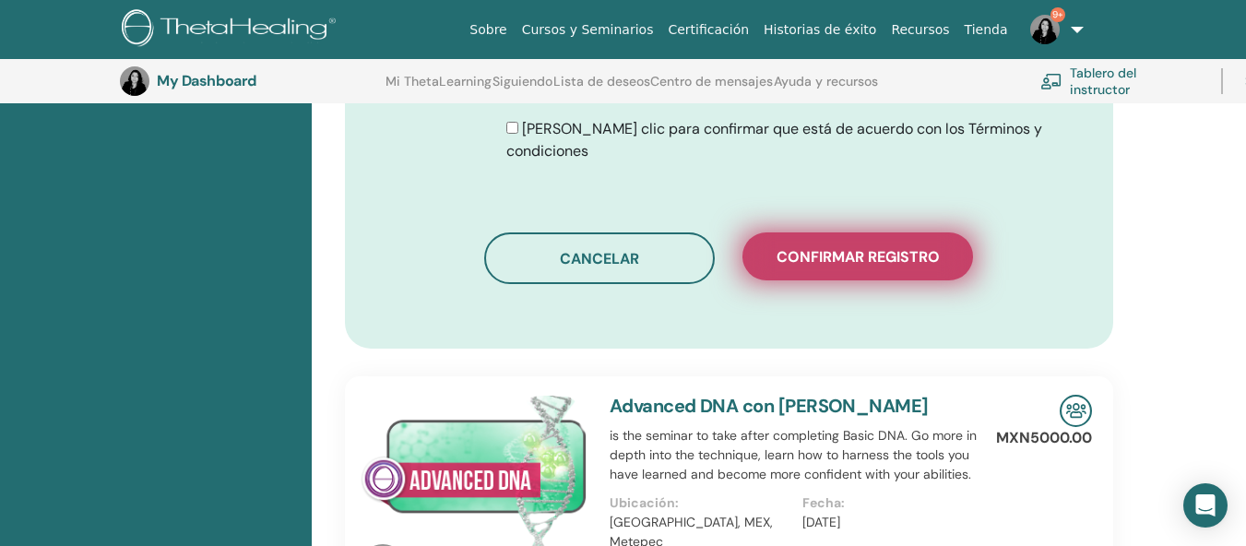
click at [850, 266] on button "Confirmar registro" at bounding box center [857, 256] width 231 height 48
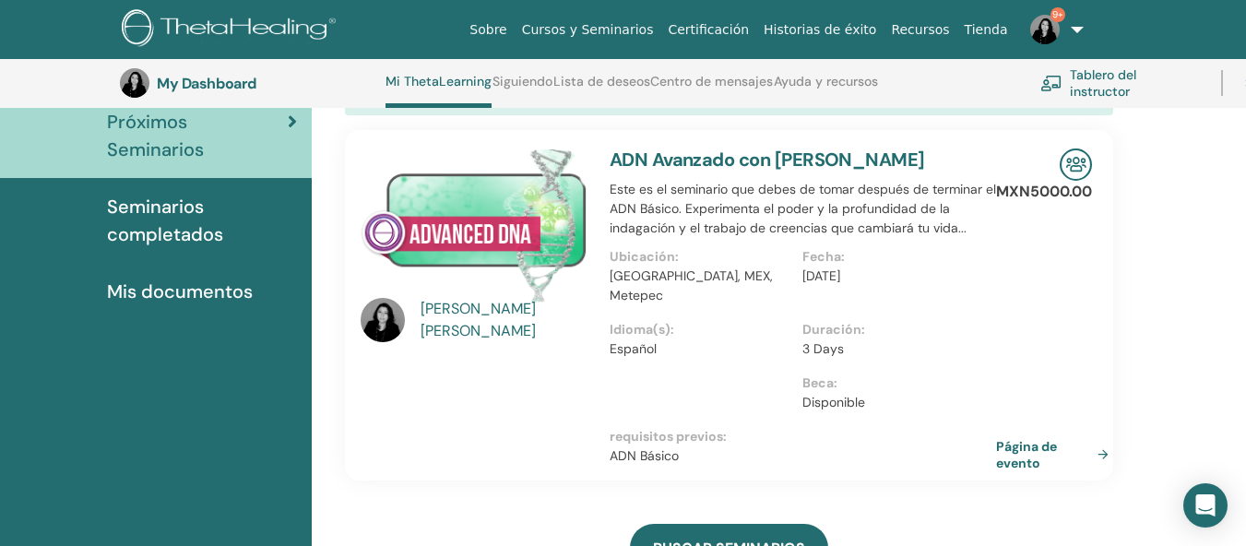
scroll to position [163, 0]
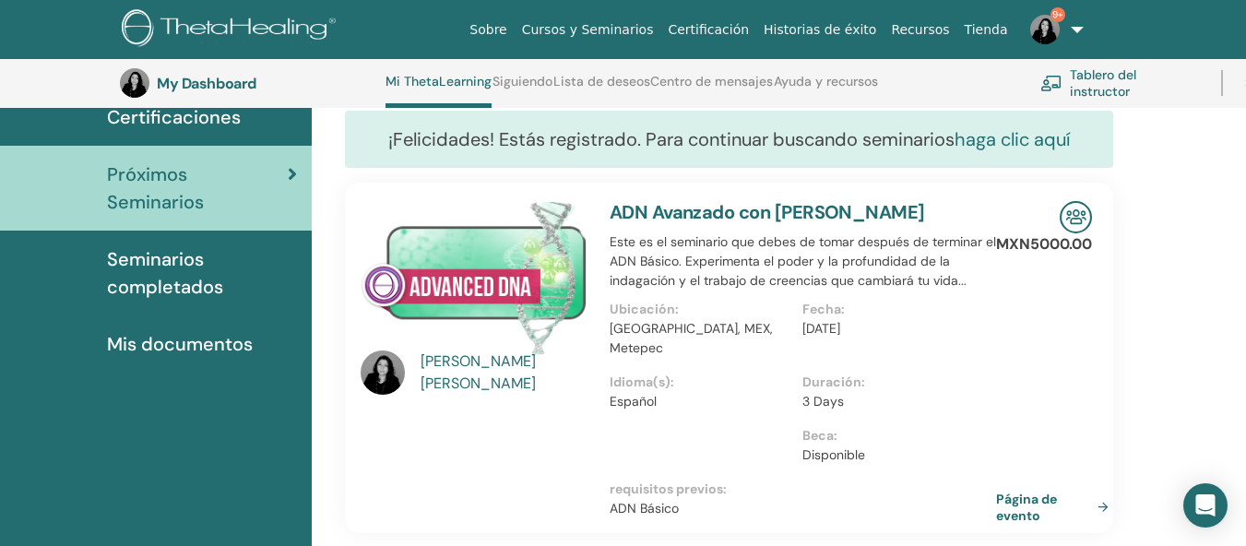
click at [977, 143] on link "haga clic aquí" at bounding box center [1011, 139] width 115 height 24
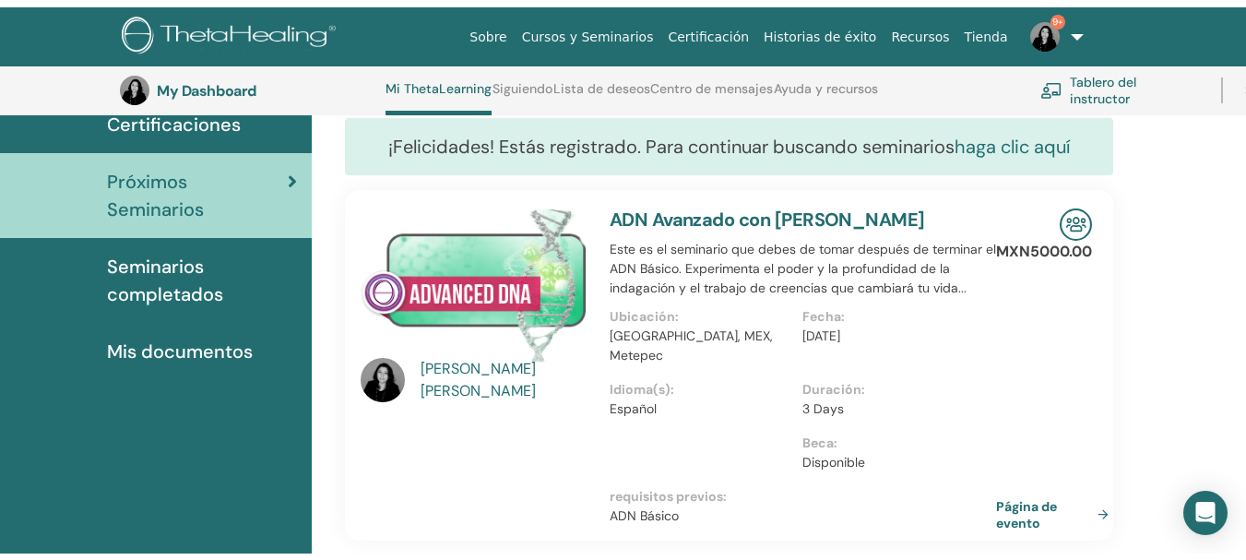
scroll to position [0, 0]
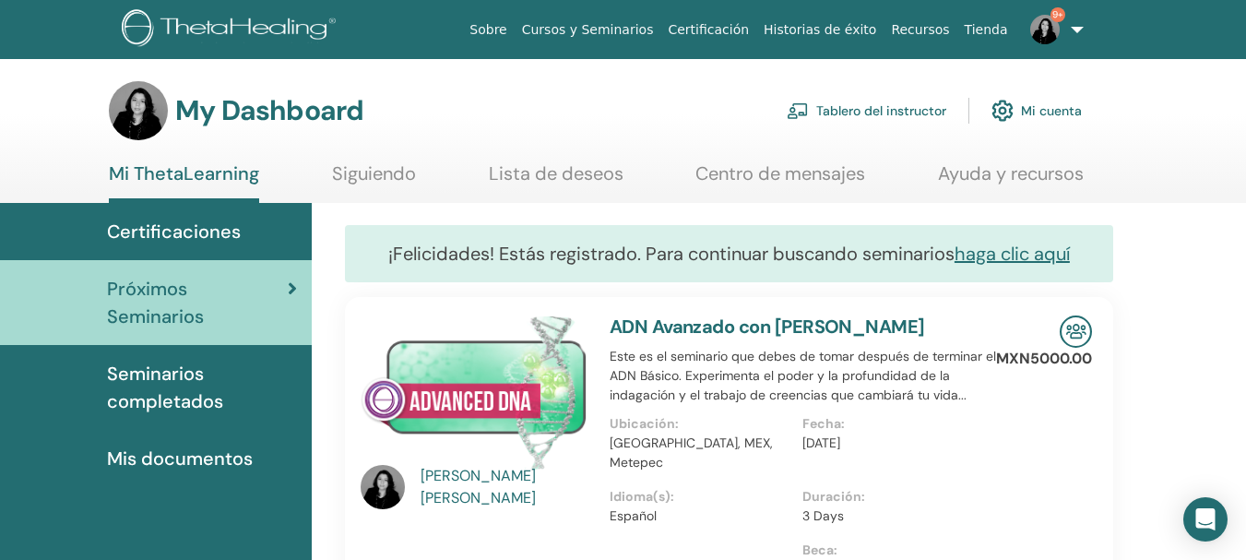
click at [851, 106] on link "Tablero del instructor" at bounding box center [867, 110] width 160 height 41
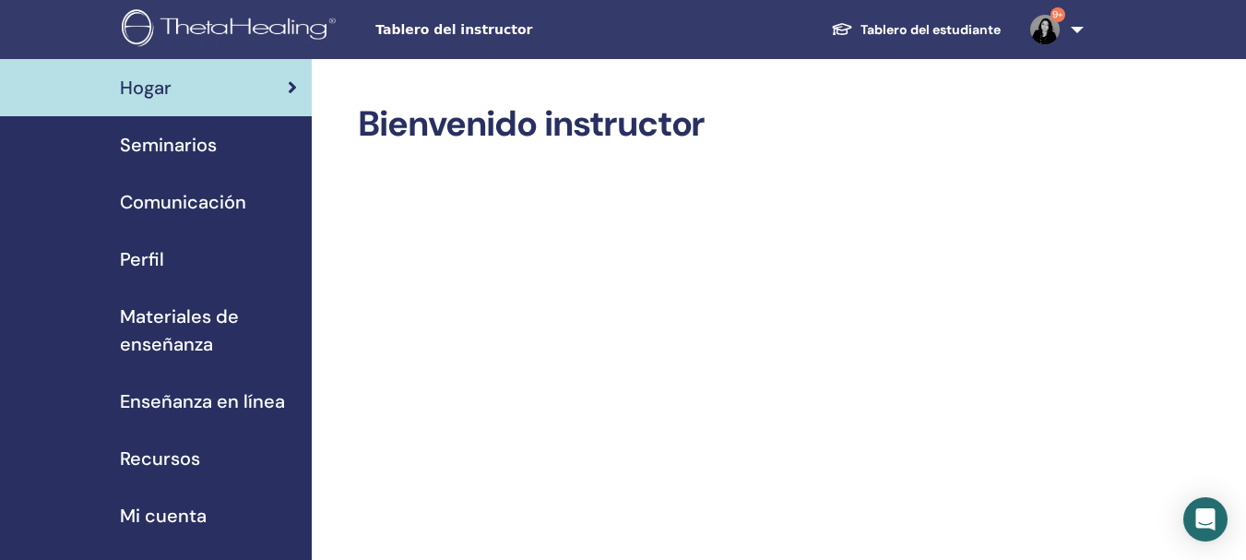
click at [155, 144] on span "Seminarios" at bounding box center [168, 145] width 97 height 28
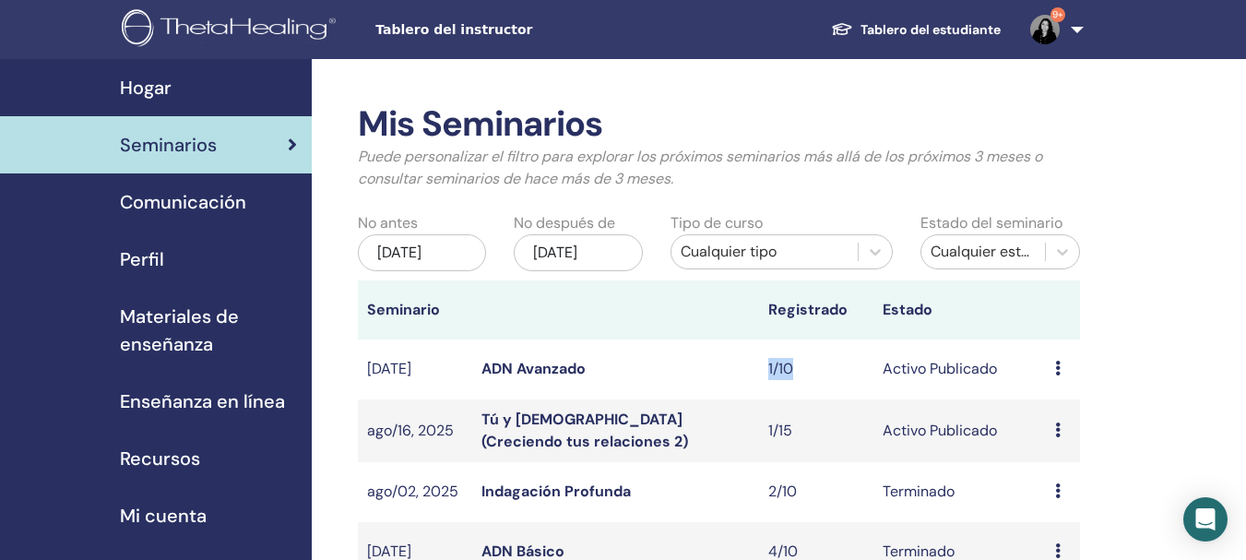
drag, startPoint x: 767, startPoint y: 388, endPoint x: 808, endPoint y: 390, distance: 40.6
click at [808, 390] on td "1/10" at bounding box center [816, 369] width 114 height 60
click at [1051, 386] on td "Avance Editar asistentes Cancelar" at bounding box center [1063, 369] width 34 height 60
click at [1056, 375] on icon at bounding box center [1058, 368] width 6 height 15
click at [1023, 460] on li "asistentes" at bounding box center [1060, 458] width 100 height 28
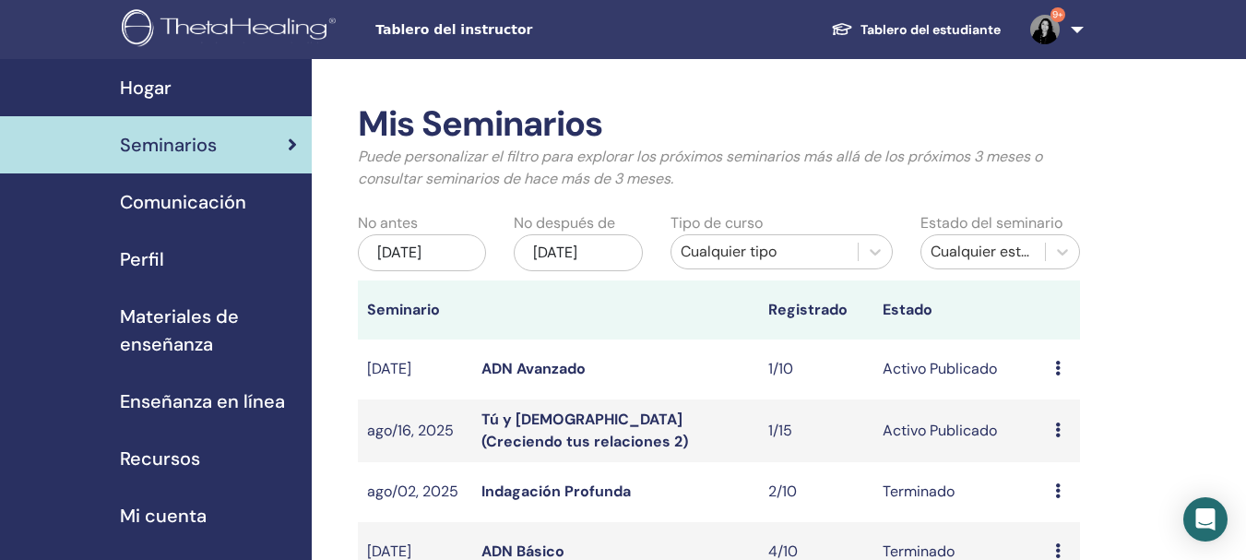
click at [1061, 380] on div "Avance Editar asistentes Cancelar" at bounding box center [1063, 369] width 16 height 22
click at [1041, 447] on link "asistentes" at bounding box center [1065, 451] width 70 height 19
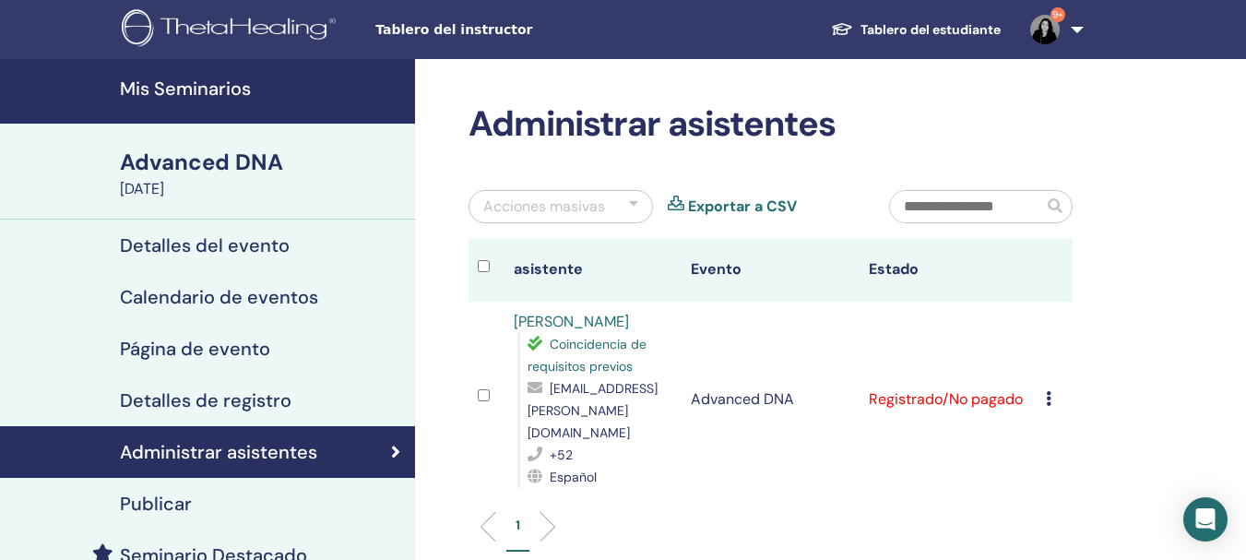
click at [1047, 391] on icon at bounding box center [1049, 398] width 6 height 15
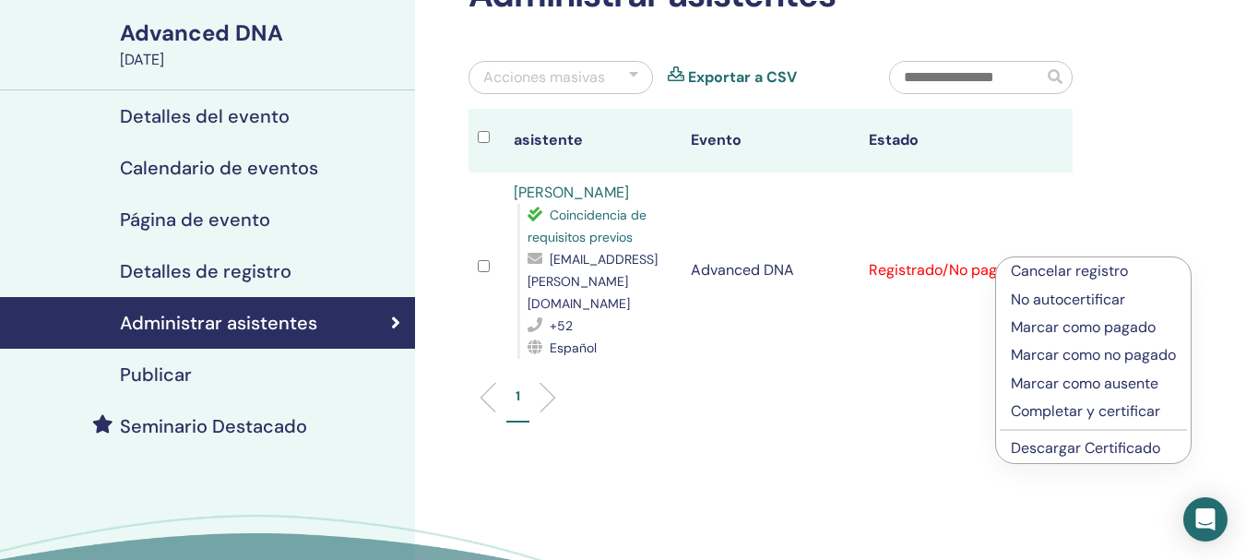
scroll to position [140, 0]
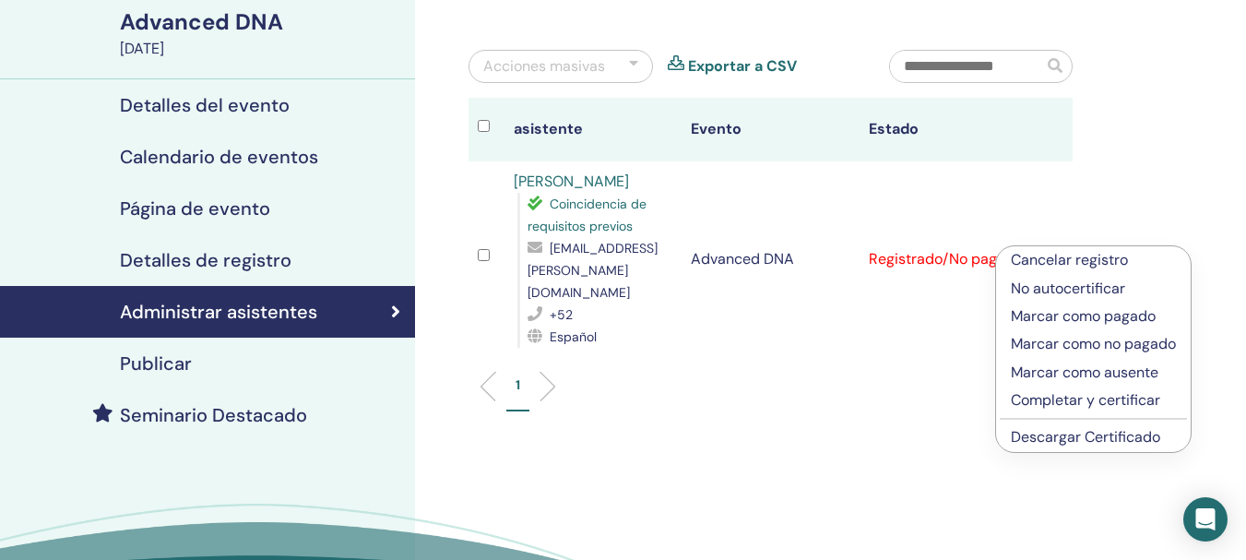
click at [821, 389] on div "1" at bounding box center [771, 393] width 632 height 73
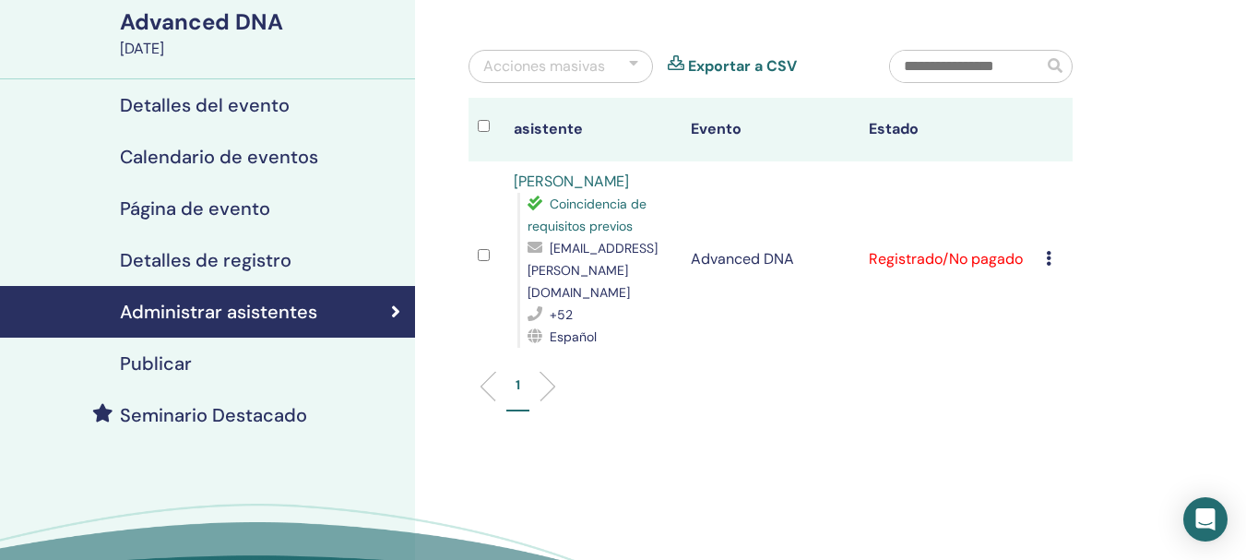
click at [726, 65] on link "Exportar a CSV" at bounding box center [742, 66] width 109 height 22
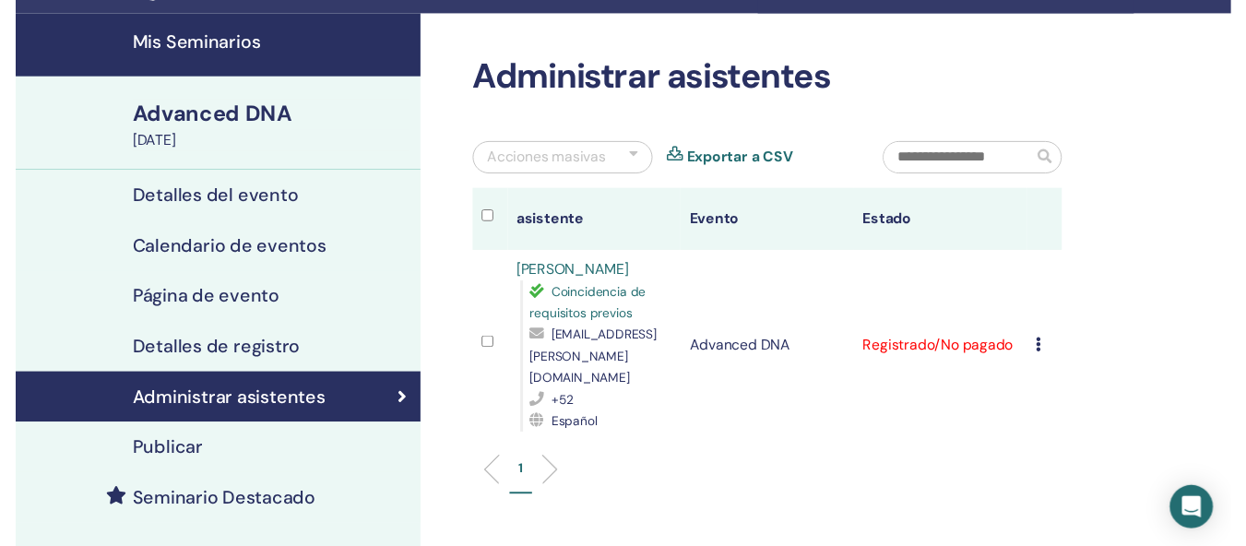
scroll to position [254, 0]
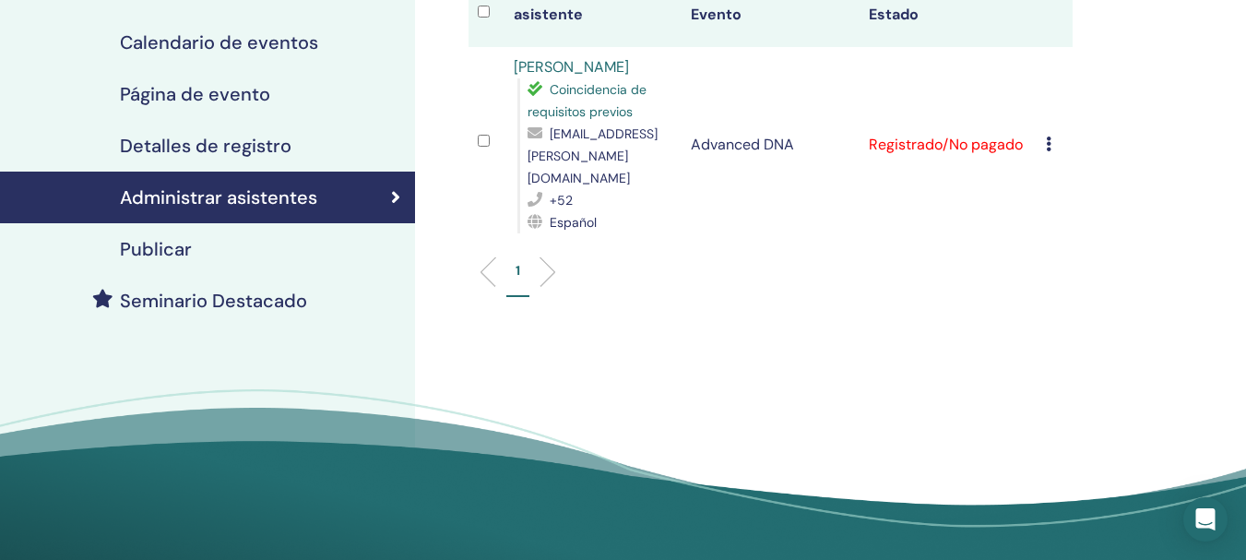
click at [322, 294] on div "Seminario Destacado" at bounding box center [207, 301] width 385 height 22
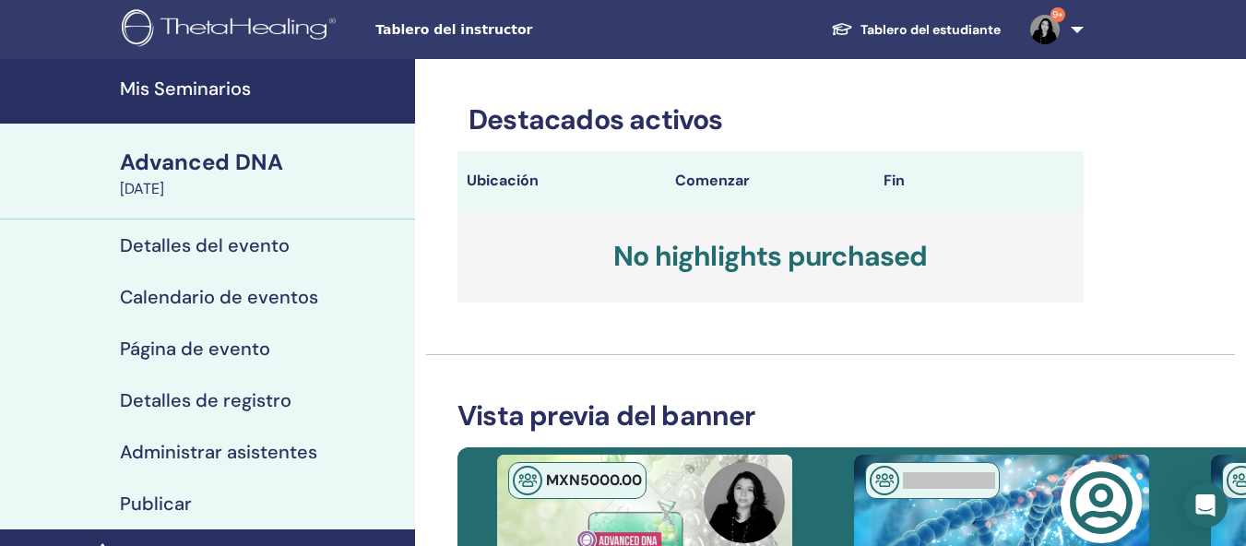
click at [325, 84] on h4 "Mis Seminarios" at bounding box center [262, 88] width 284 height 22
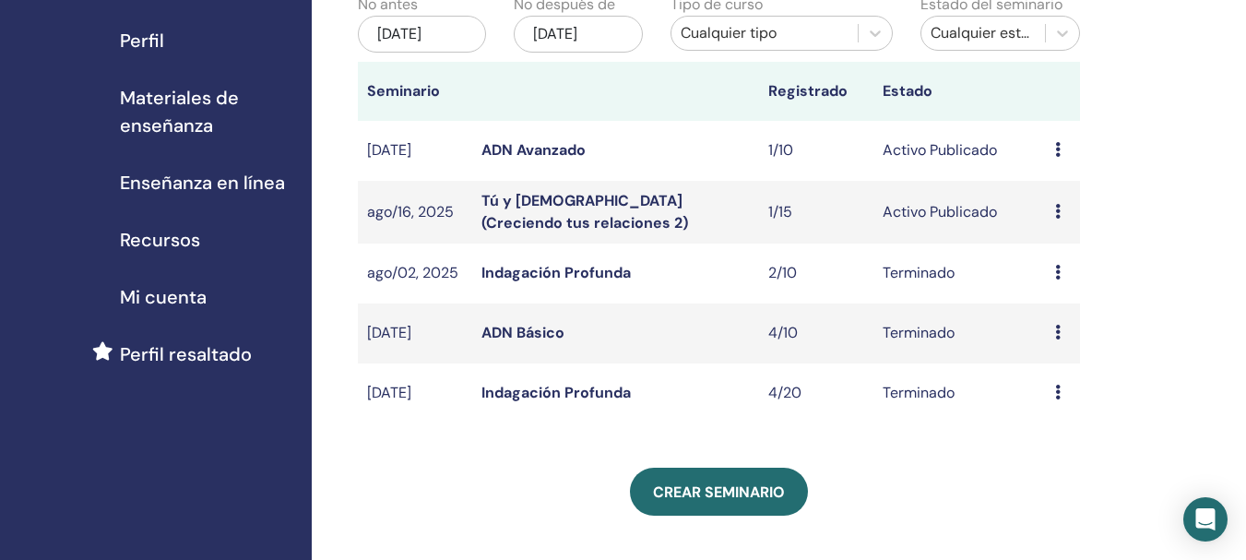
scroll to position [225, 0]
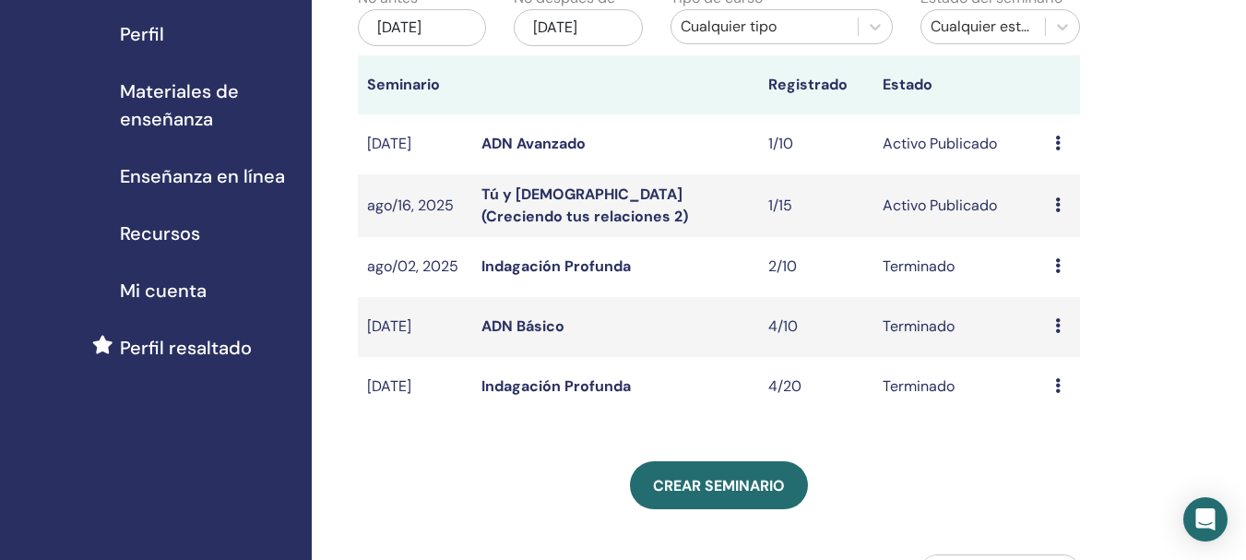
click at [608, 276] on link "Indagación Profunda" at bounding box center [555, 265] width 149 height 19
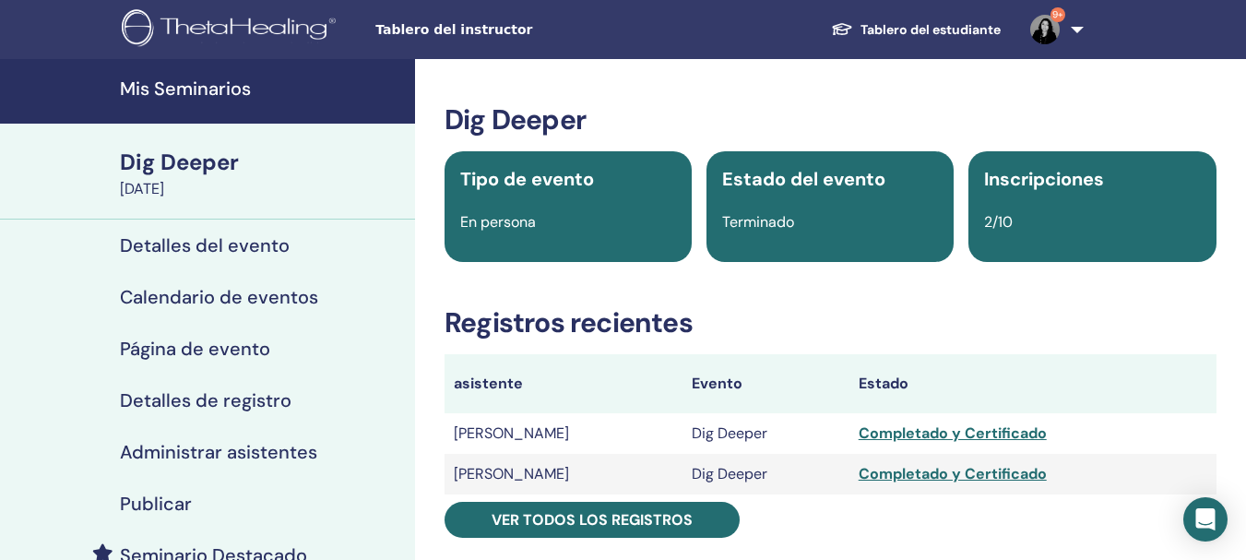
click at [148, 303] on h4 "Calendario de eventos" at bounding box center [219, 297] width 198 height 22
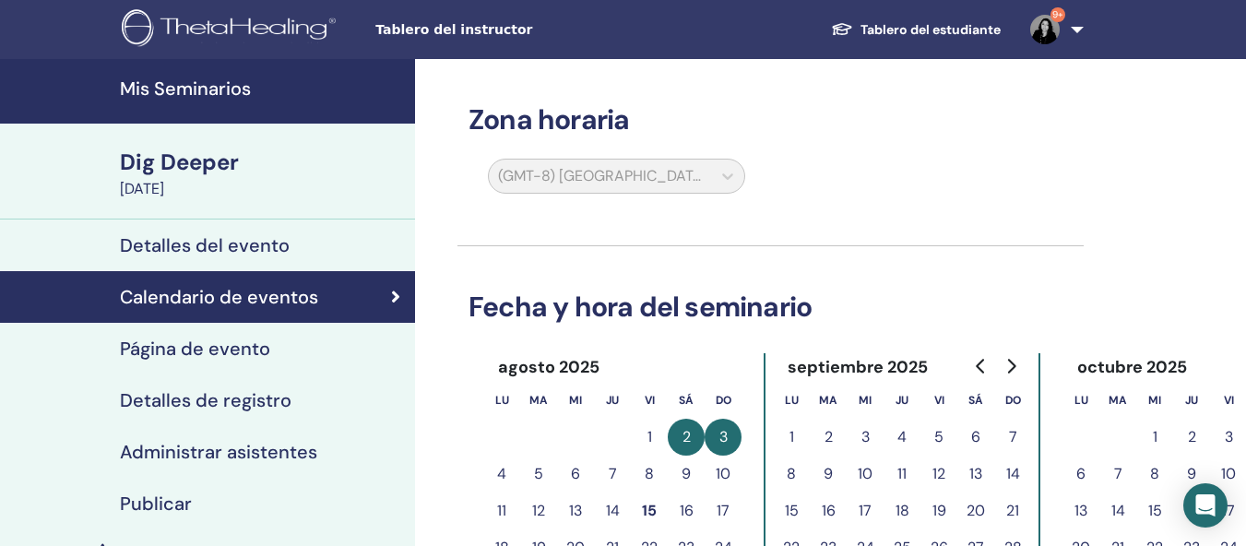
click at [209, 256] on h4 "Detalles del evento" at bounding box center [205, 245] width 170 height 22
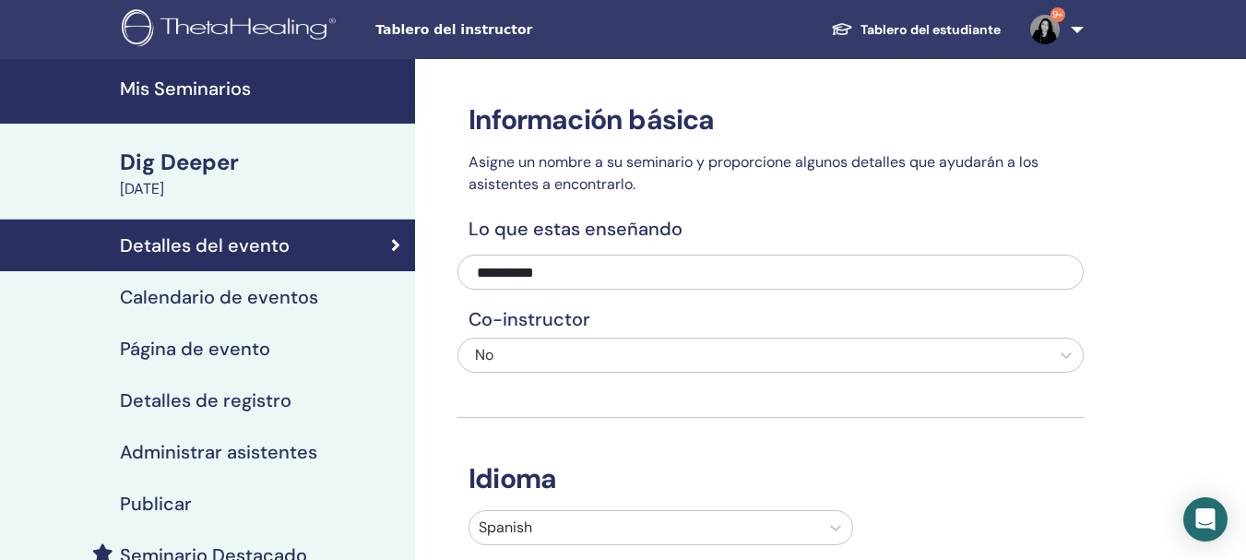
click at [352, 101] on link "Mis Seminarios" at bounding box center [207, 91] width 415 height 65
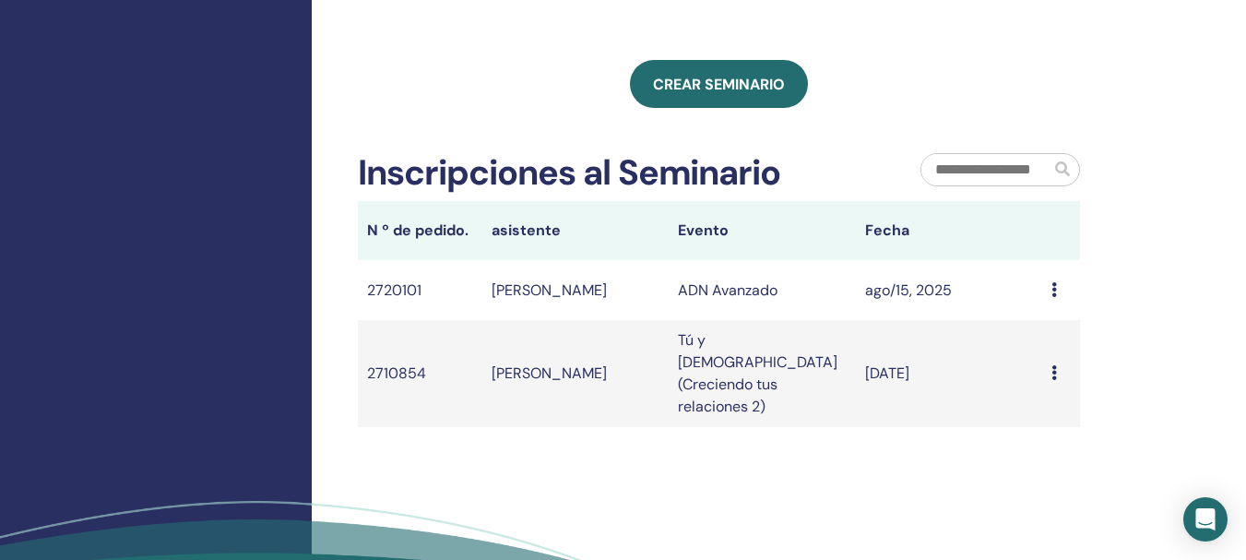
scroll to position [630, 0]
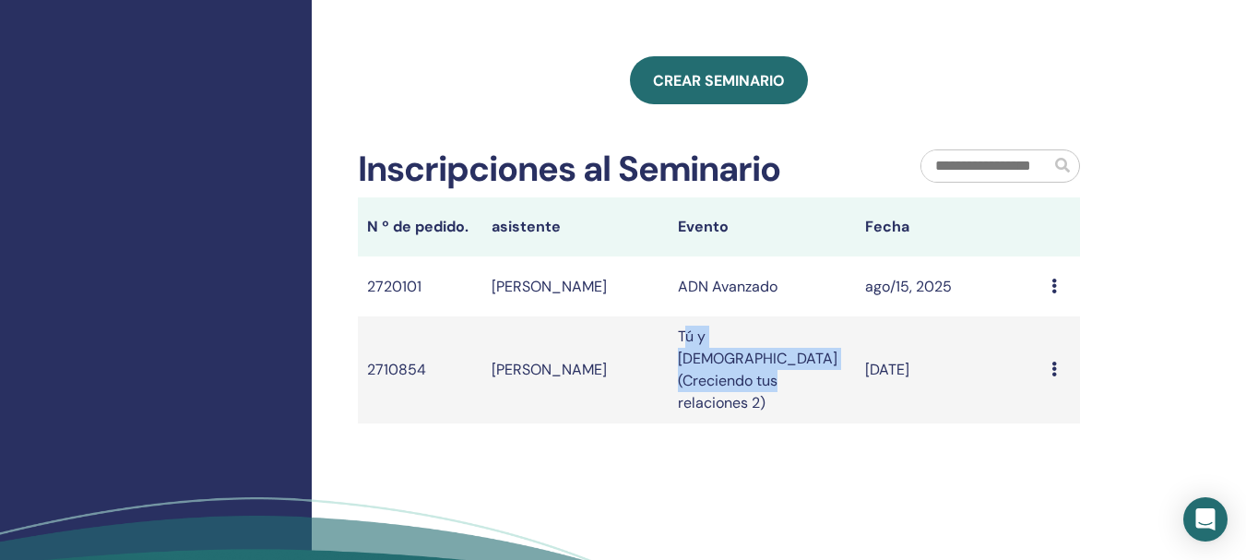
drag, startPoint x: 682, startPoint y: 357, endPoint x: 797, endPoint y: 376, distance: 116.0
click at [797, 376] on td "Tú y [DEMOGRAPHIC_DATA] (Creciendo tus relaciones 2)" at bounding box center [761, 369] width 187 height 107
click at [763, 368] on td "Tú y [DEMOGRAPHIC_DATA] (Creciendo tus relaciones 2)" at bounding box center [761, 369] width 187 height 107
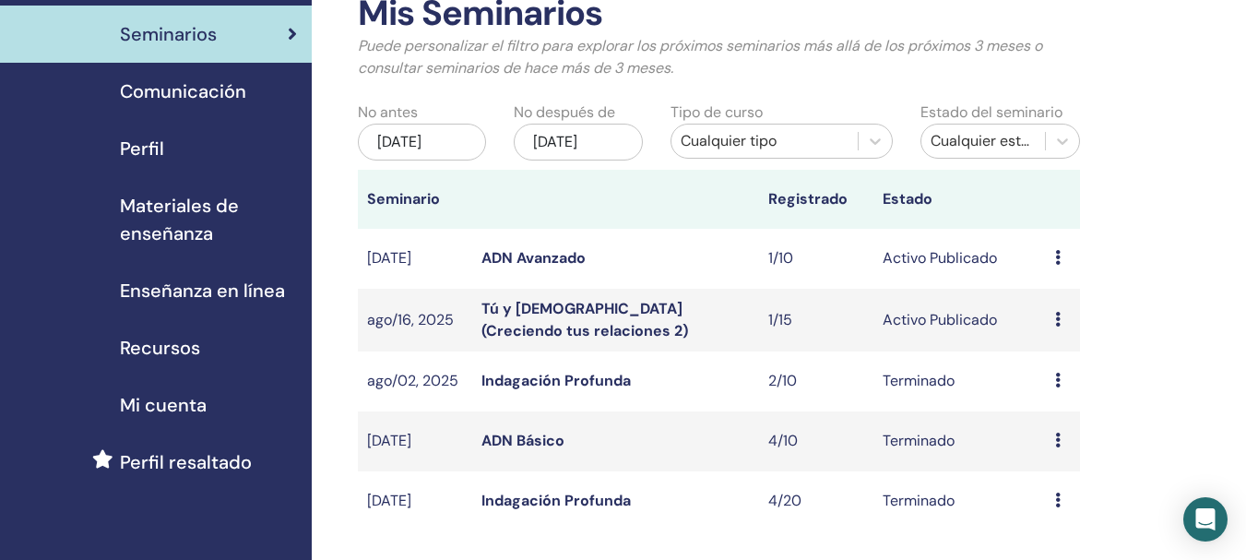
scroll to position [0, 0]
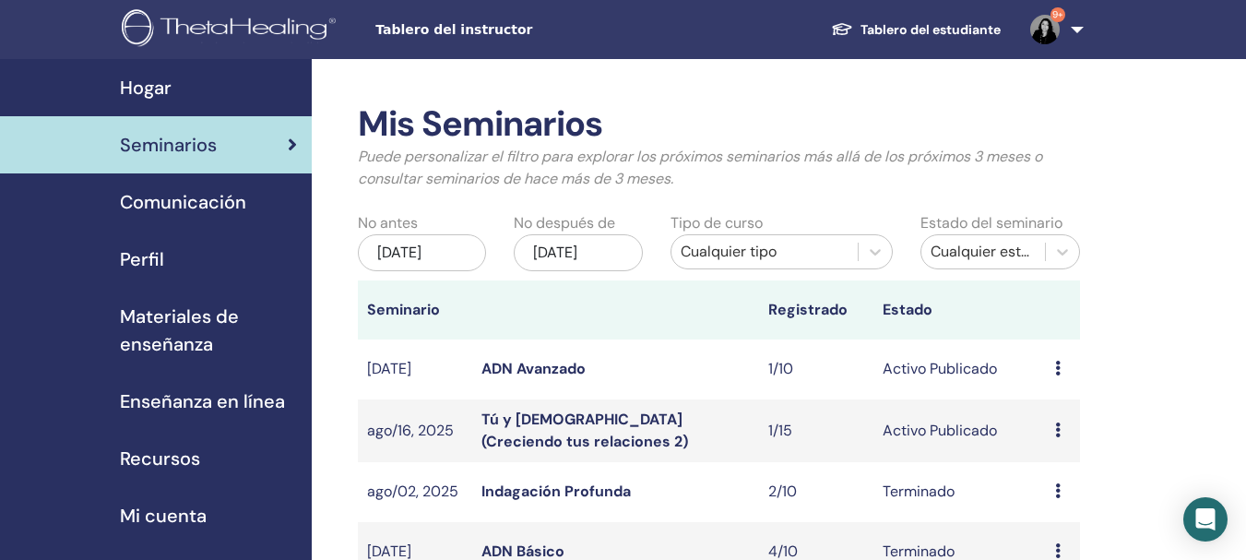
click at [180, 331] on span "Materiales de enseñanza" at bounding box center [208, 329] width 177 height 55
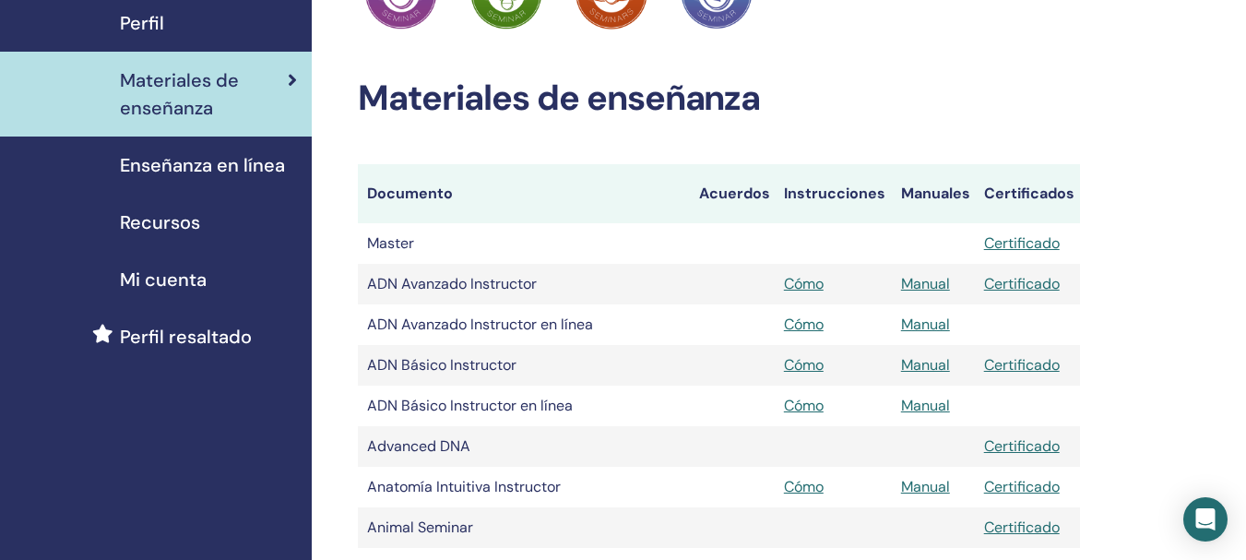
scroll to position [325, 0]
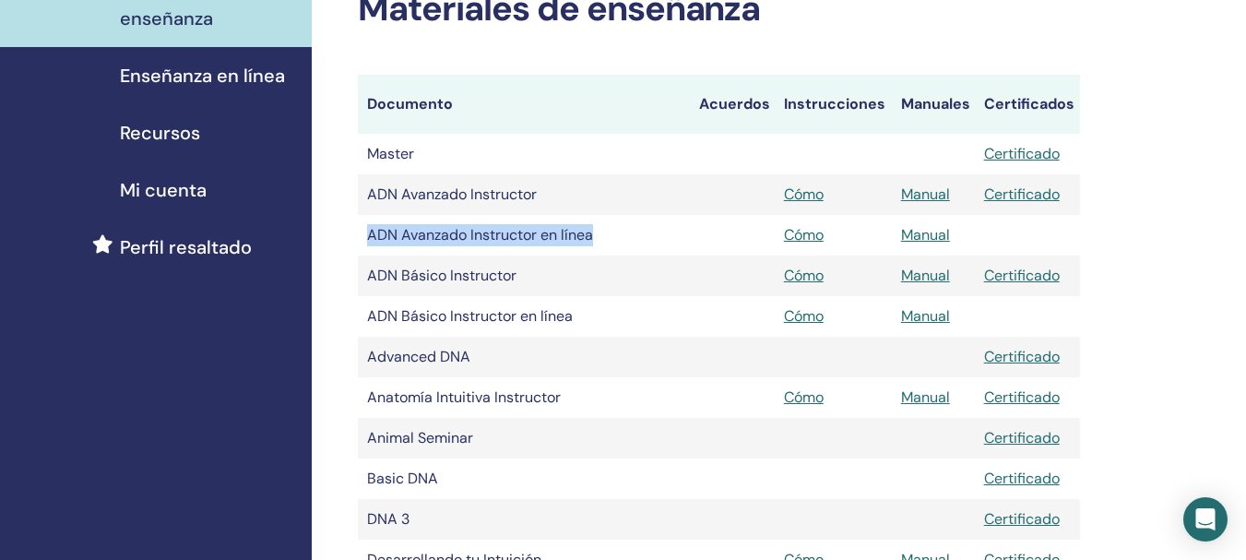
drag, startPoint x: 361, startPoint y: 237, endPoint x: 659, endPoint y: 232, distance: 297.9
click at [655, 232] on td "ADN Avanzado Instructor en línea" at bounding box center [524, 235] width 332 height 41
click at [472, 247] on td "ADN Avanzado Instructor en línea" at bounding box center [524, 235] width 332 height 41
drag, startPoint x: 473, startPoint y: 237, endPoint x: 645, endPoint y: 233, distance: 171.5
click at [645, 233] on td "ADN Avanzado Instructor en línea" at bounding box center [524, 235] width 332 height 41
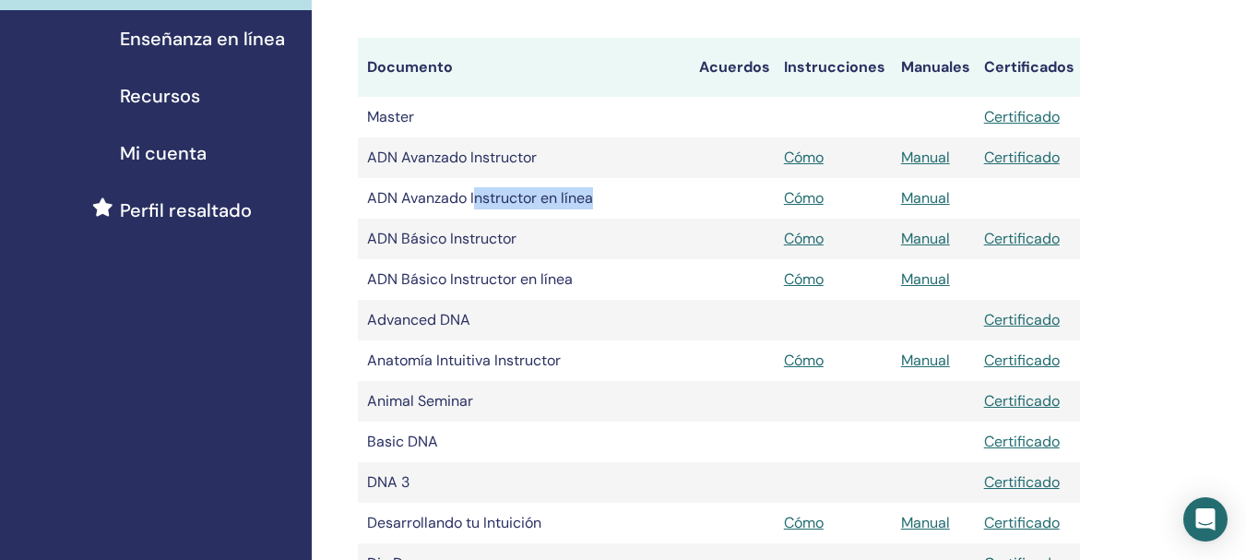
scroll to position [367, 0]
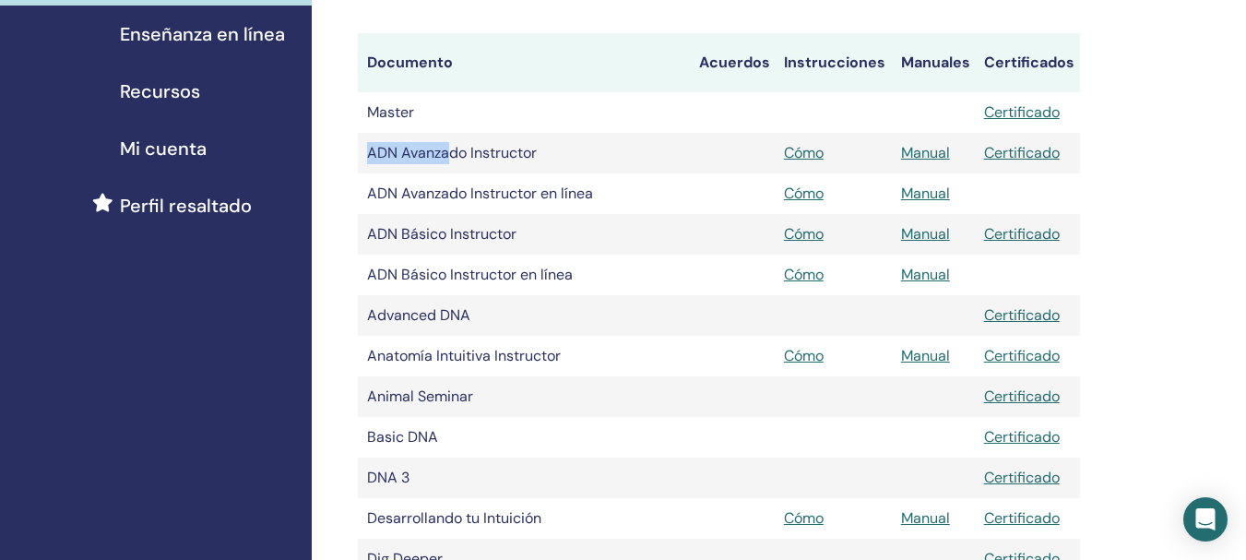
drag, startPoint x: 454, startPoint y: 145, endPoint x: 711, endPoint y: 163, distance: 257.9
click at [711, 163] on tr "ADN Avanzado Instructor Cómo Manual Certificado" at bounding box center [719, 153] width 722 height 41
click at [917, 156] on link "Manual" at bounding box center [925, 152] width 49 height 19
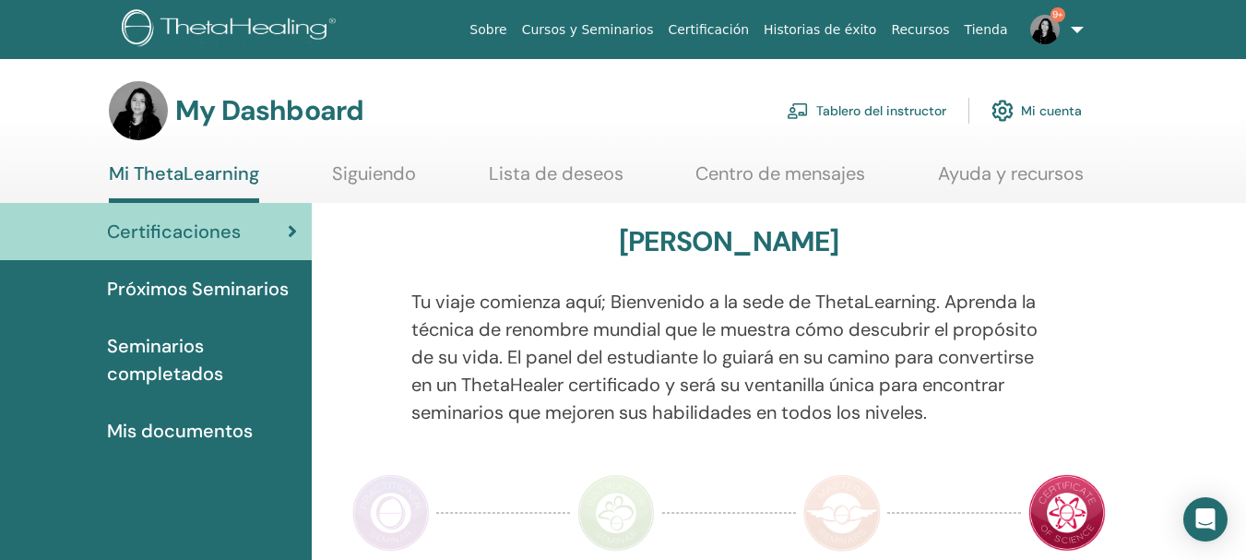
click at [821, 105] on link "Tablero del instructor" at bounding box center [867, 110] width 160 height 41
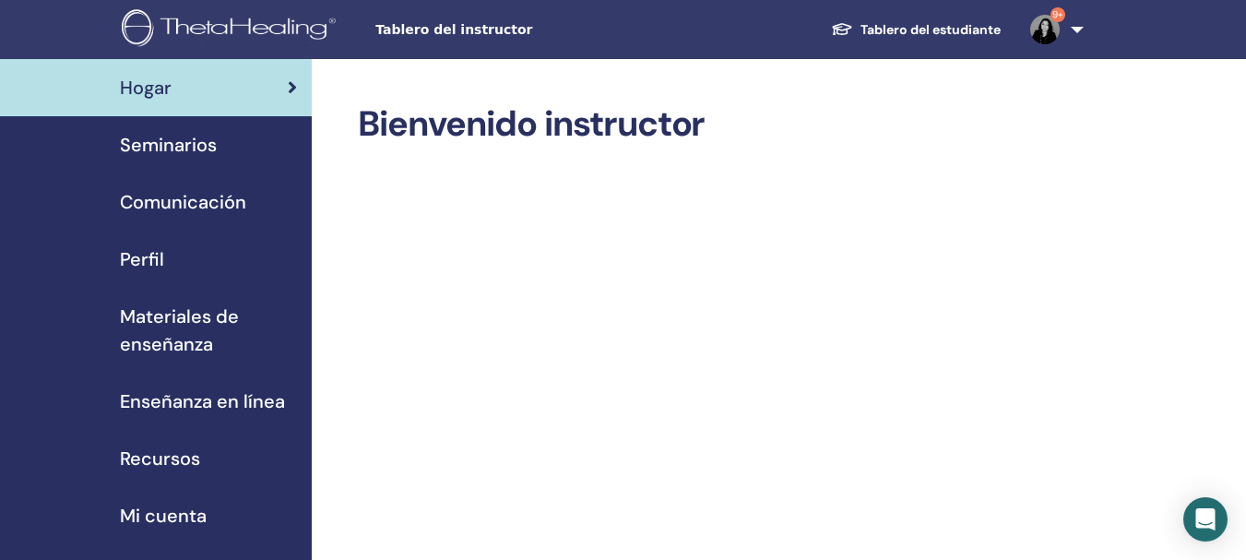
click at [152, 315] on span "Materiales de enseñanza" at bounding box center [208, 329] width 177 height 55
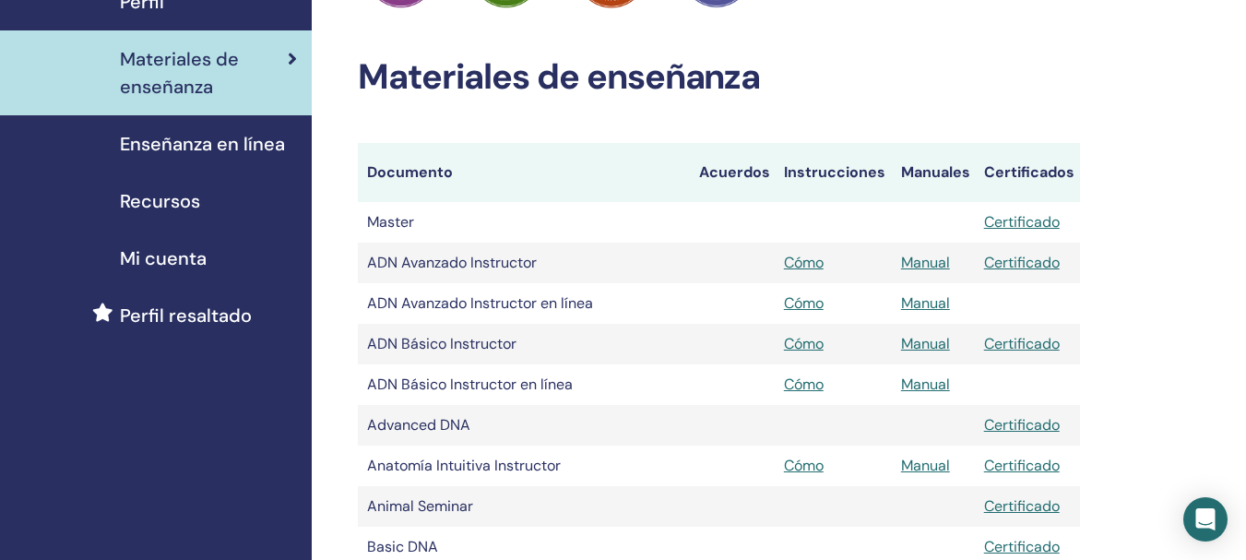
scroll to position [263, 0]
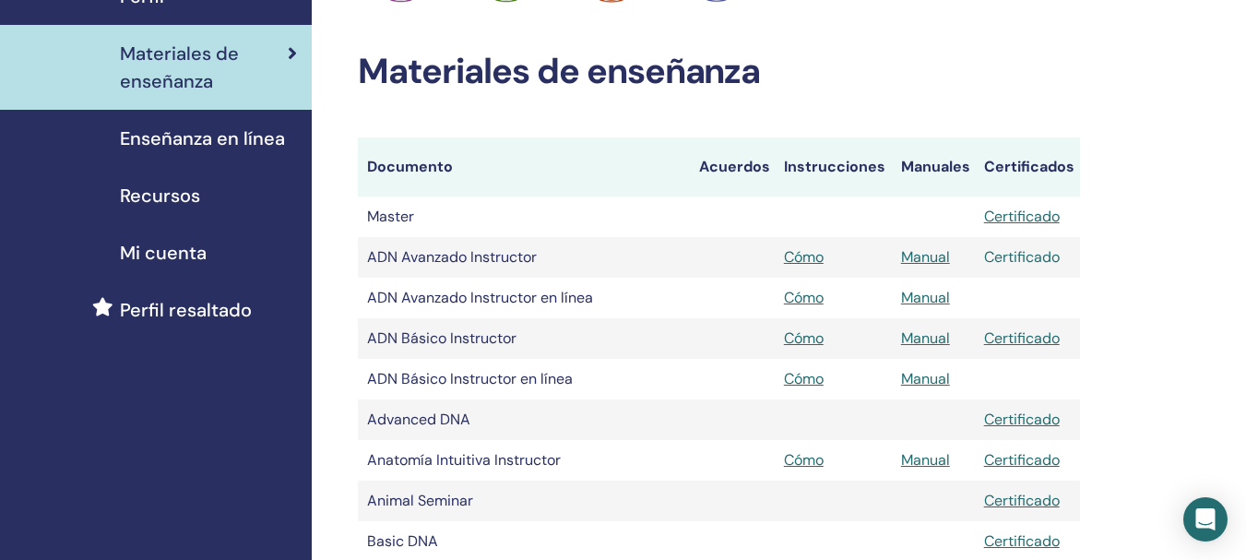
click at [997, 258] on link "Certificado" at bounding box center [1022, 256] width 76 height 19
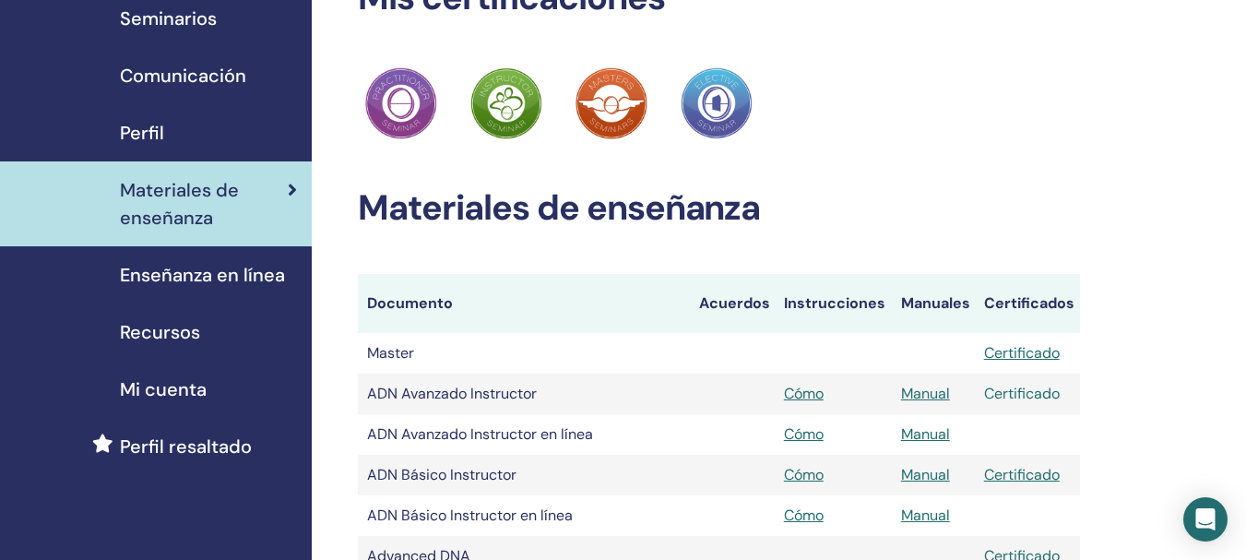
scroll to position [0, 0]
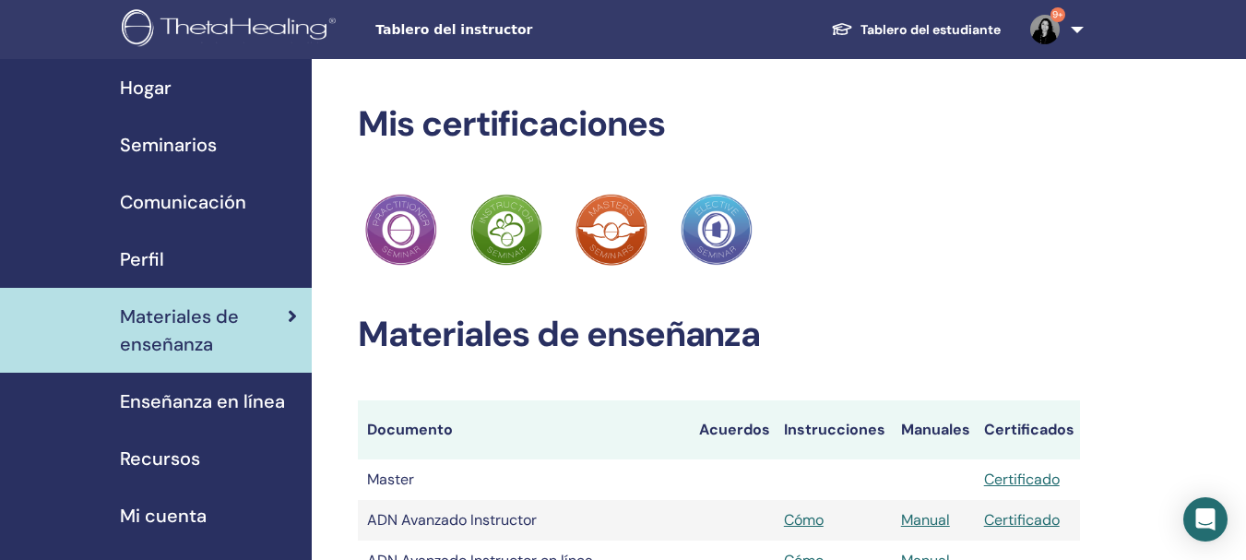
click at [183, 392] on span "Enseñanza en línea" at bounding box center [202, 401] width 165 height 28
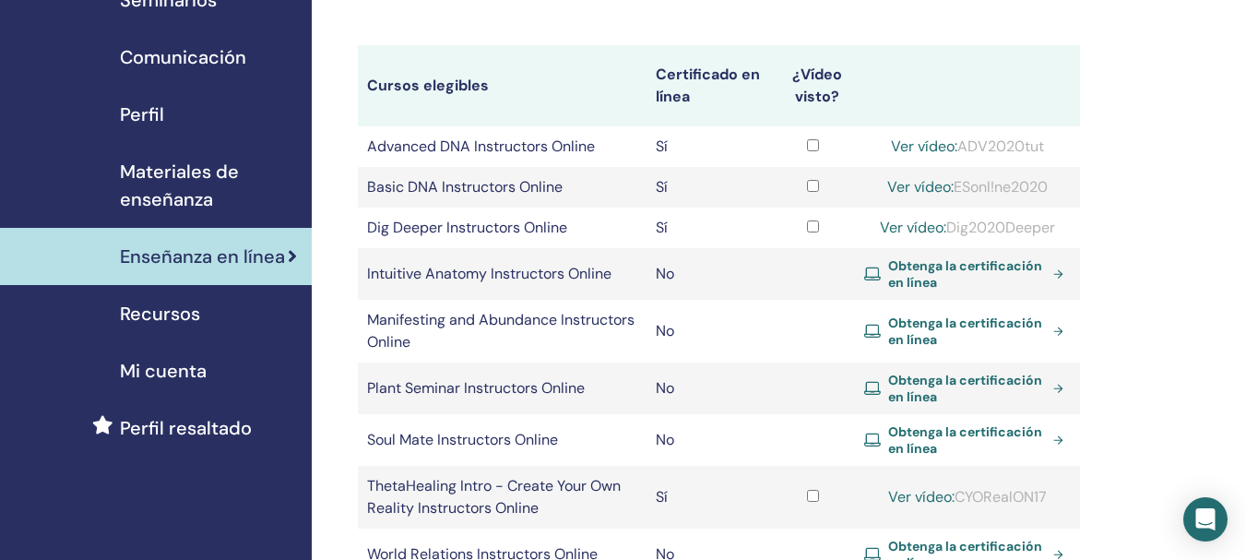
scroll to position [142, 0]
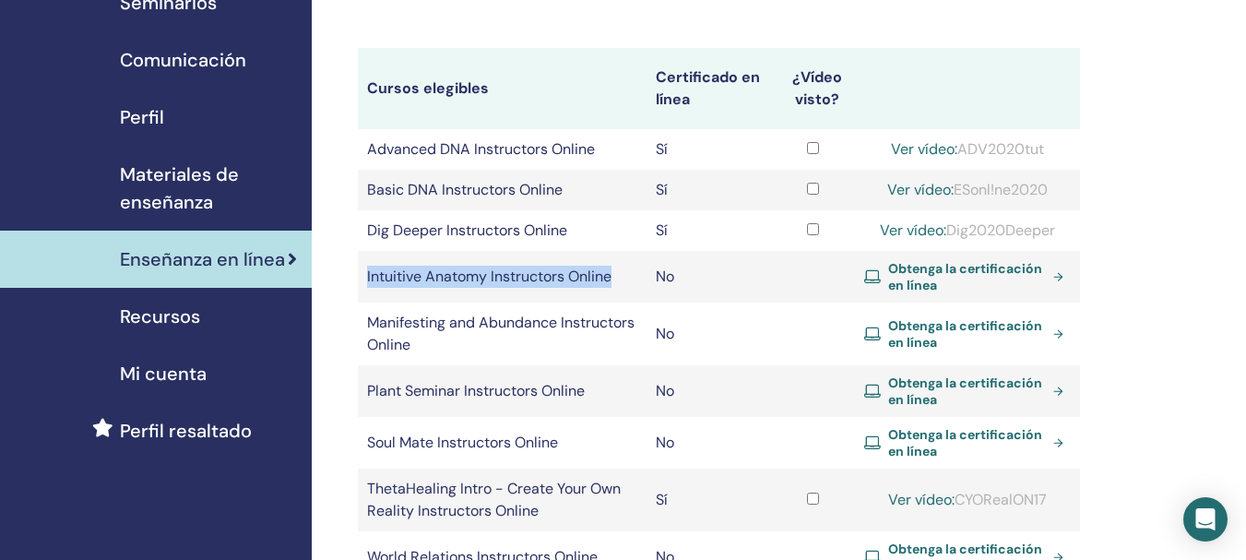
drag, startPoint x: 367, startPoint y: 285, endPoint x: 623, endPoint y: 278, distance: 256.4
click at [646, 282] on td "Intuitive Anatomy Instructors Online" at bounding box center [503, 277] width 290 height 52
click at [473, 278] on td "Intuitive Anatomy Instructors Online" at bounding box center [503, 277] width 290 height 52
click at [620, 278] on td "Intuitive Anatomy Instructors Online" at bounding box center [503, 277] width 290 height 52
click at [924, 286] on span "Obtenga la certificación en línea" at bounding box center [967, 276] width 158 height 33
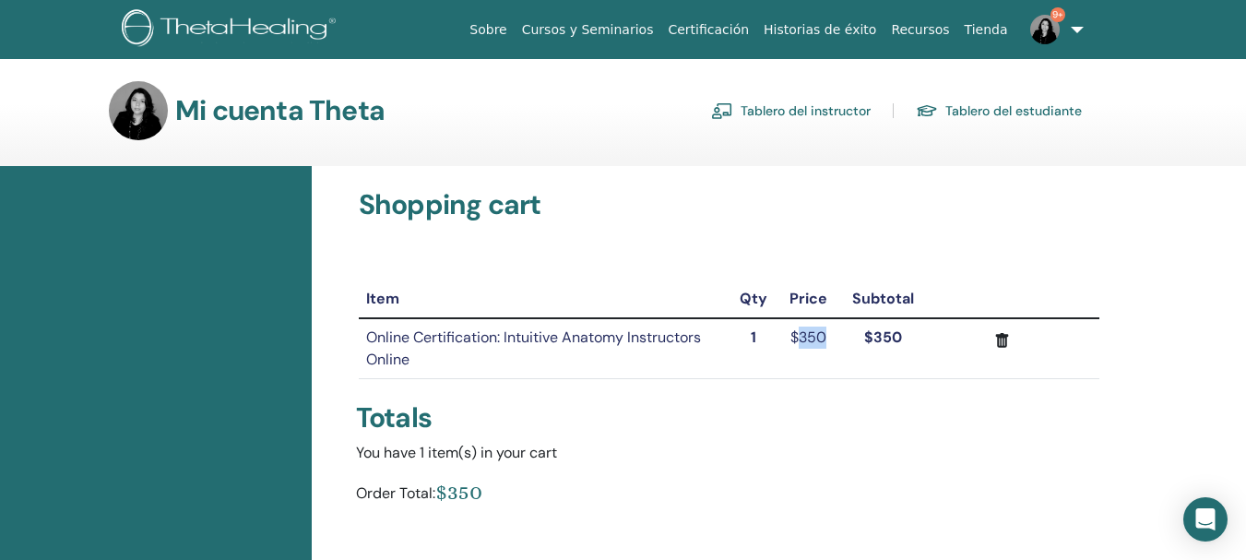
drag, startPoint x: 803, startPoint y: 337, endPoint x: 847, endPoint y: 345, distance: 44.9
click at [847, 345] on tr "Online Certification: Intuitive Anatomy Instructors Online 1 $350 $350" at bounding box center [729, 348] width 740 height 61
click at [833, 377] on td "$350" at bounding box center [807, 348] width 61 height 61
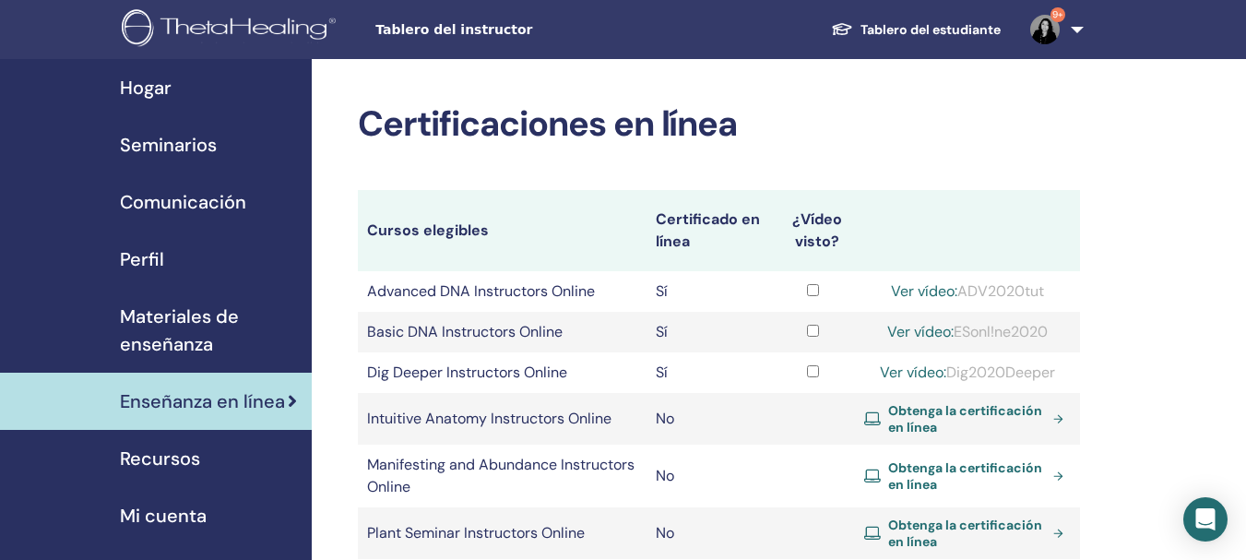
scroll to position [140, 0]
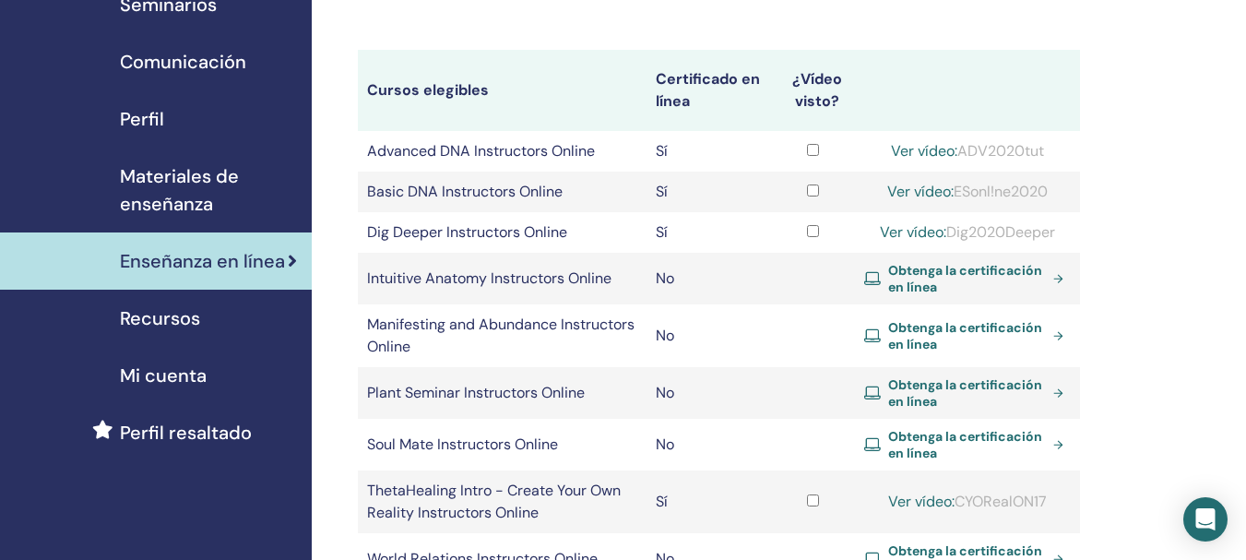
click at [998, 345] on span "Obtenga la certificación en línea" at bounding box center [967, 335] width 158 height 33
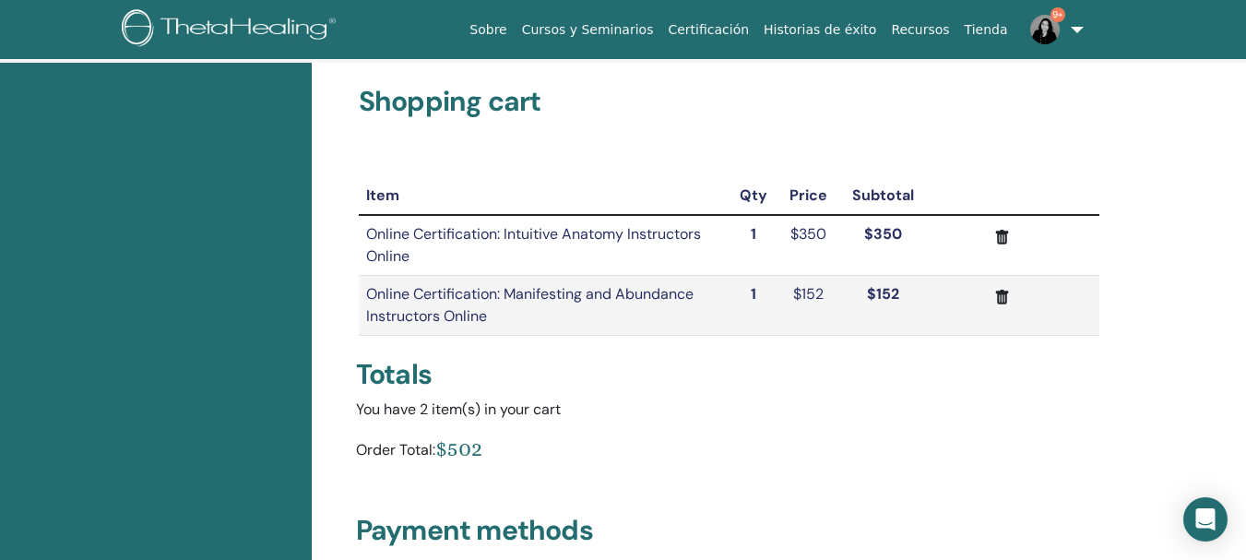
scroll to position [106, 0]
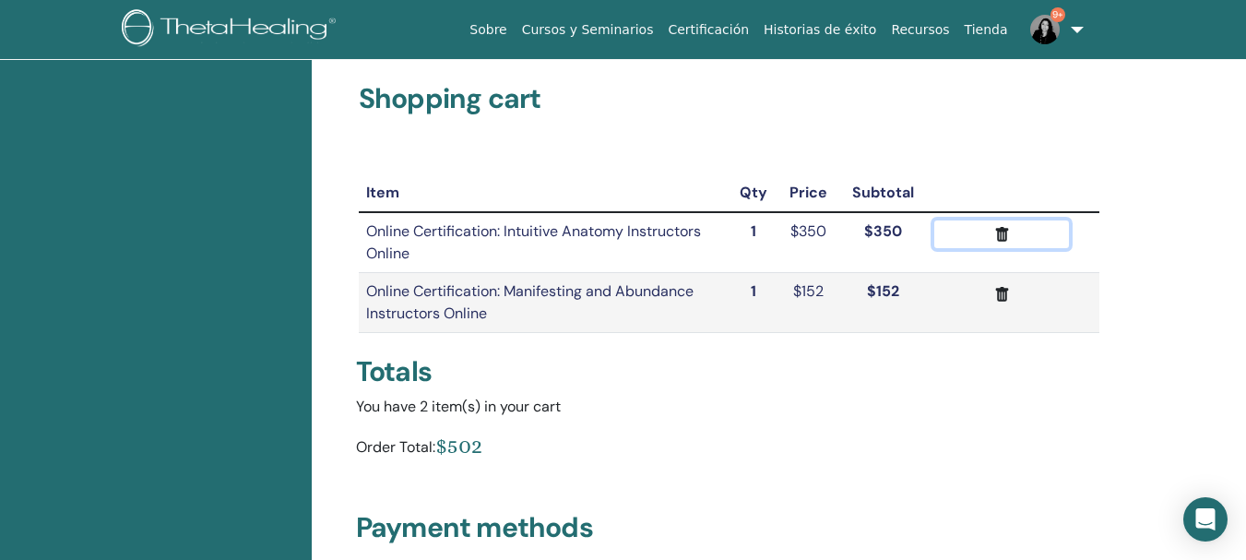
click at [996, 236] on icon "submit" at bounding box center [1001, 234] width 13 height 15
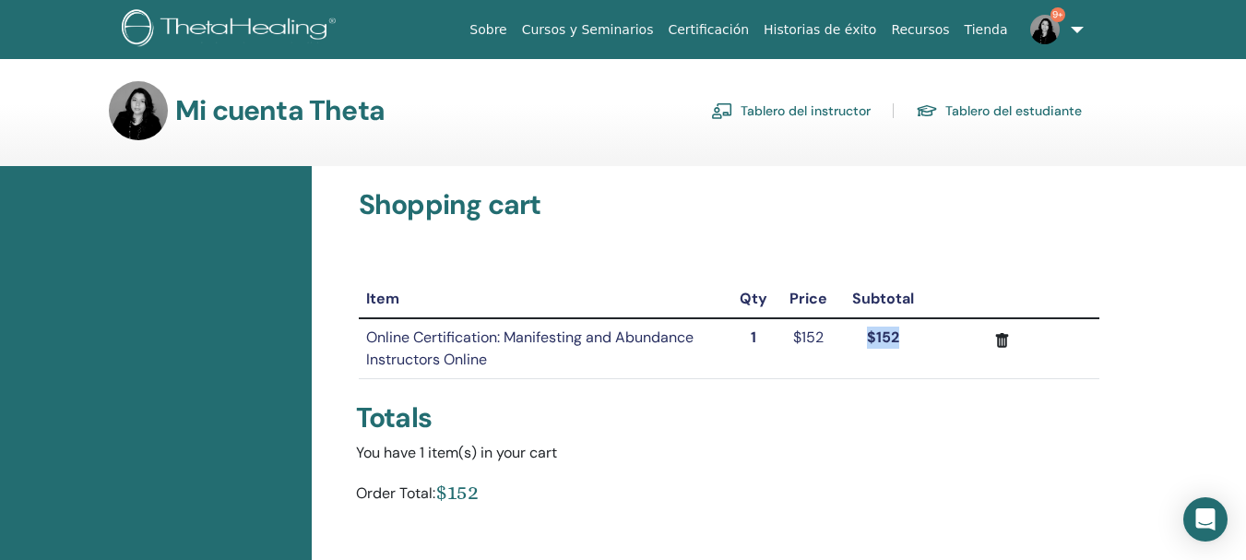
drag, startPoint x: 862, startPoint y: 339, endPoint x: 909, endPoint y: 341, distance: 47.1
click at [909, 341] on td "$152" at bounding box center [882, 348] width 89 height 61
click at [929, 397] on div "Totals" at bounding box center [729, 418] width 768 height 48
click at [929, 400] on div "Totals" at bounding box center [729, 418] width 768 height 48
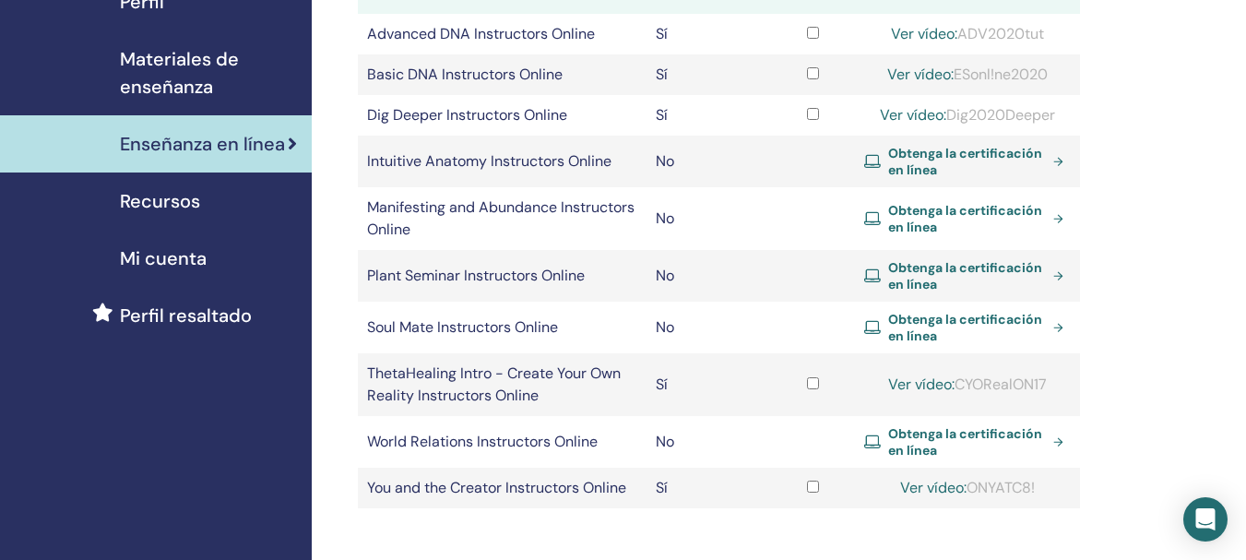
scroll to position [255, 0]
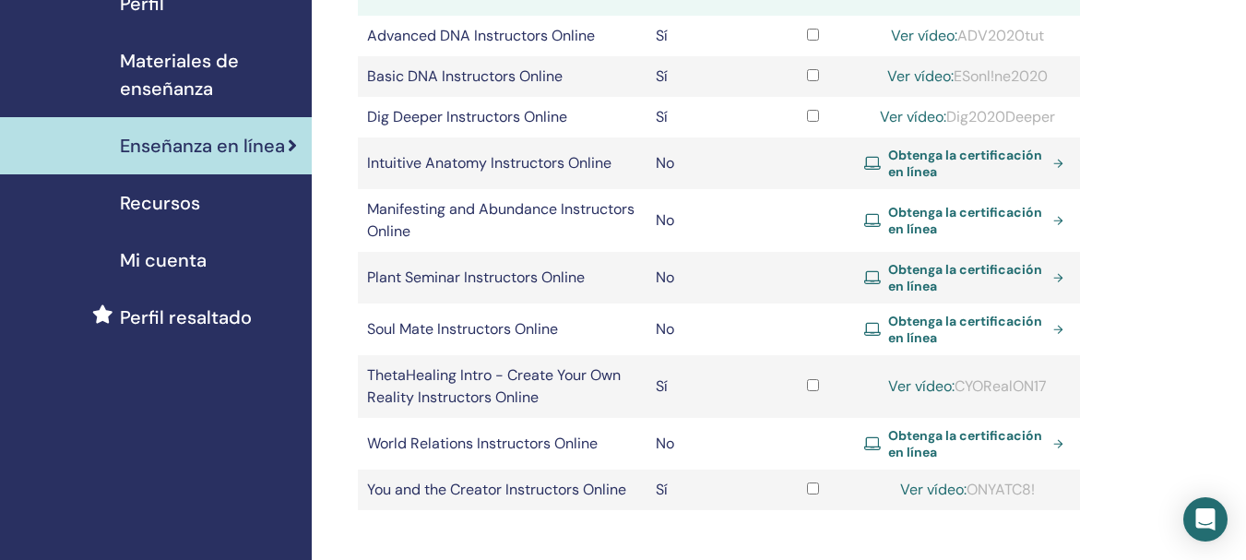
click at [1012, 286] on span "Obtenga la certificación en línea" at bounding box center [967, 277] width 158 height 33
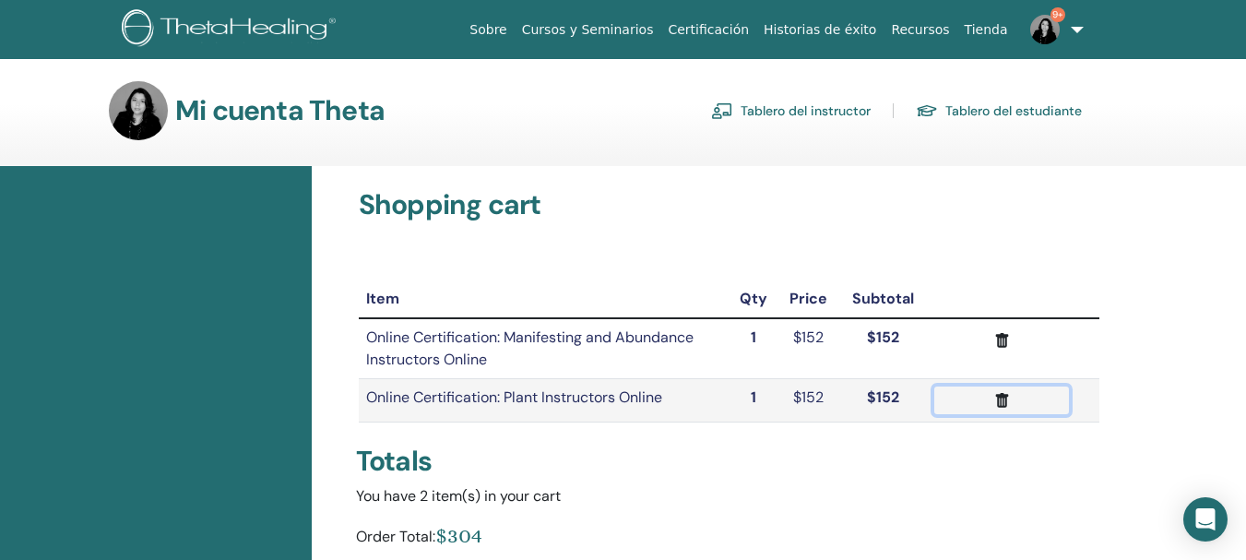
click at [996, 401] on icon "submit" at bounding box center [1001, 400] width 19 height 19
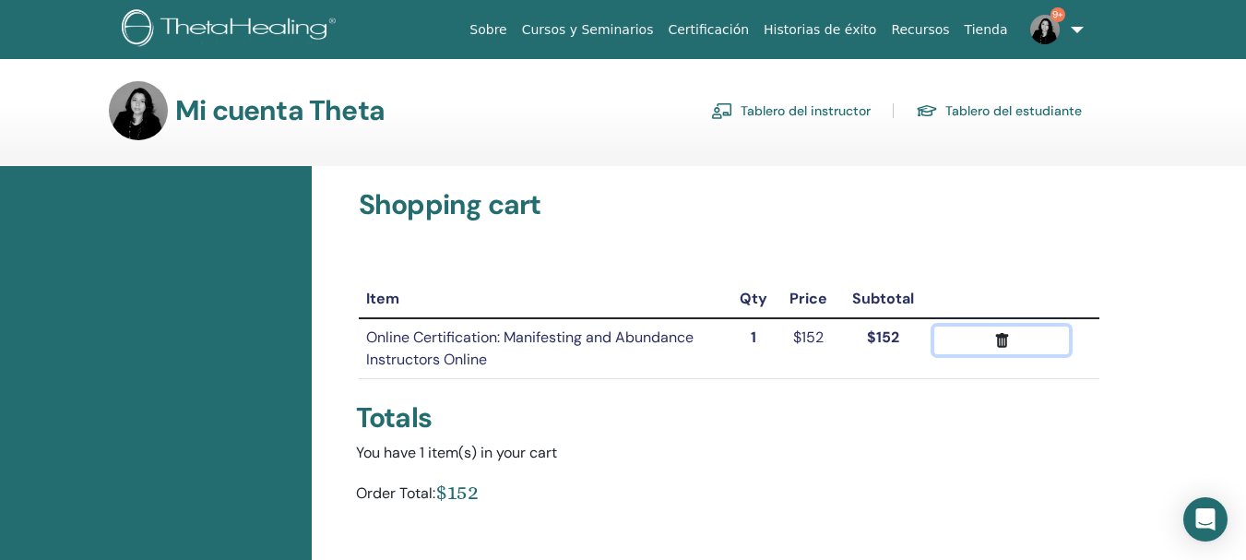
click at [998, 348] on icon "submit" at bounding box center [1001, 340] width 19 height 19
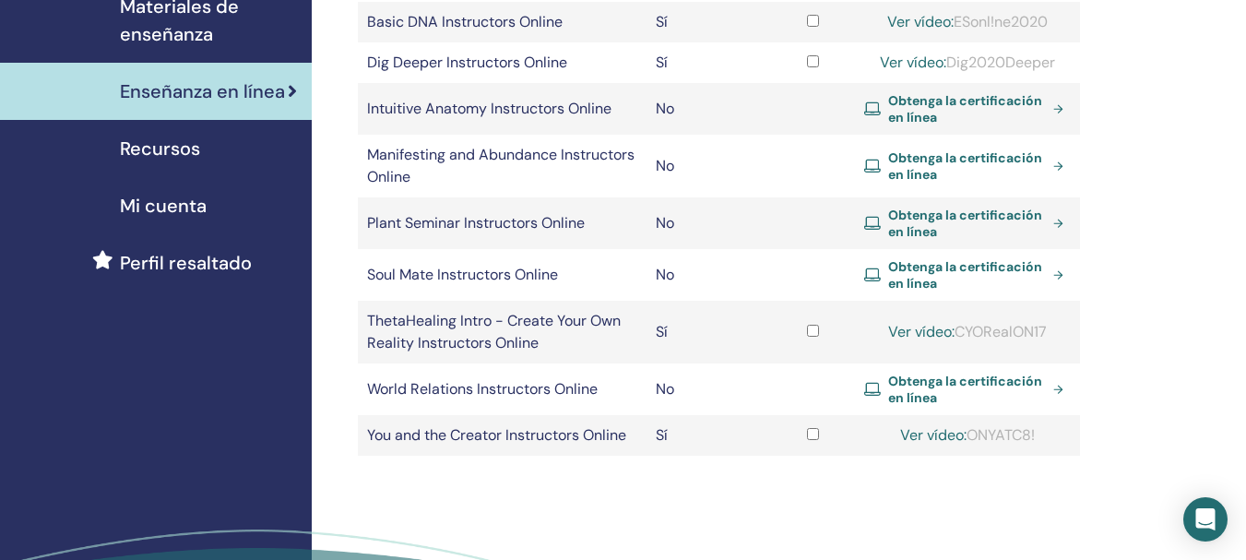
scroll to position [307, 0]
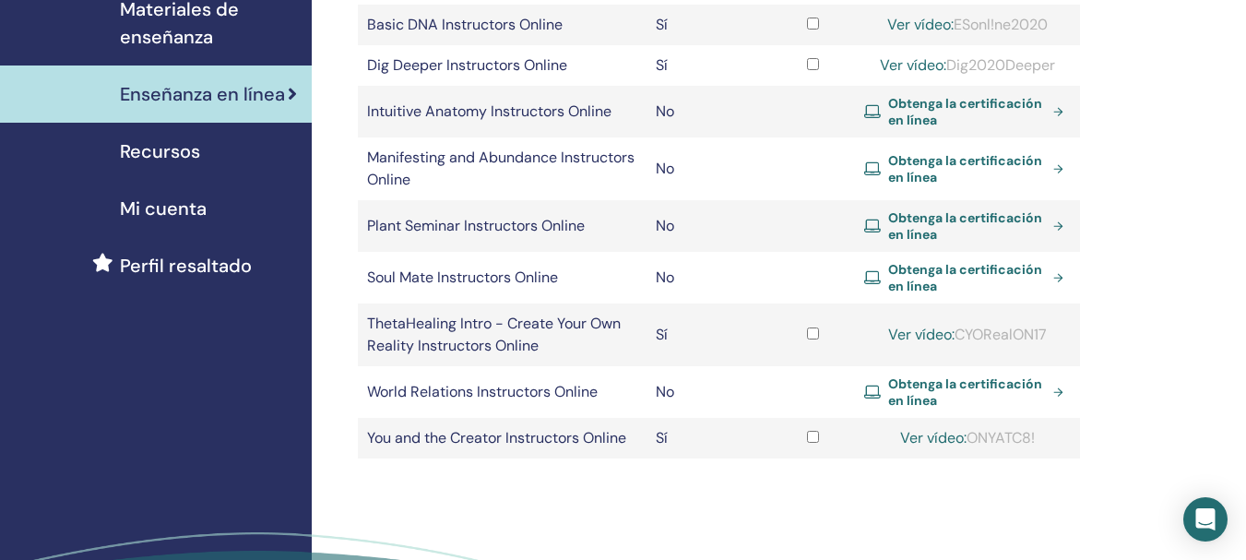
click at [906, 335] on link "Ver vídeo:" at bounding box center [921, 334] width 66 height 19
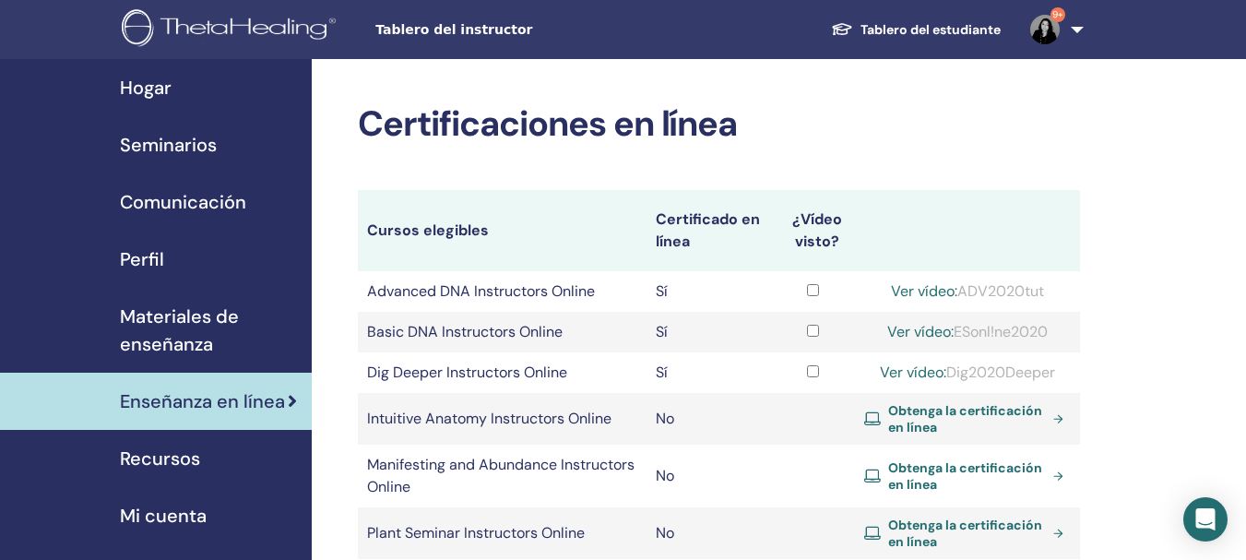
scroll to position [303, 0]
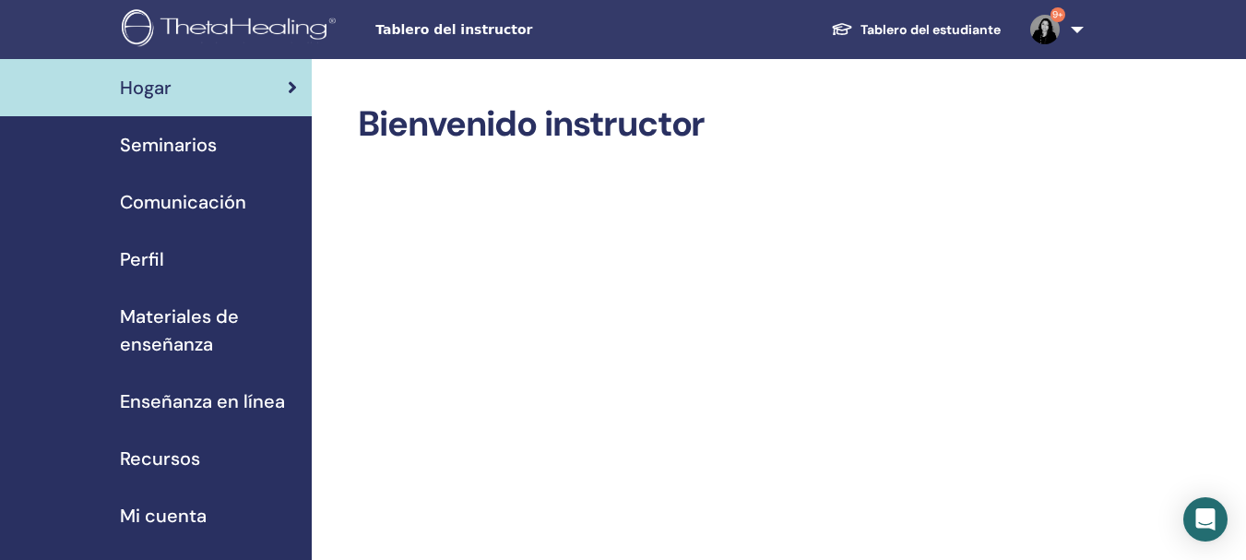
click at [172, 455] on span "Recursos" at bounding box center [160, 458] width 80 height 28
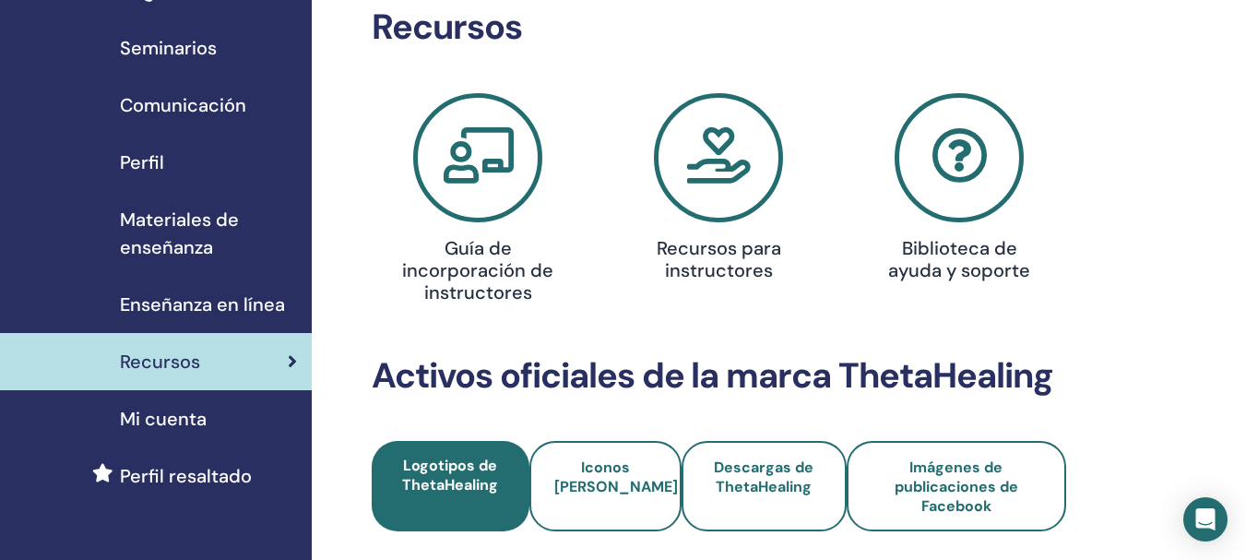
scroll to position [93, 0]
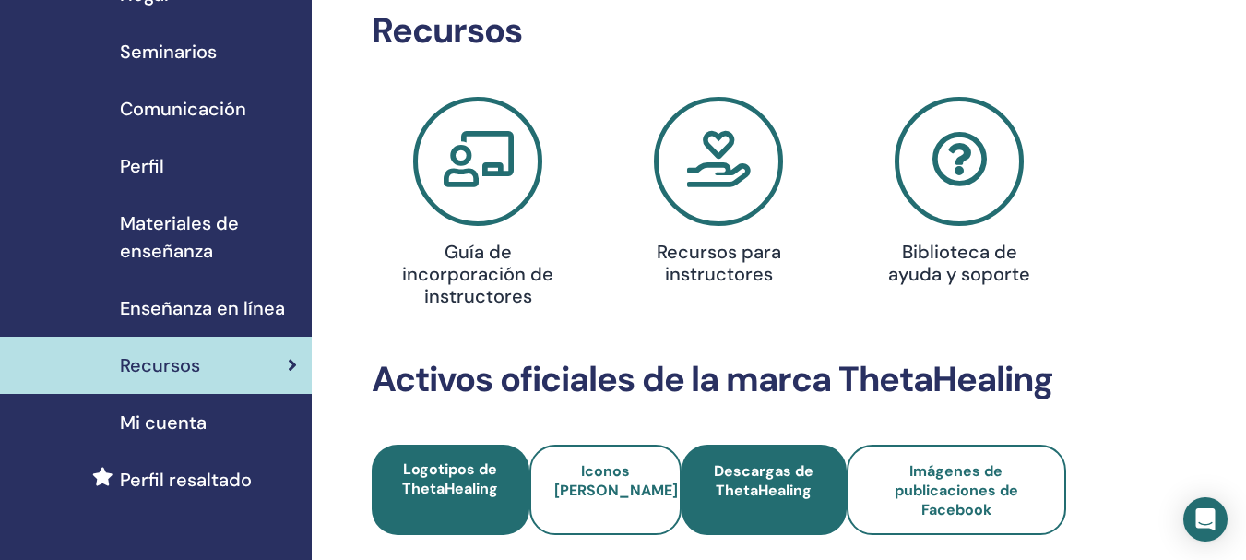
click at [781, 486] on span "Descargas de ThetaHealing" at bounding box center [763, 490] width 115 height 58
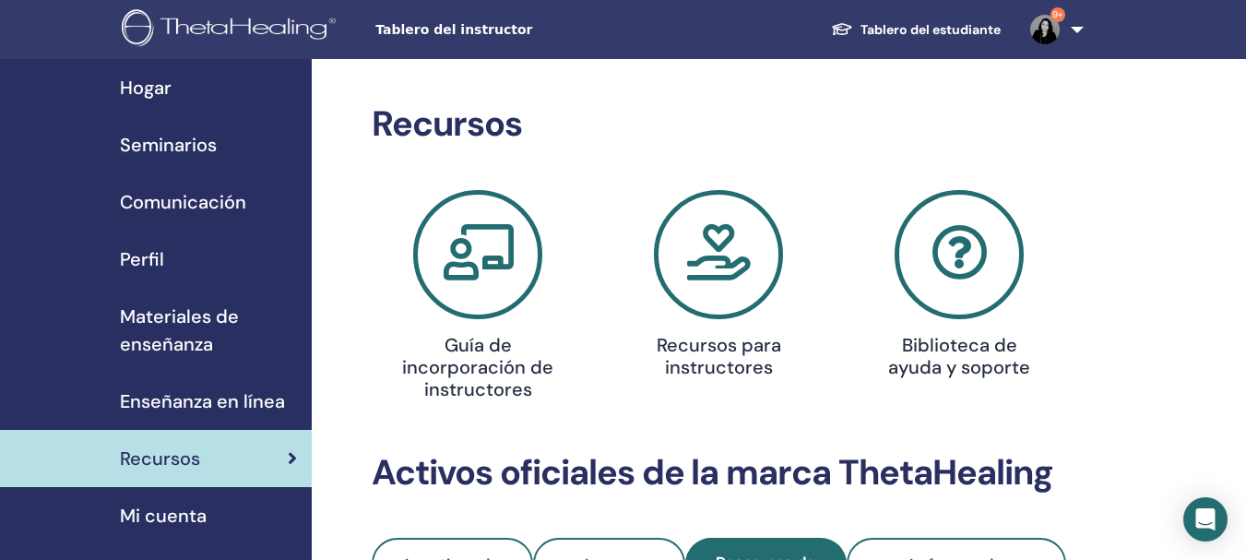
click at [120, 408] on span "Enseñanza en línea" at bounding box center [202, 401] width 165 height 28
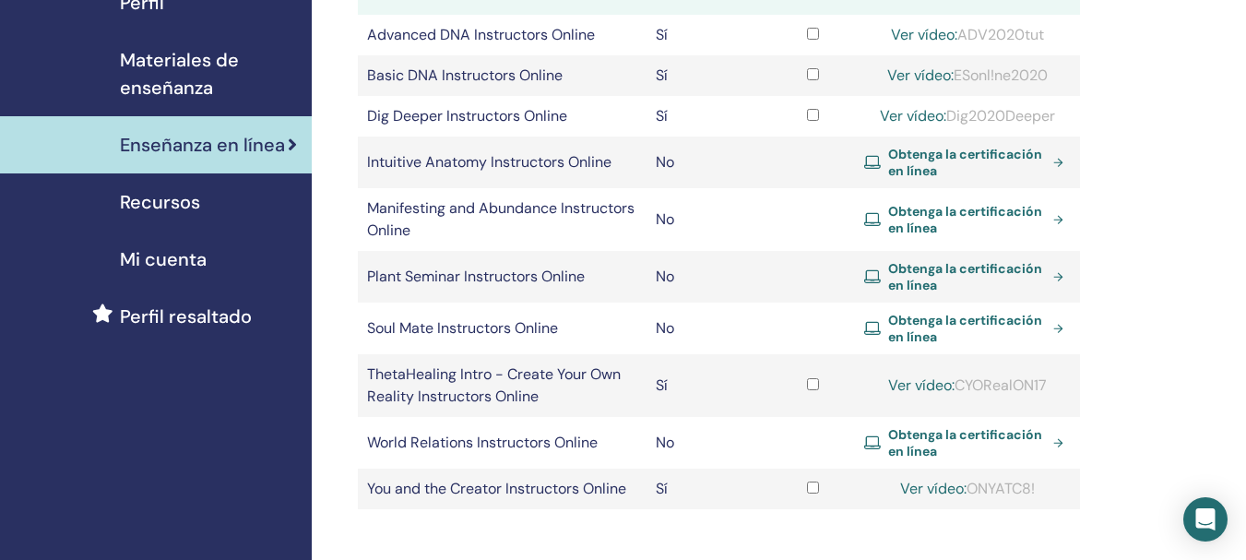
scroll to position [282, 0]
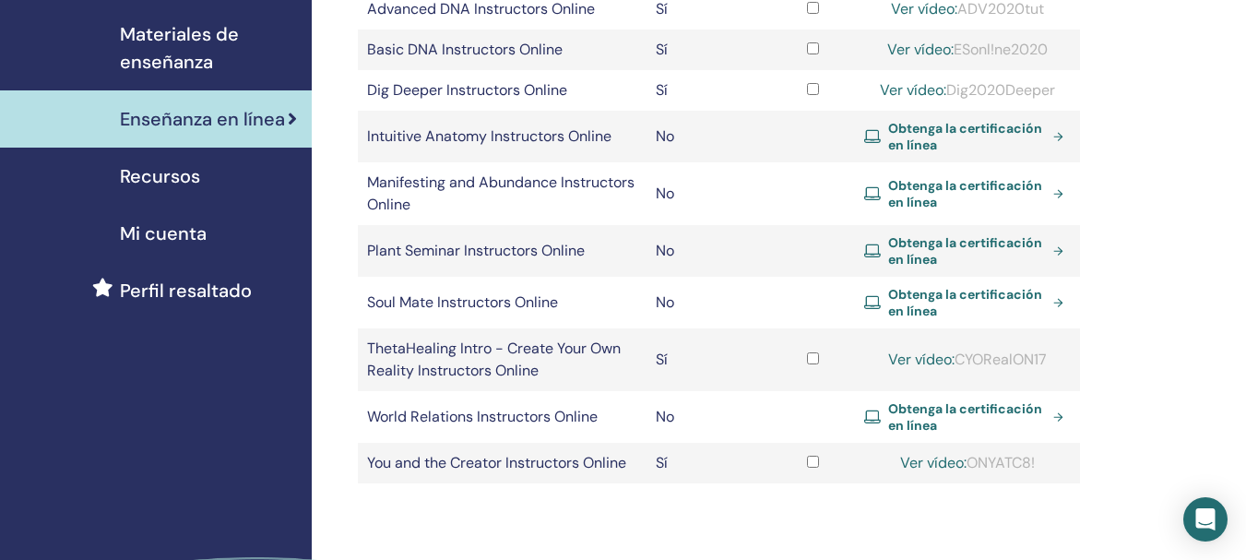
click at [930, 467] on link "Ver vídeo:" at bounding box center [933, 462] width 66 height 19
